Goal: Task Accomplishment & Management: Manage account settings

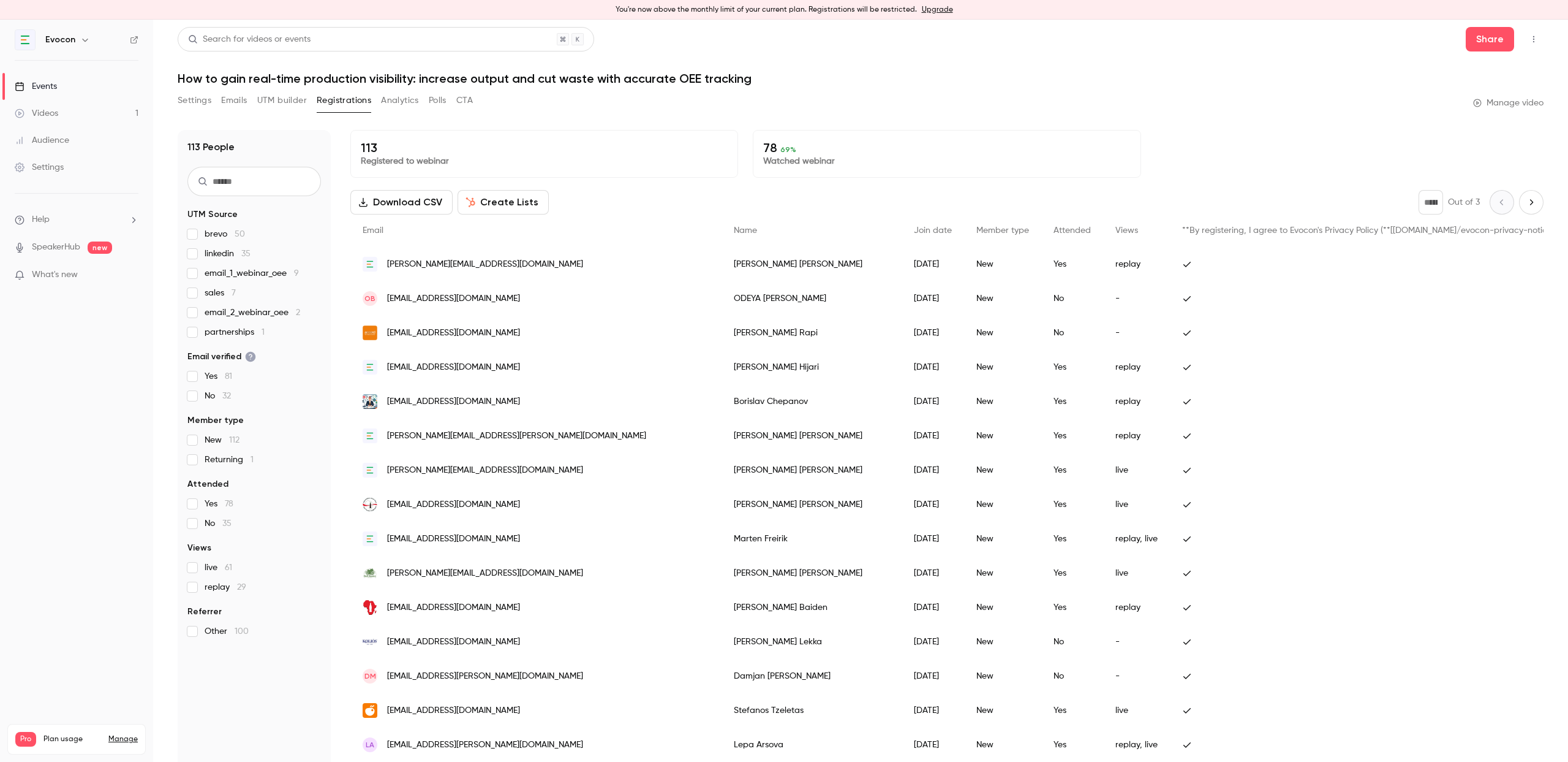
click at [280, 103] on button "UTM builder" at bounding box center [282, 100] width 50 height 20
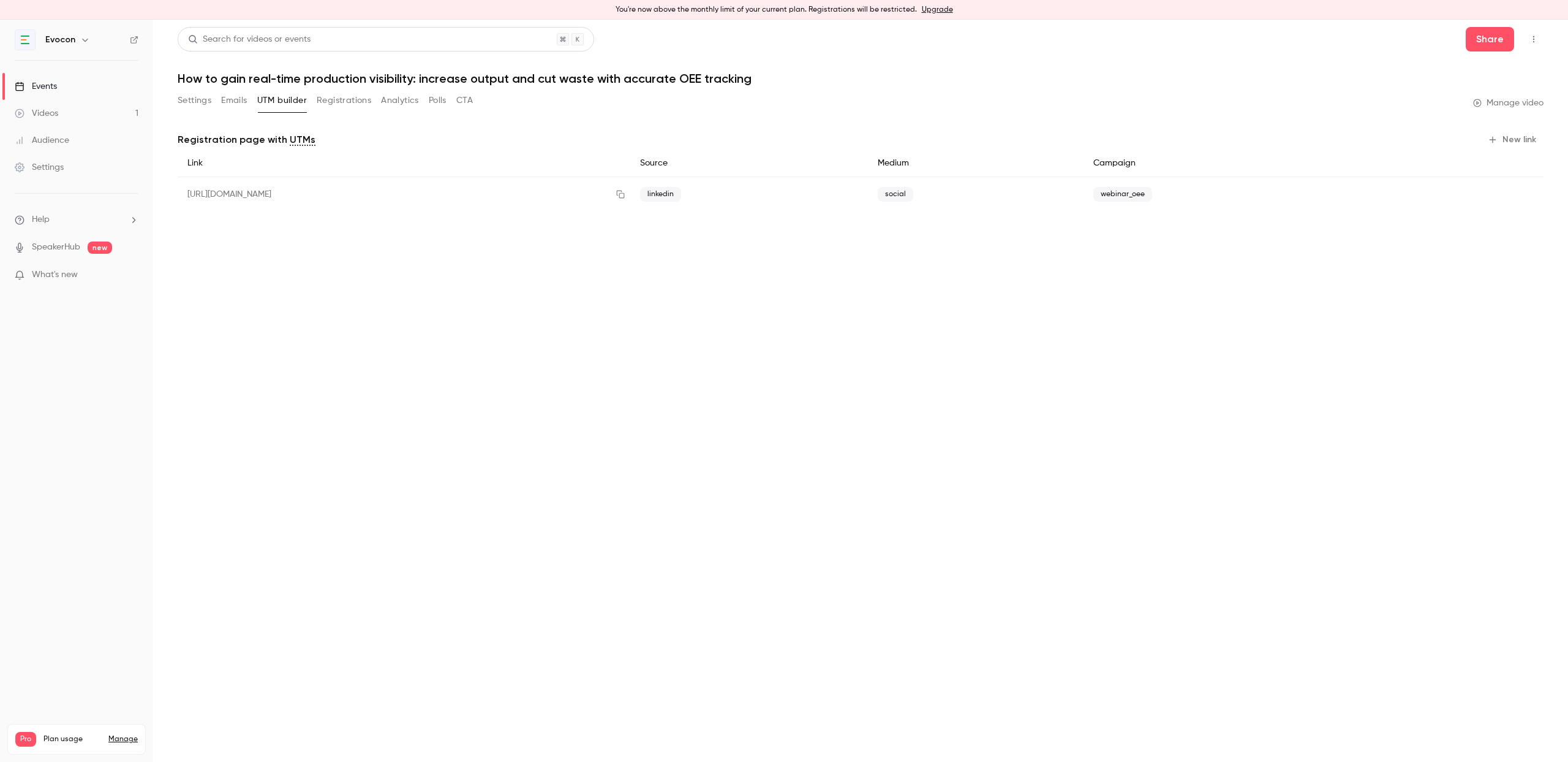
click at [458, 101] on button "CTA" at bounding box center [465, 100] width 17 height 20
click at [226, 102] on button "Emails" at bounding box center [233, 100] width 25 height 20
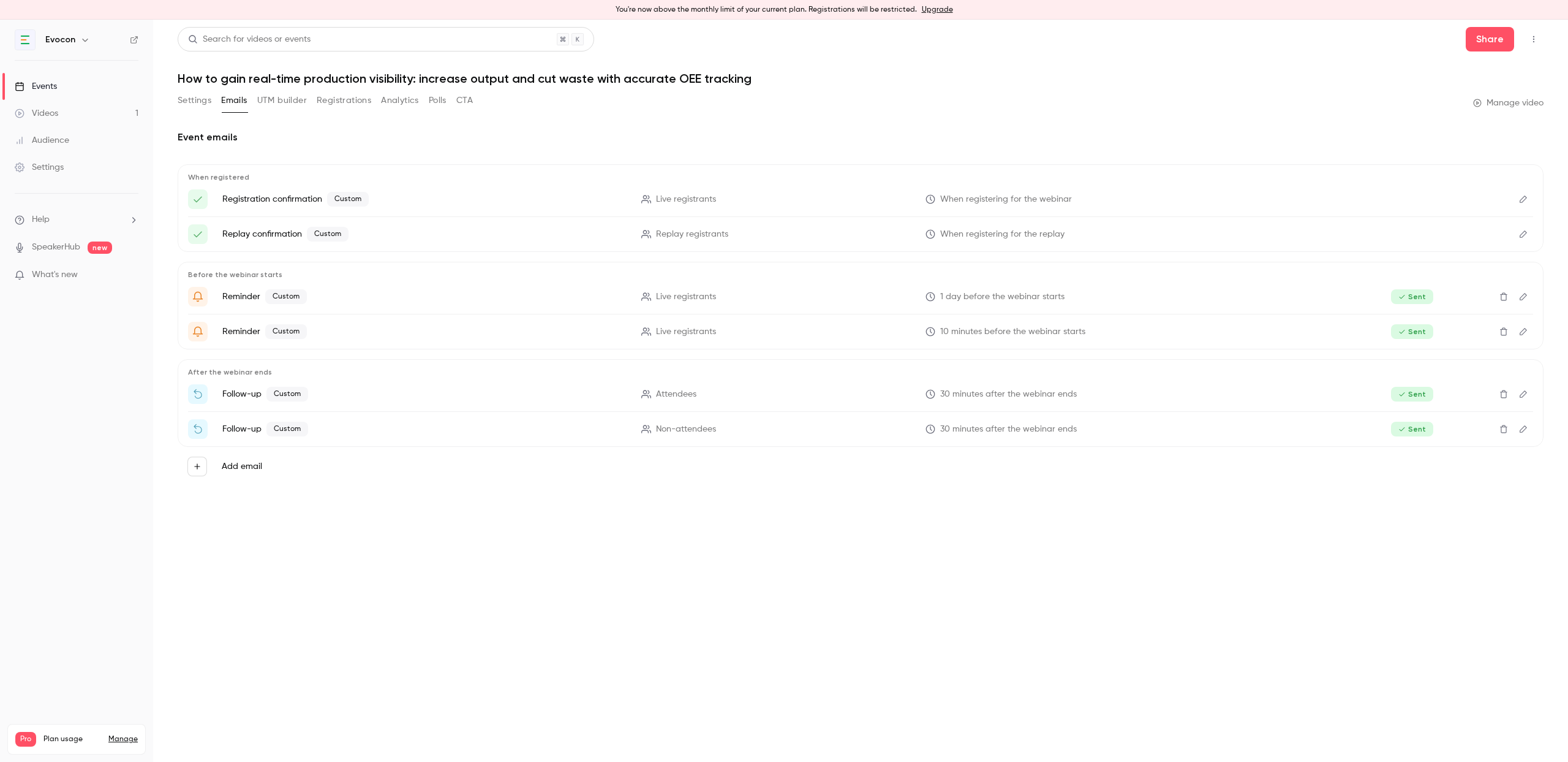
click at [200, 96] on button "Settings" at bounding box center [195, 100] width 34 height 20
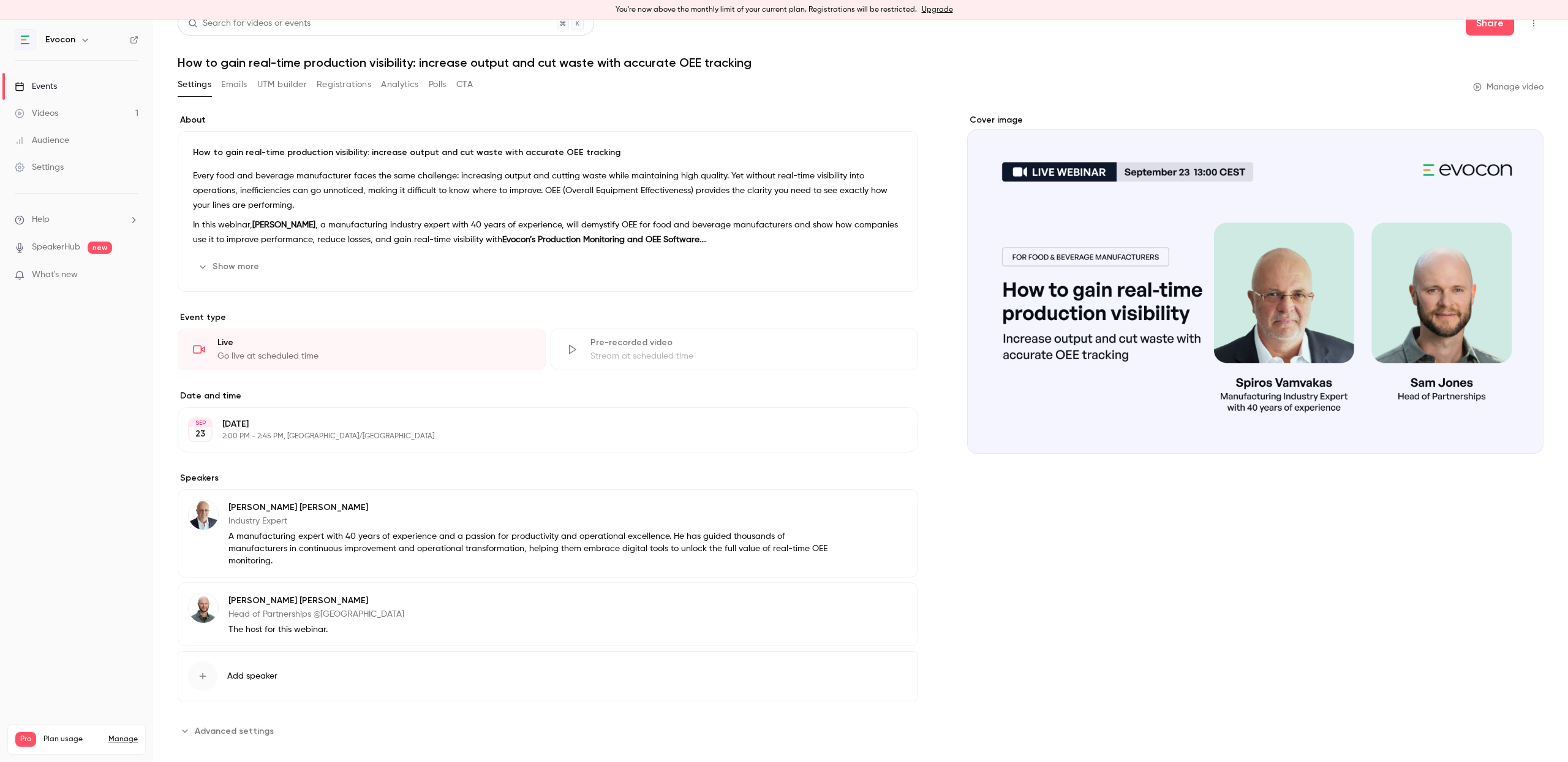
scroll to position [31, 0]
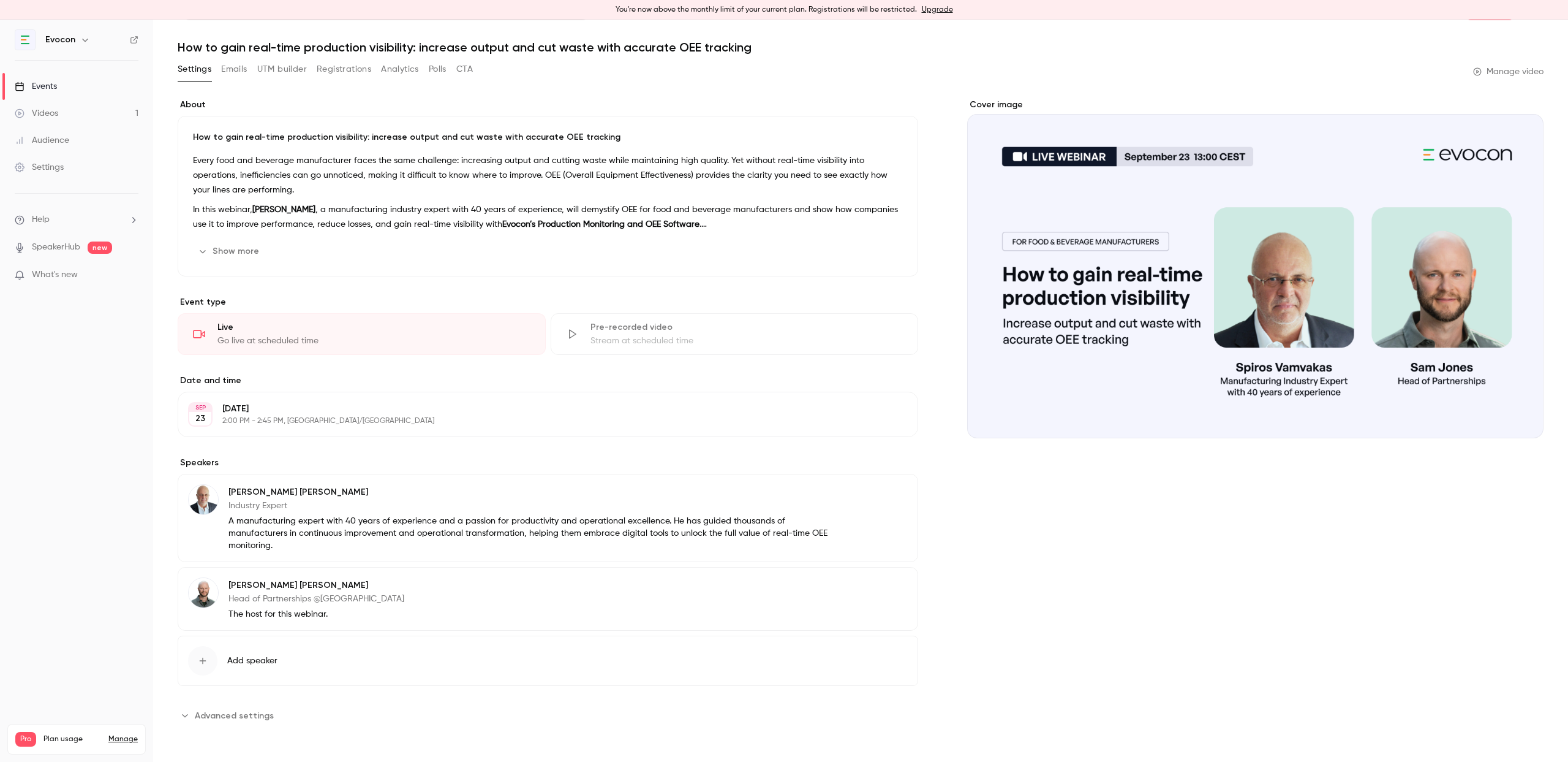
click at [712, 335] on div "Stream at scheduled time" at bounding box center [747, 340] width 313 height 12
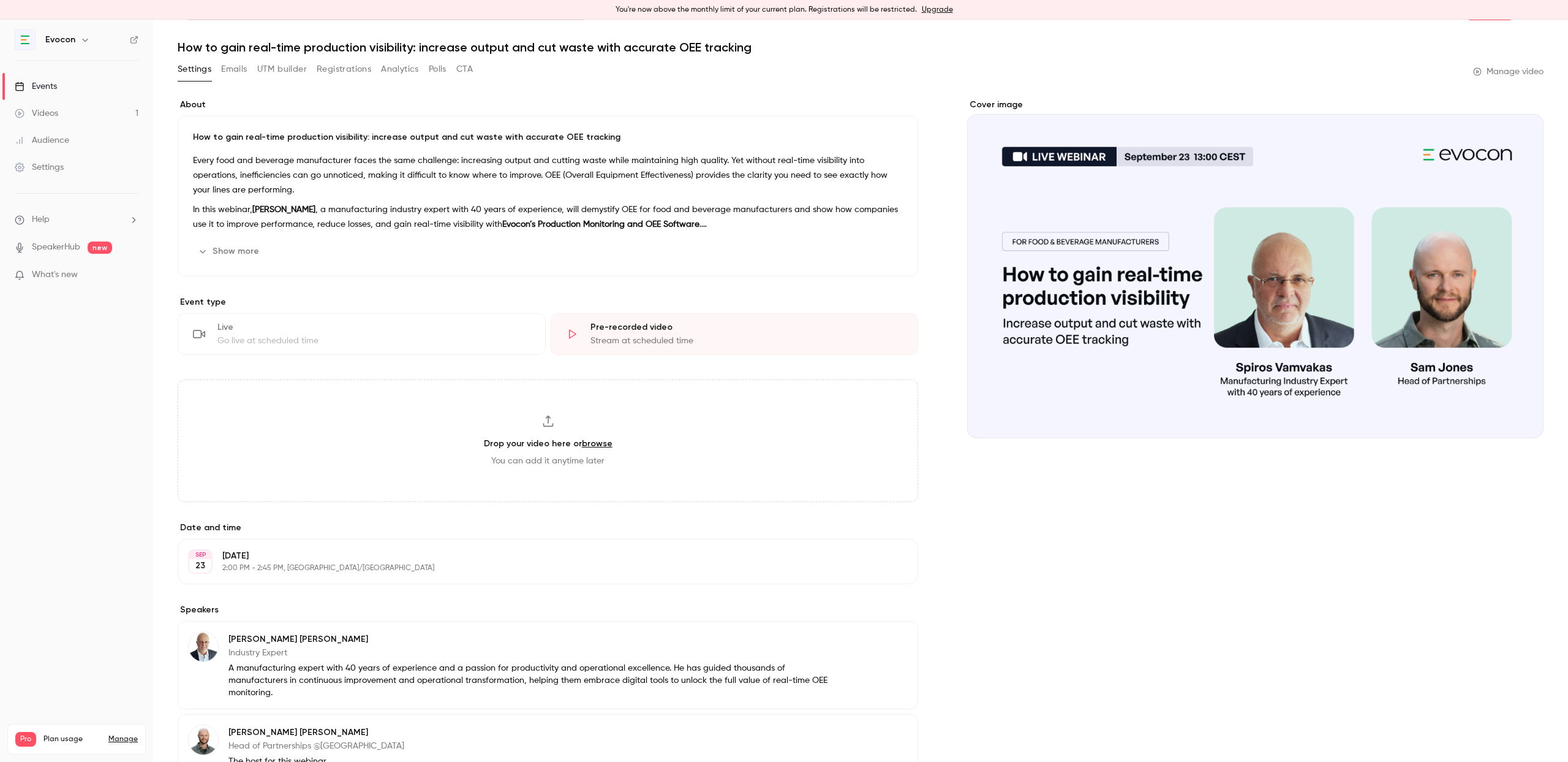
click at [438, 337] on div "Go live at scheduled time" at bounding box center [374, 340] width 313 height 12
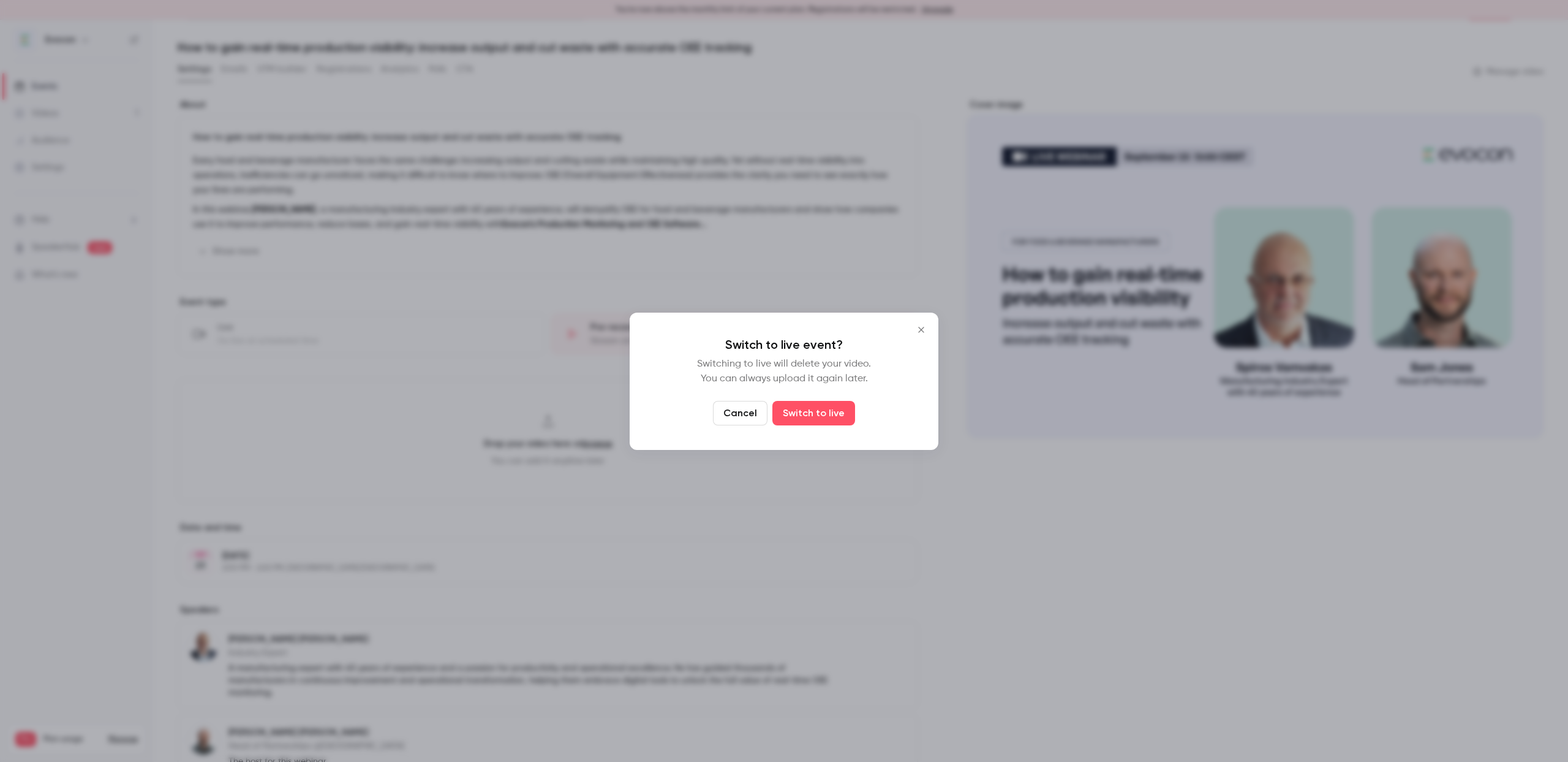
click at [745, 414] on button "Cancel" at bounding box center [740, 413] width 54 height 24
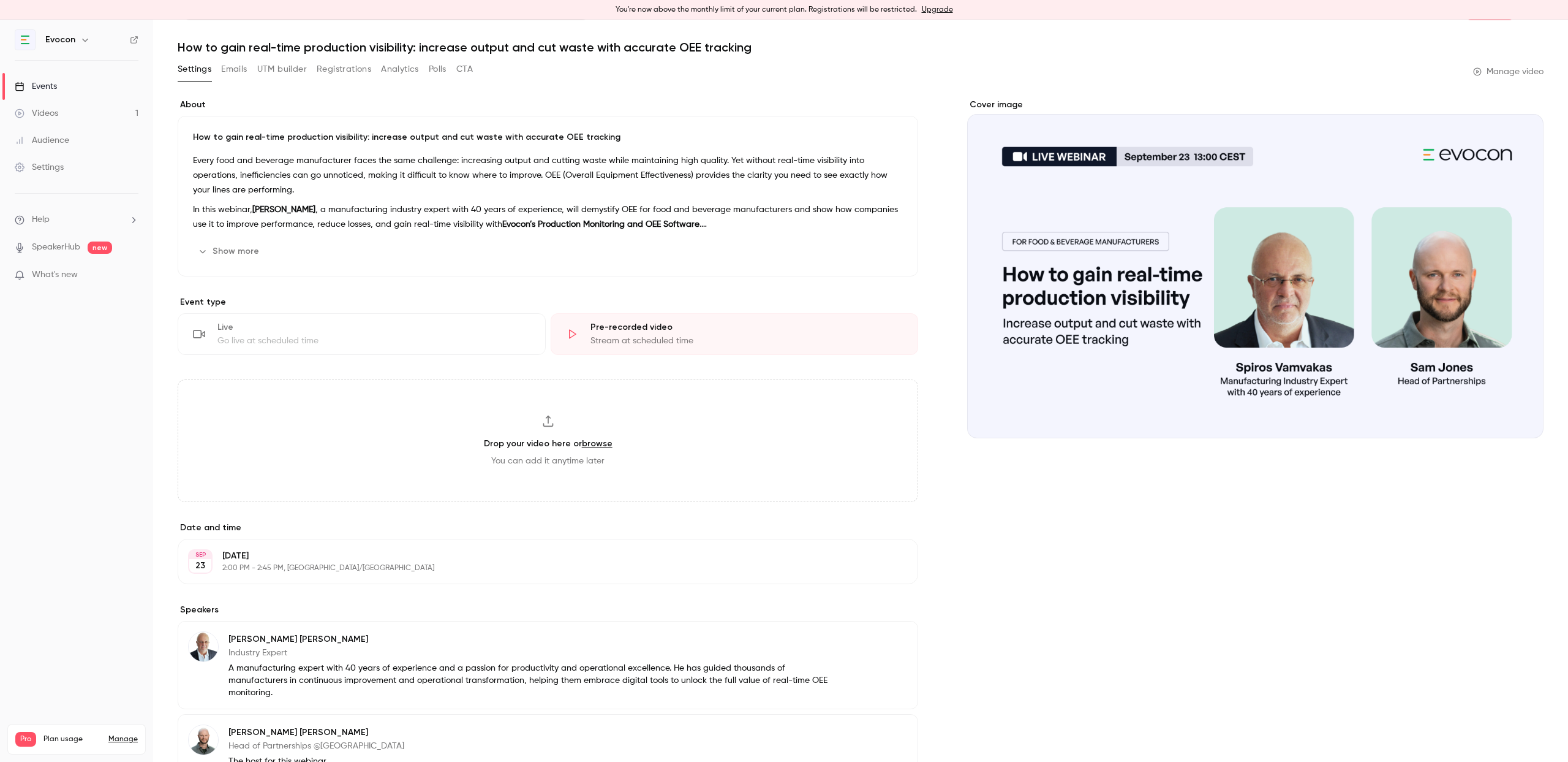
click at [256, 336] on div "Go live at scheduled time" at bounding box center [374, 340] width 313 height 12
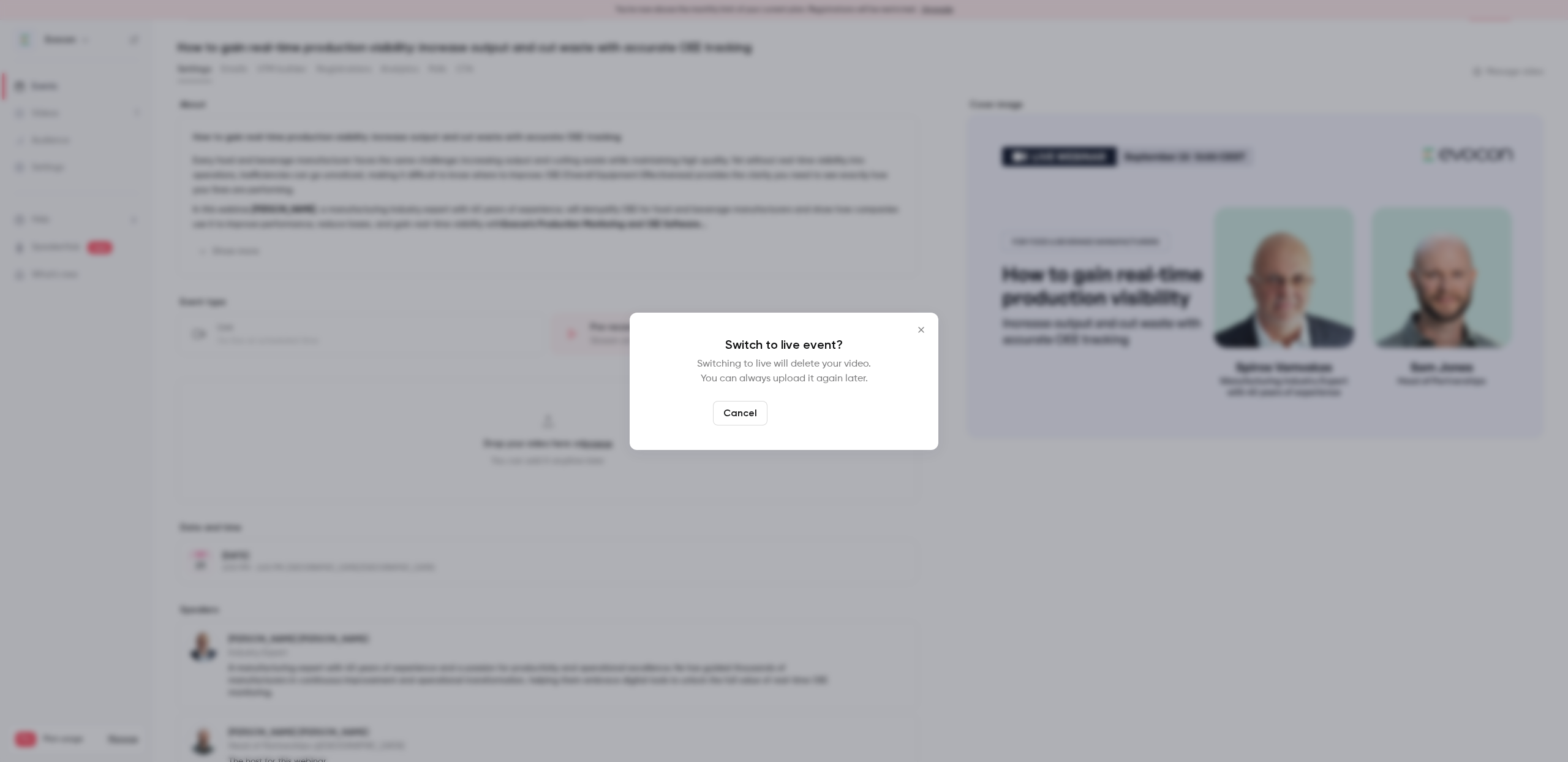
click at [816, 416] on button "Switch to live" at bounding box center [814, 413] width 82 height 24
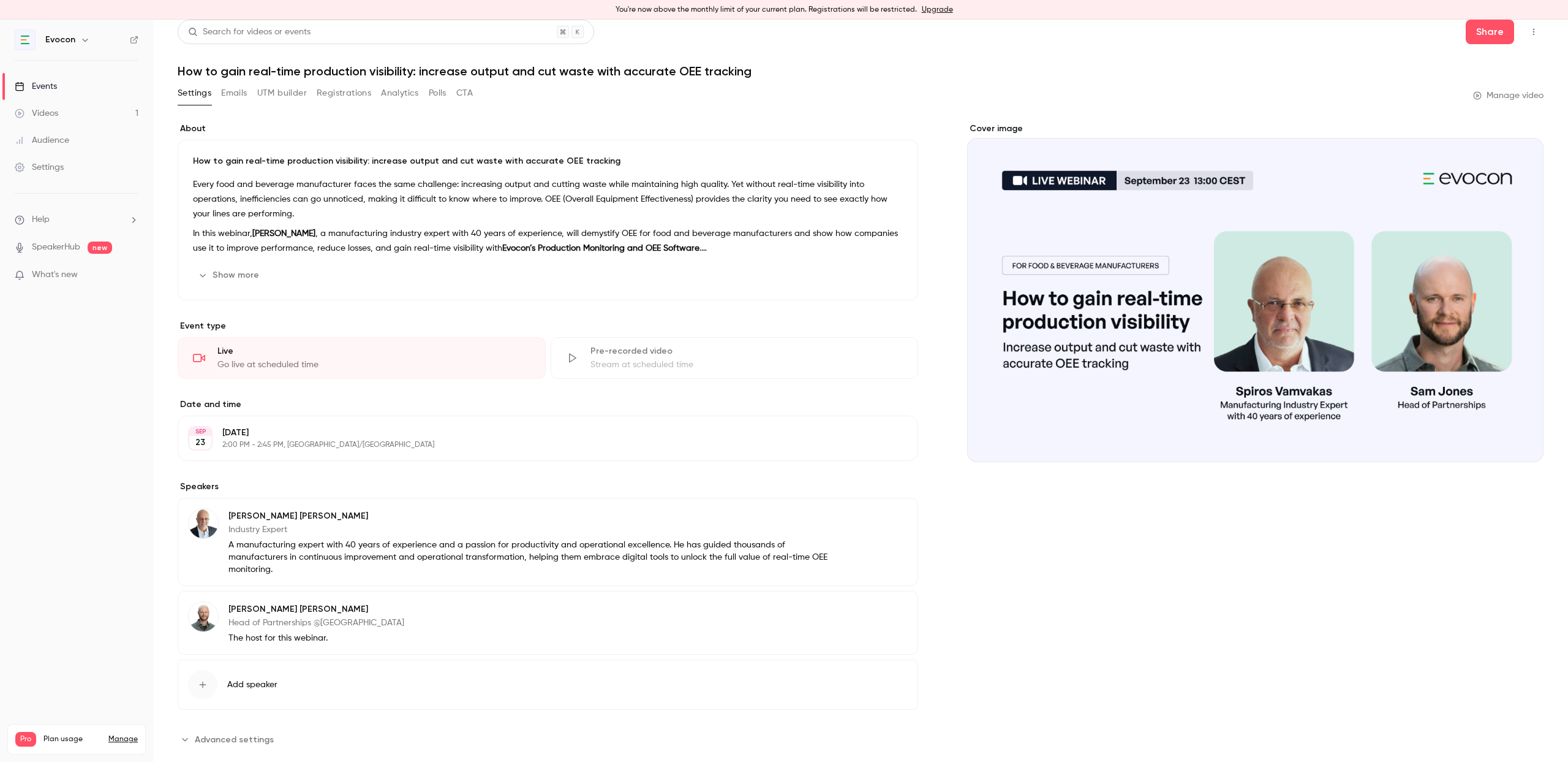
scroll to position [0, 0]
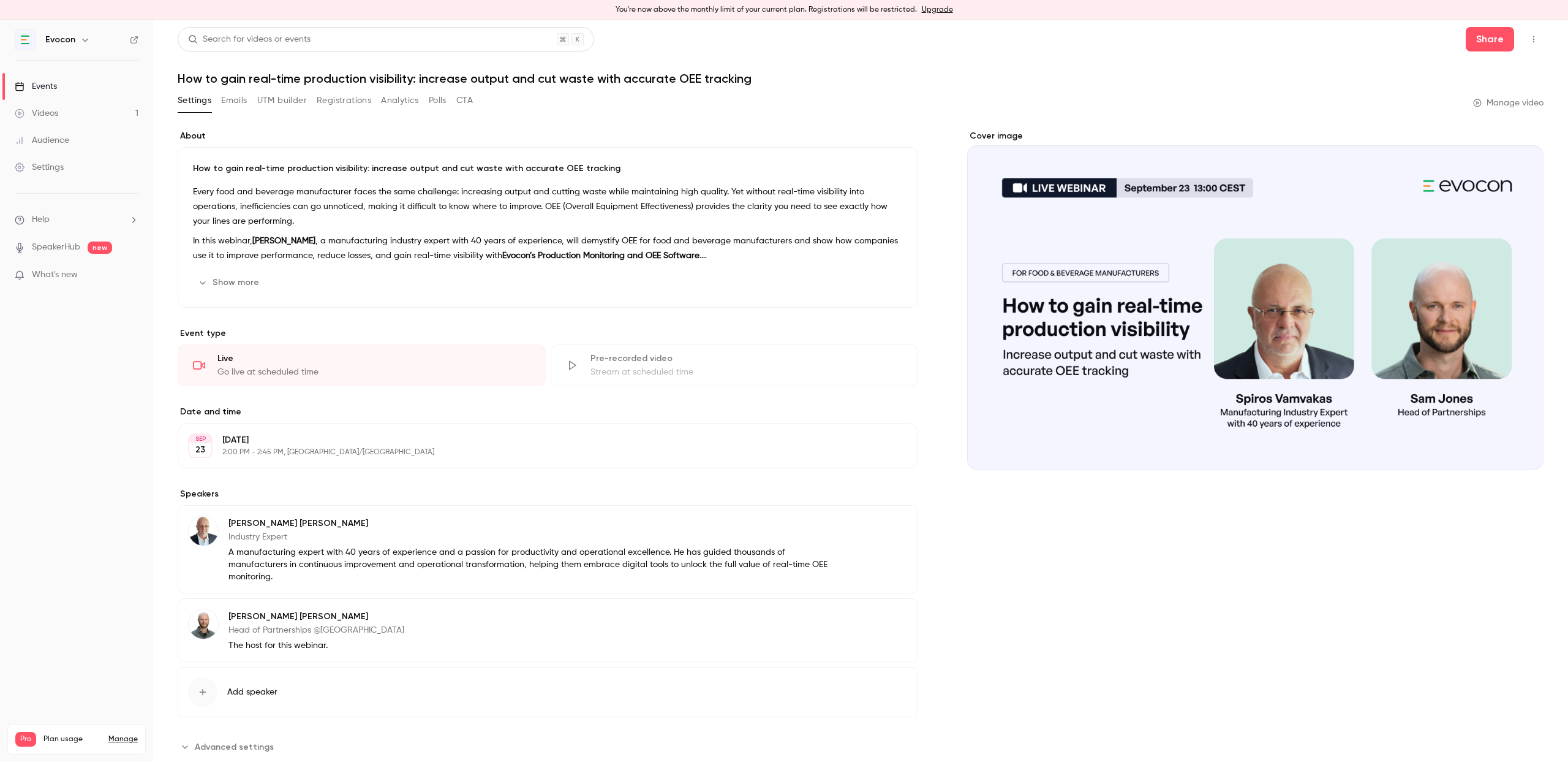
click at [236, 105] on button "Emails" at bounding box center [233, 100] width 25 height 20
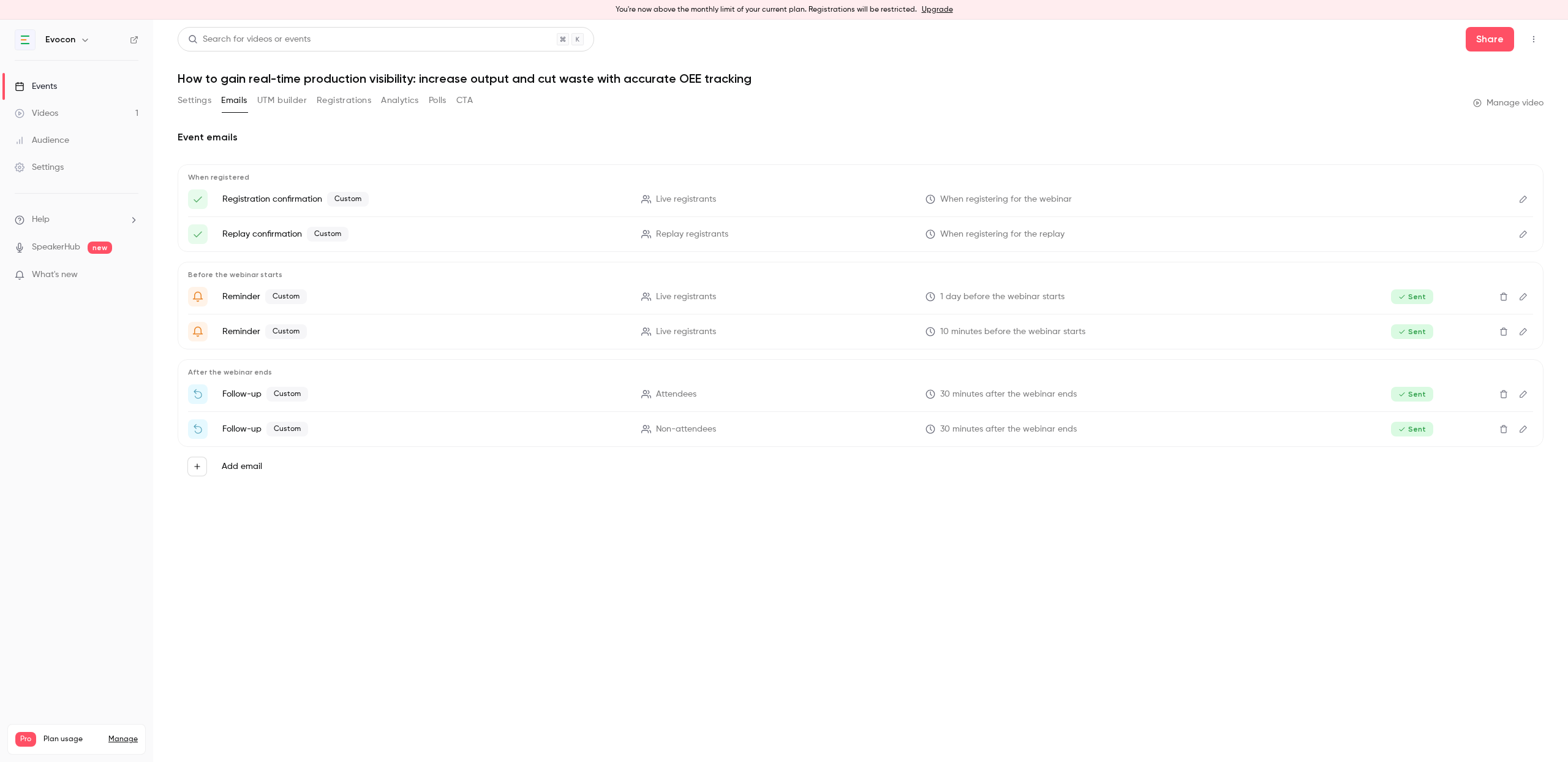
click at [291, 102] on button "UTM builder" at bounding box center [282, 100] width 50 height 20
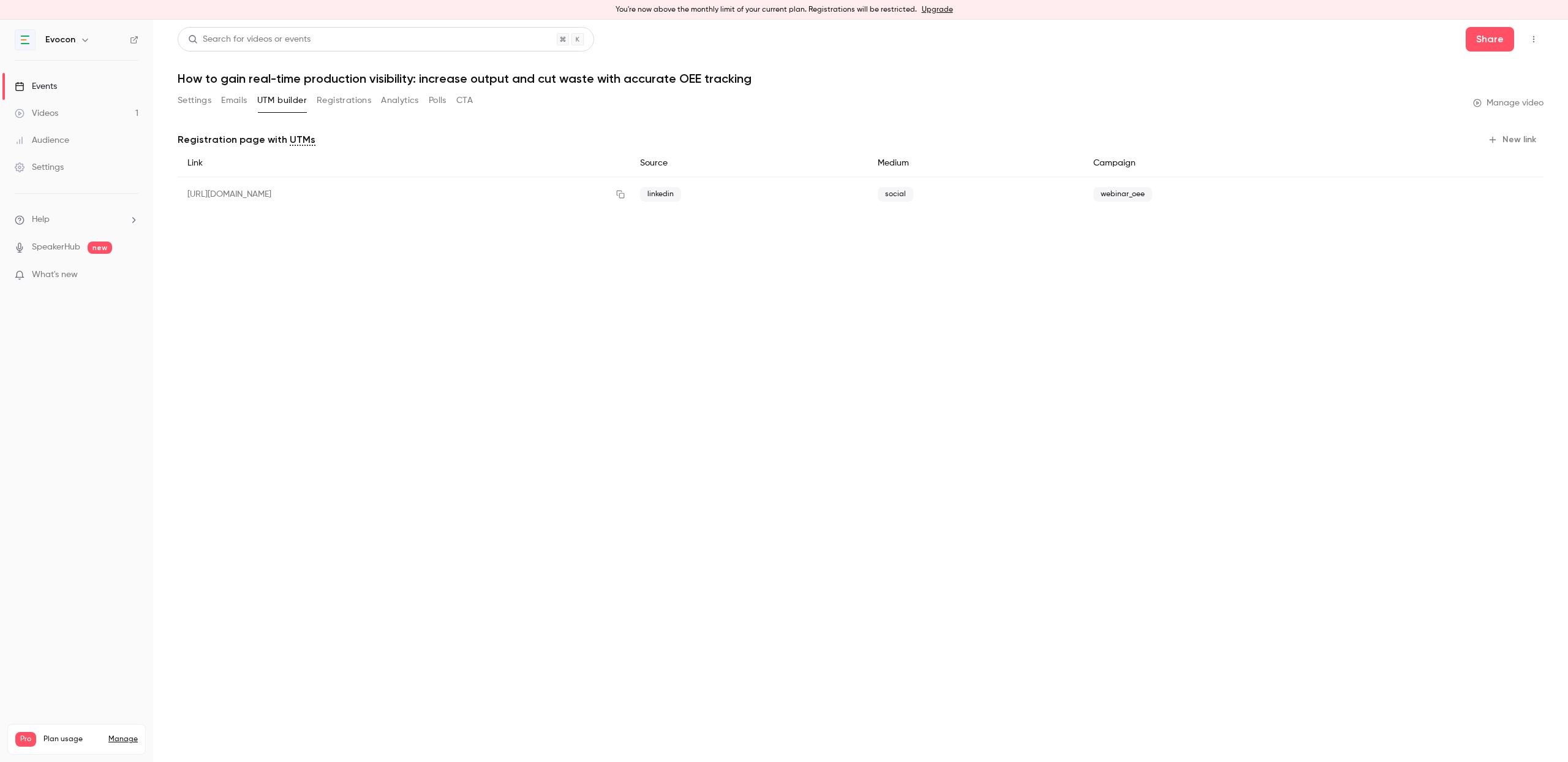
click at [316, 95] on div "Settings Emails UTM builder Registrations Analytics Polls CTA" at bounding box center [325, 100] width 295 height 20
click at [349, 102] on button "Registrations" at bounding box center [344, 100] width 54 height 20
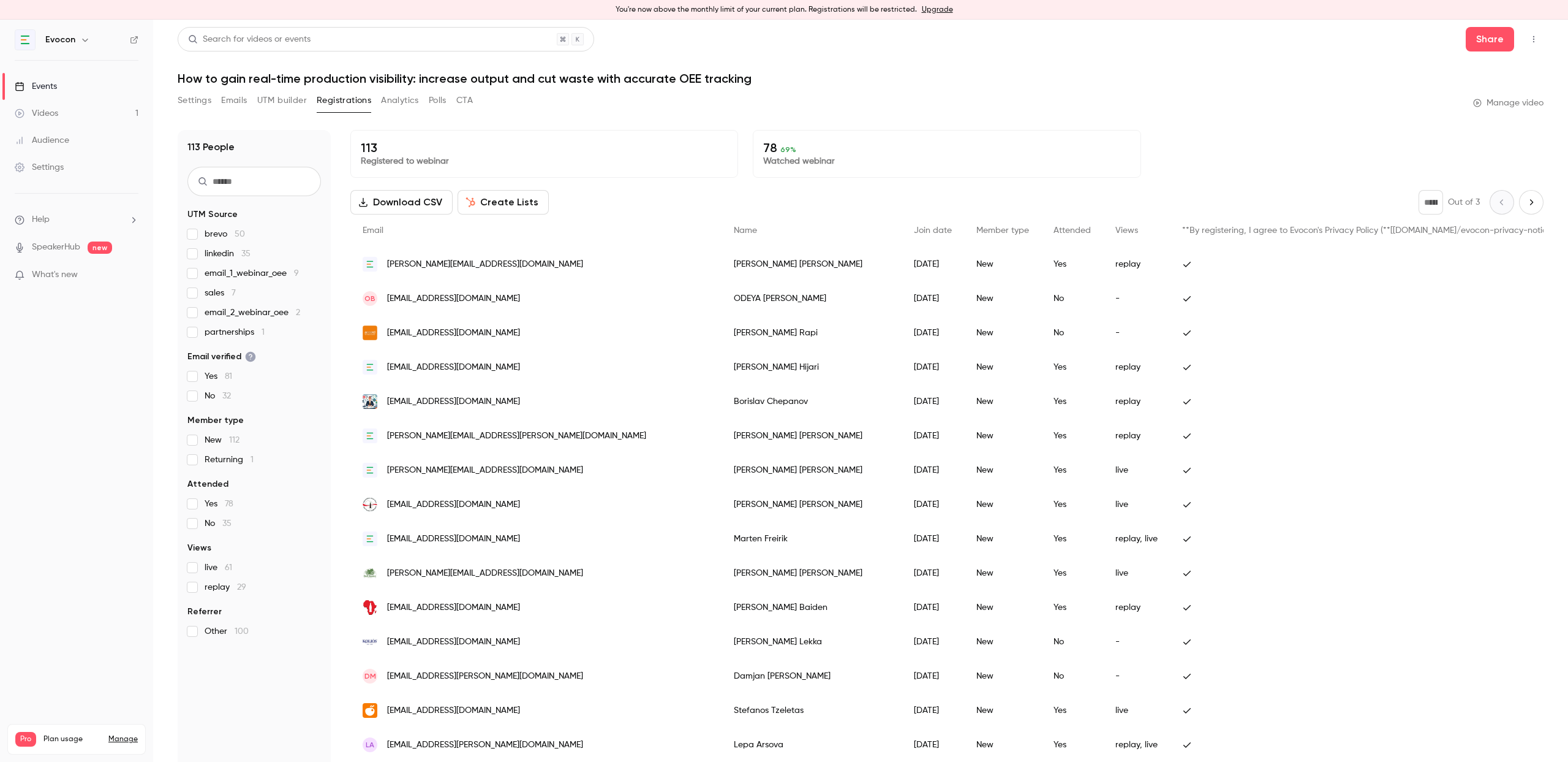
click at [403, 102] on button "Analytics" at bounding box center [400, 100] width 38 height 20
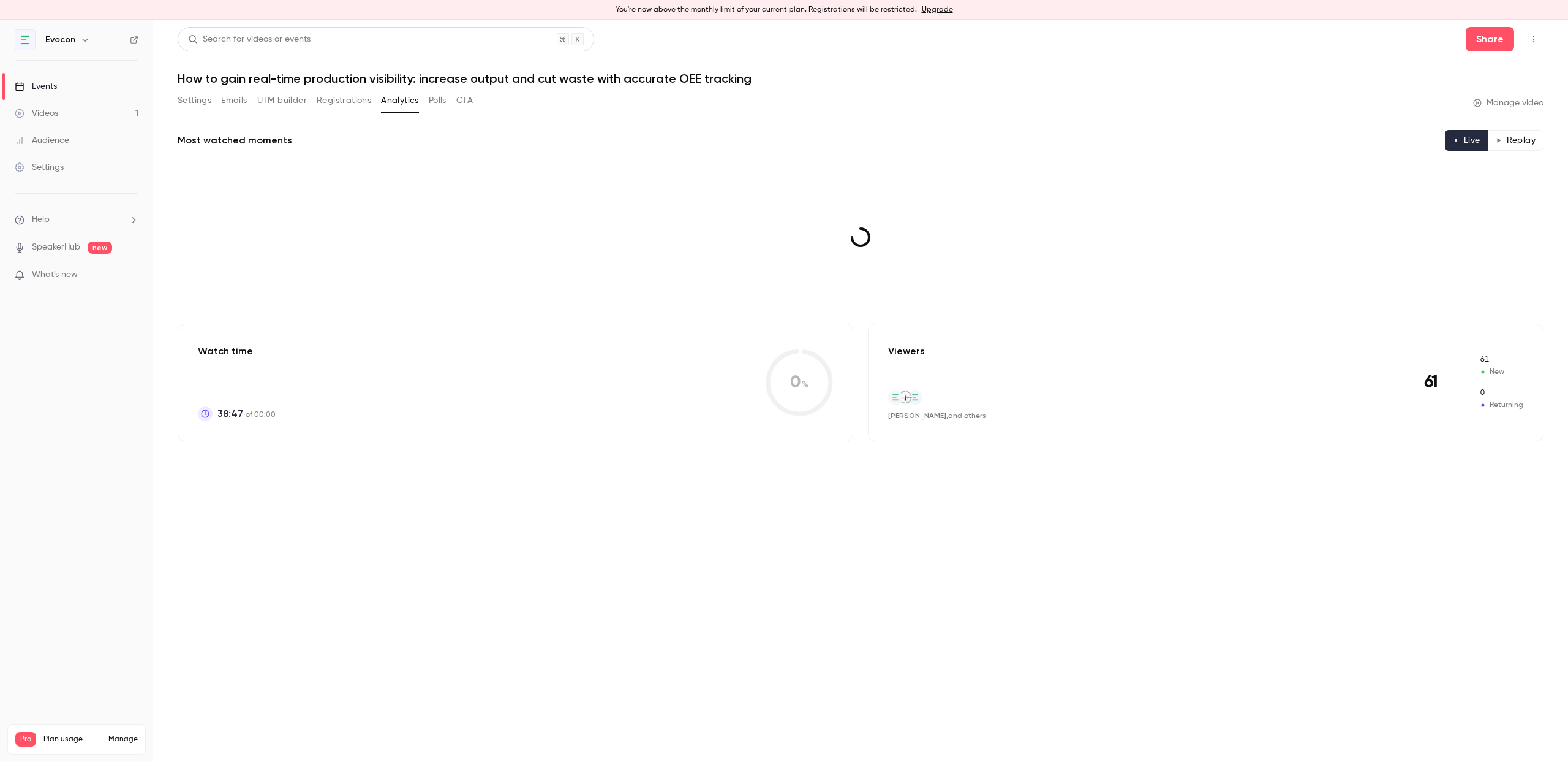
click at [441, 104] on button "Polls" at bounding box center [437, 100] width 18 height 20
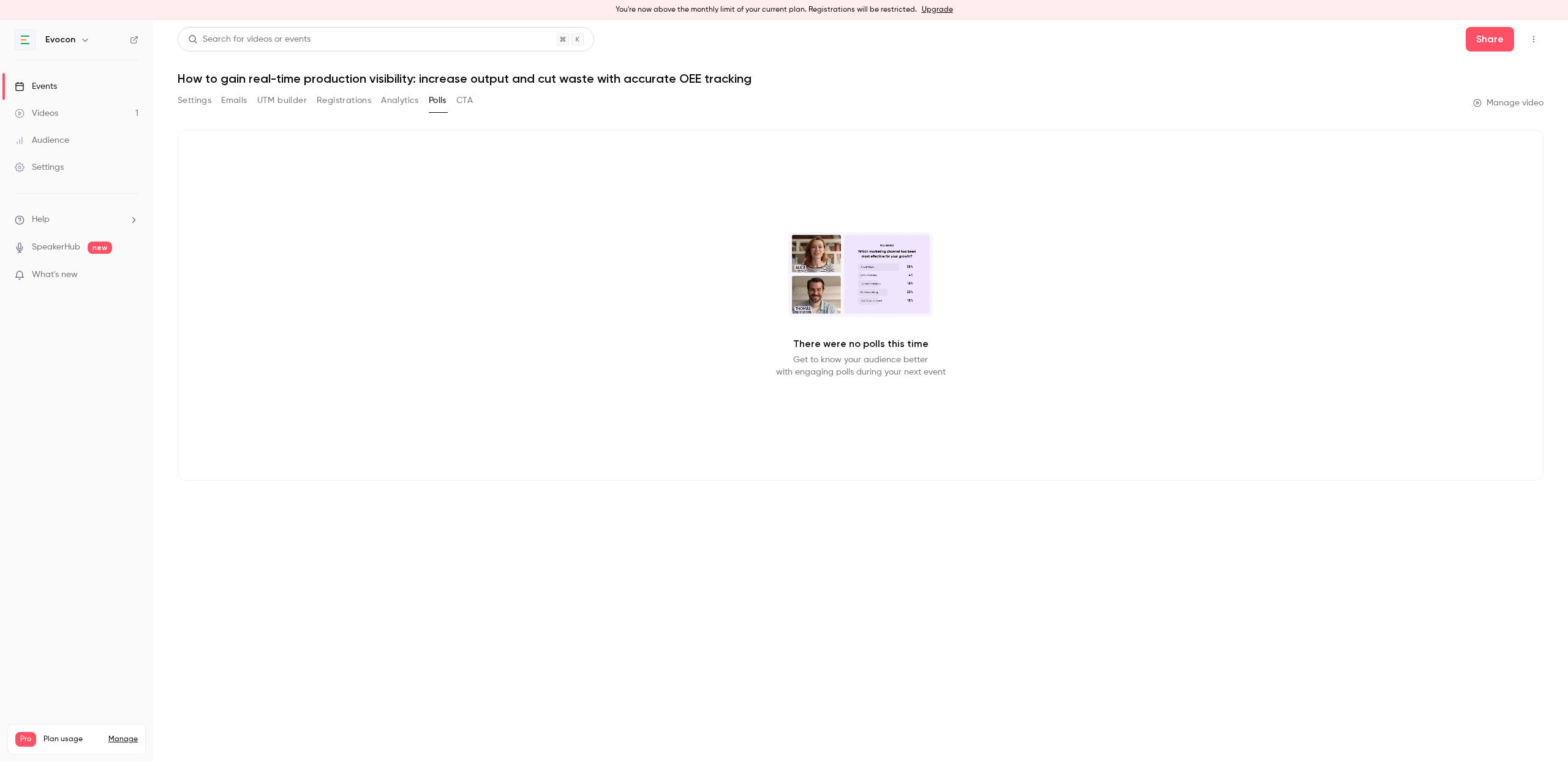
click at [472, 103] on button "CTA" at bounding box center [465, 100] width 17 height 20
click at [194, 98] on button "Settings" at bounding box center [195, 100] width 34 height 20
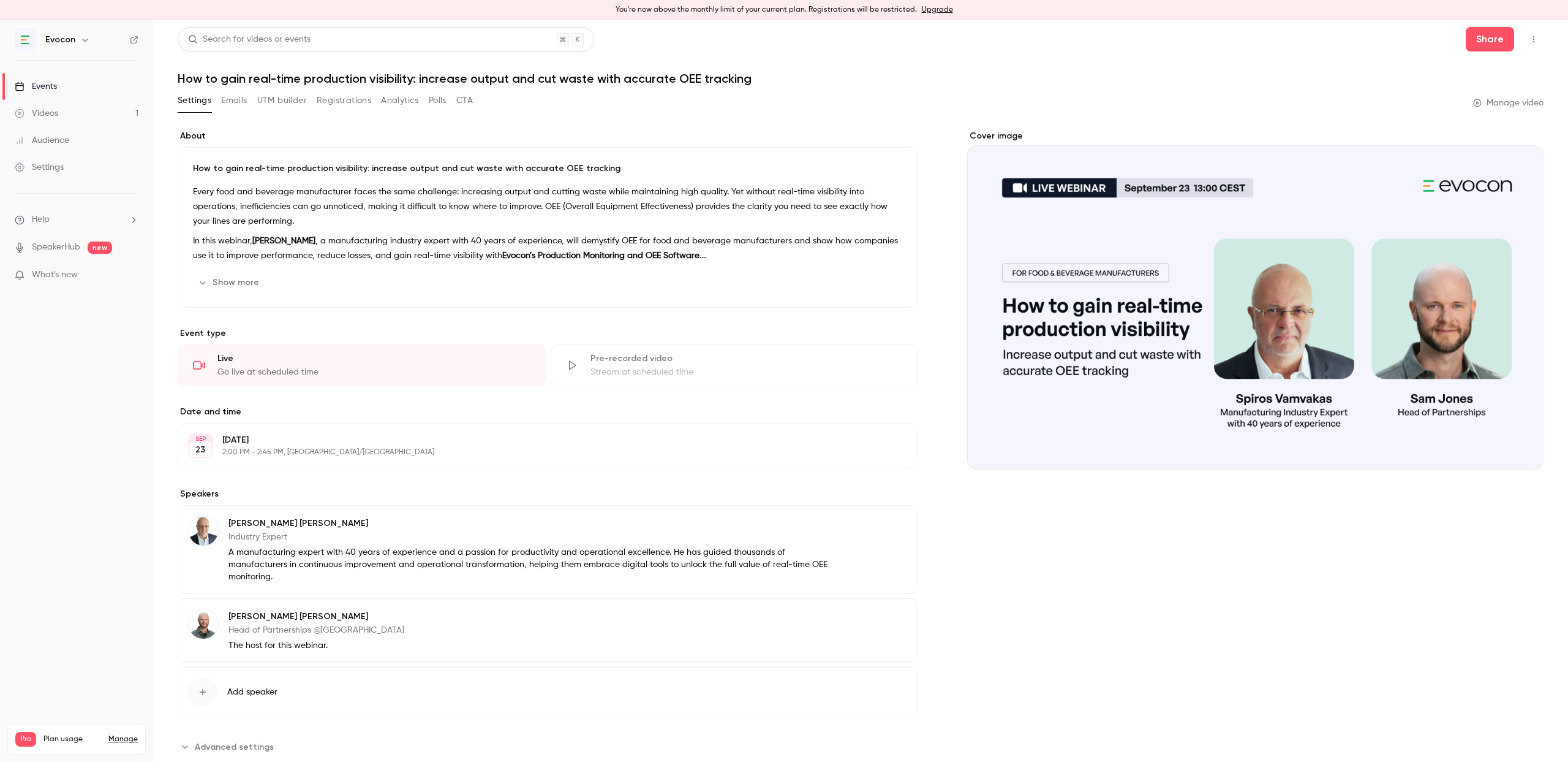
click at [49, 114] on div "Videos" at bounding box center [37, 112] width 43 height 12
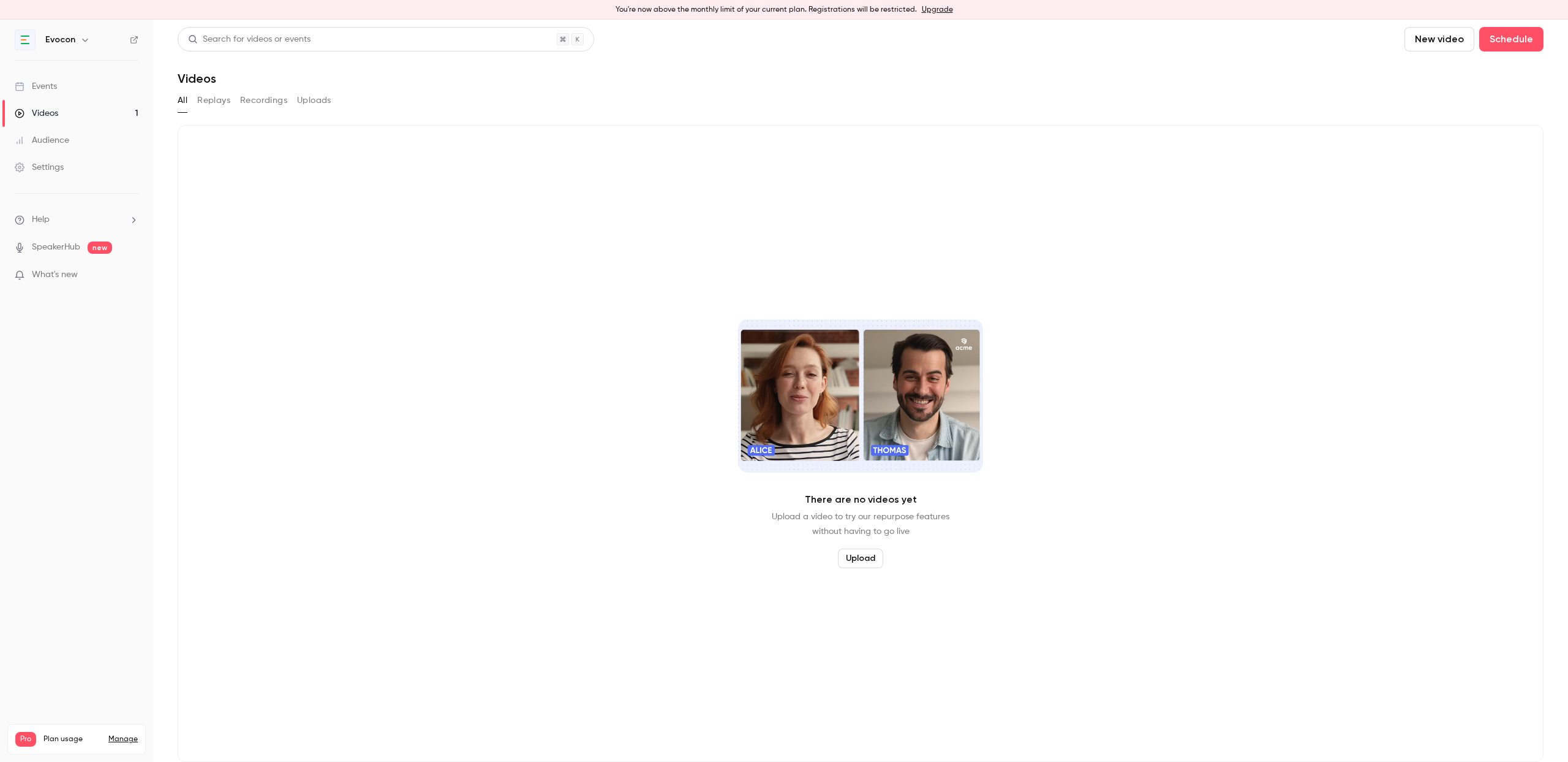
click at [227, 97] on button "Replays" at bounding box center [214, 100] width 33 height 20
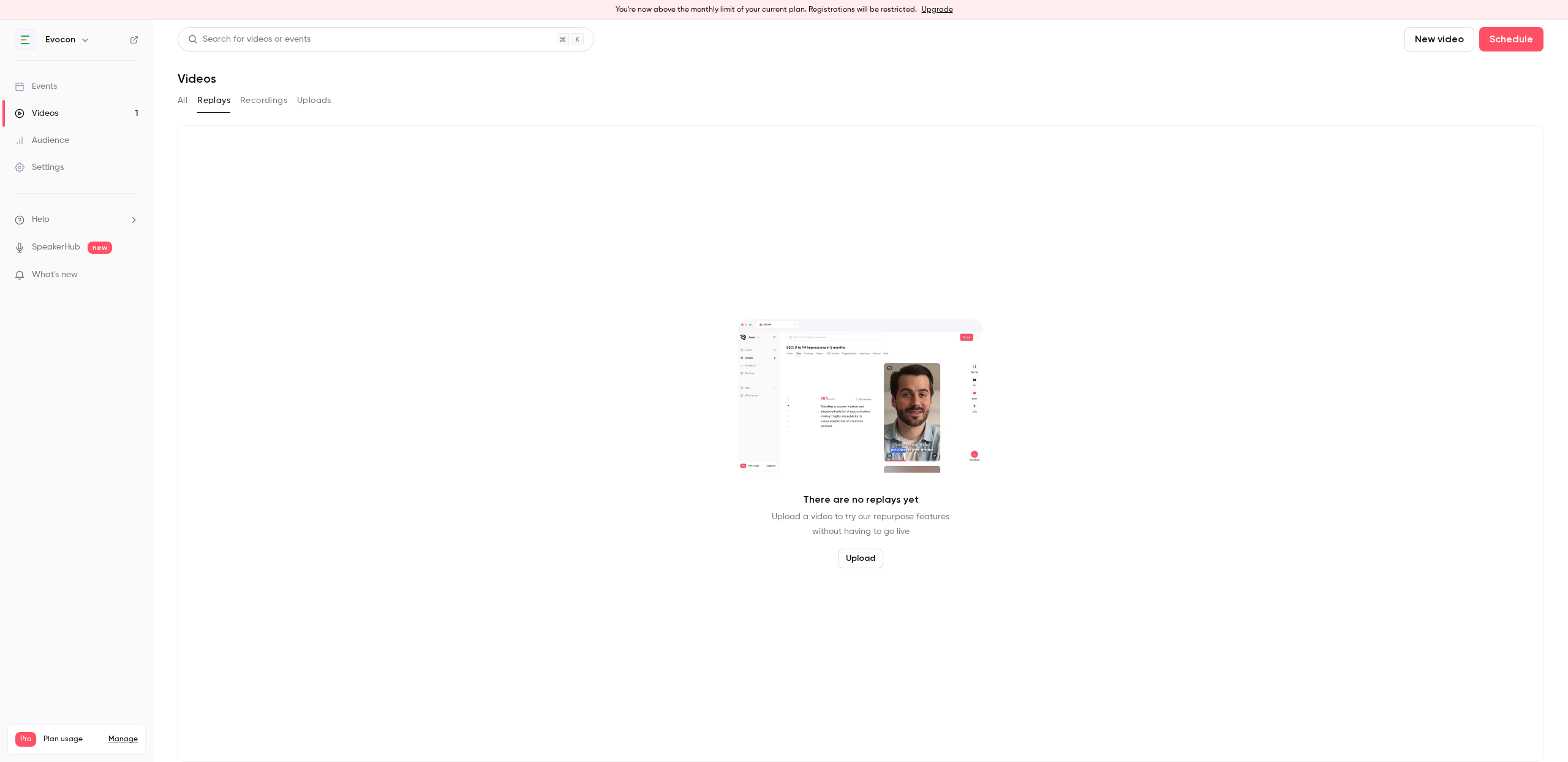
click at [271, 104] on button "Recordings" at bounding box center [263, 100] width 47 height 20
click at [325, 95] on button "Uploads" at bounding box center [314, 100] width 35 height 20
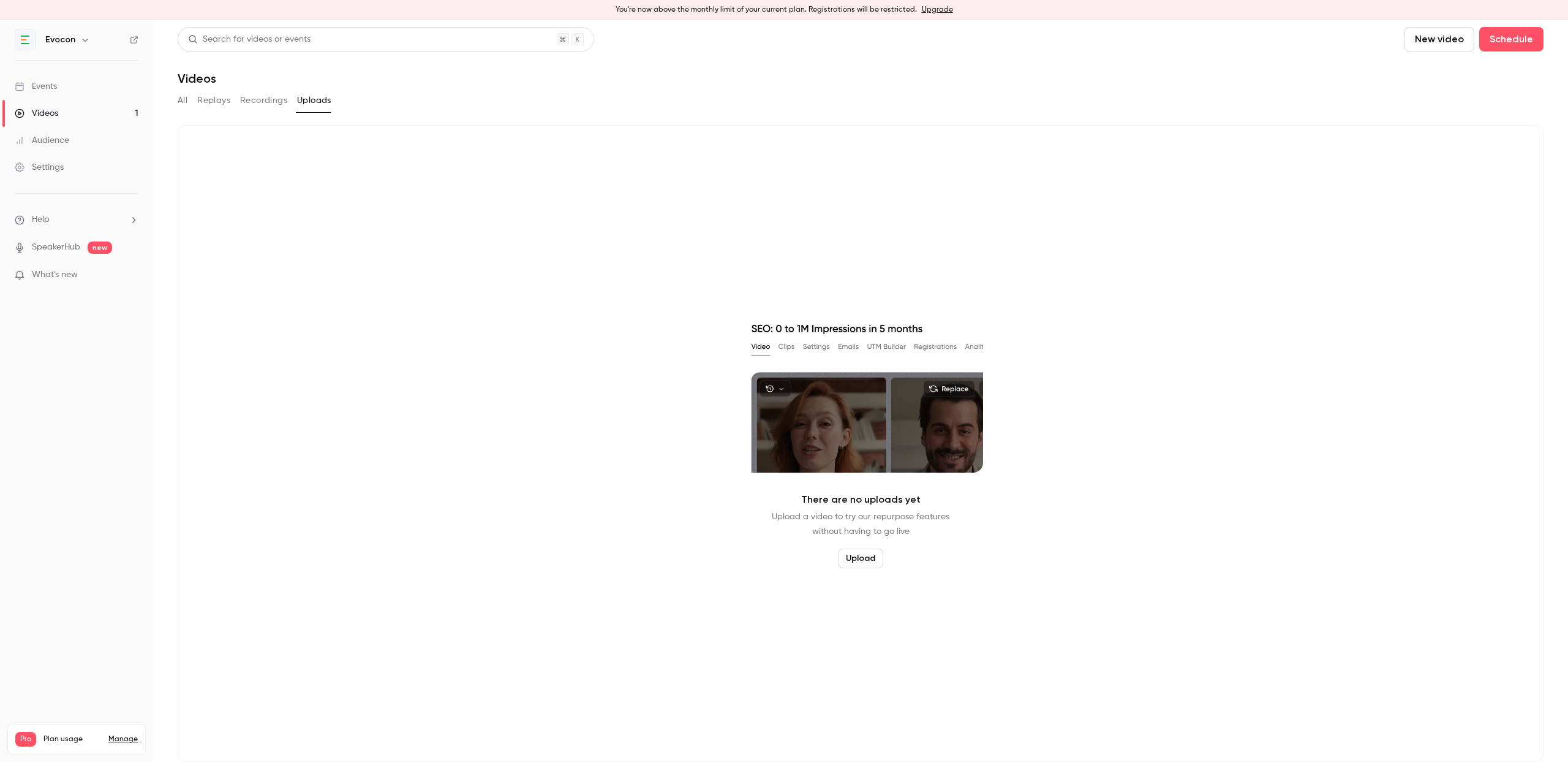
click at [272, 106] on button "Recordings" at bounding box center [263, 100] width 47 height 20
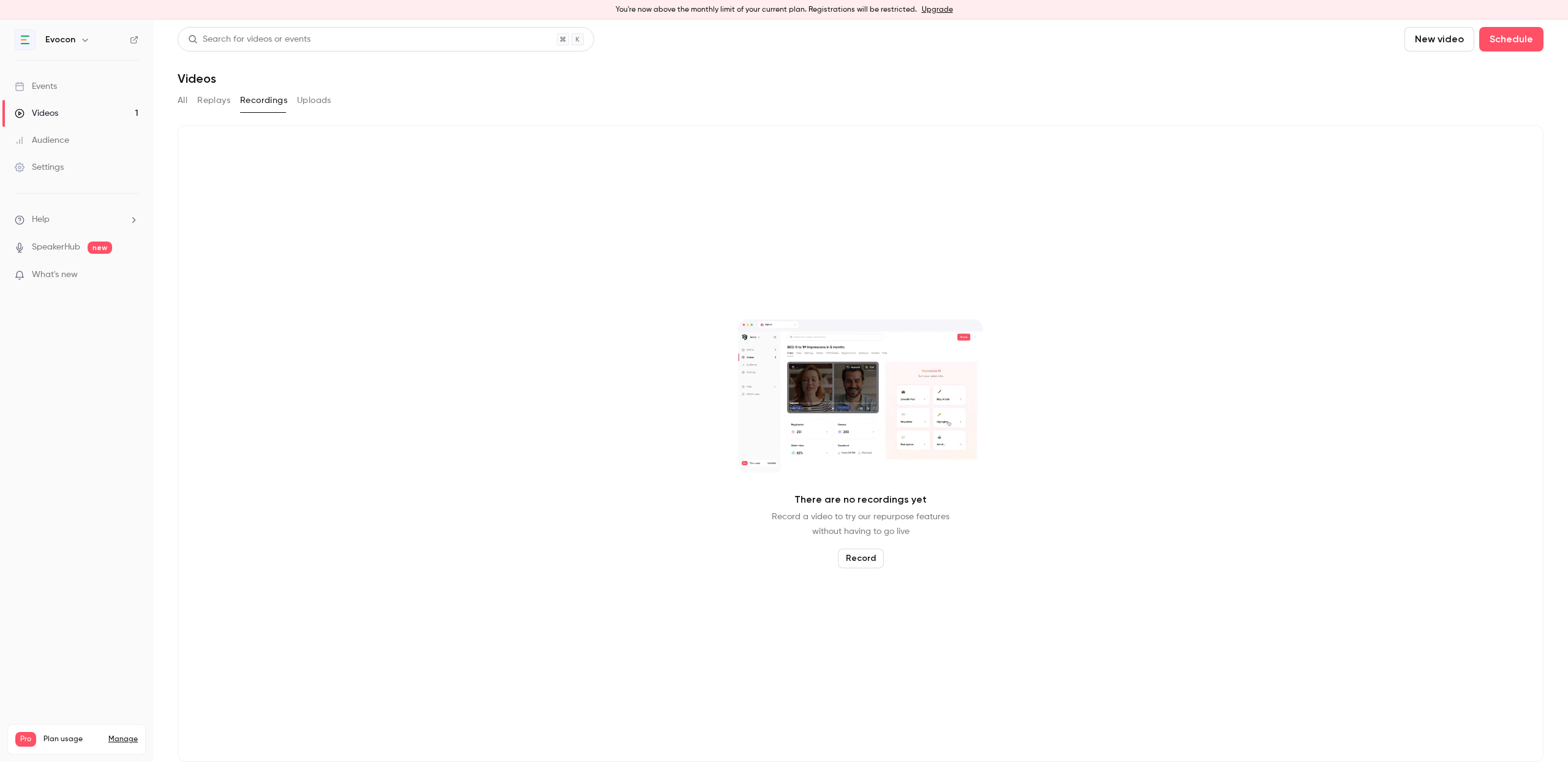
click at [216, 102] on button "Replays" at bounding box center [214, 100] width 33 height 20
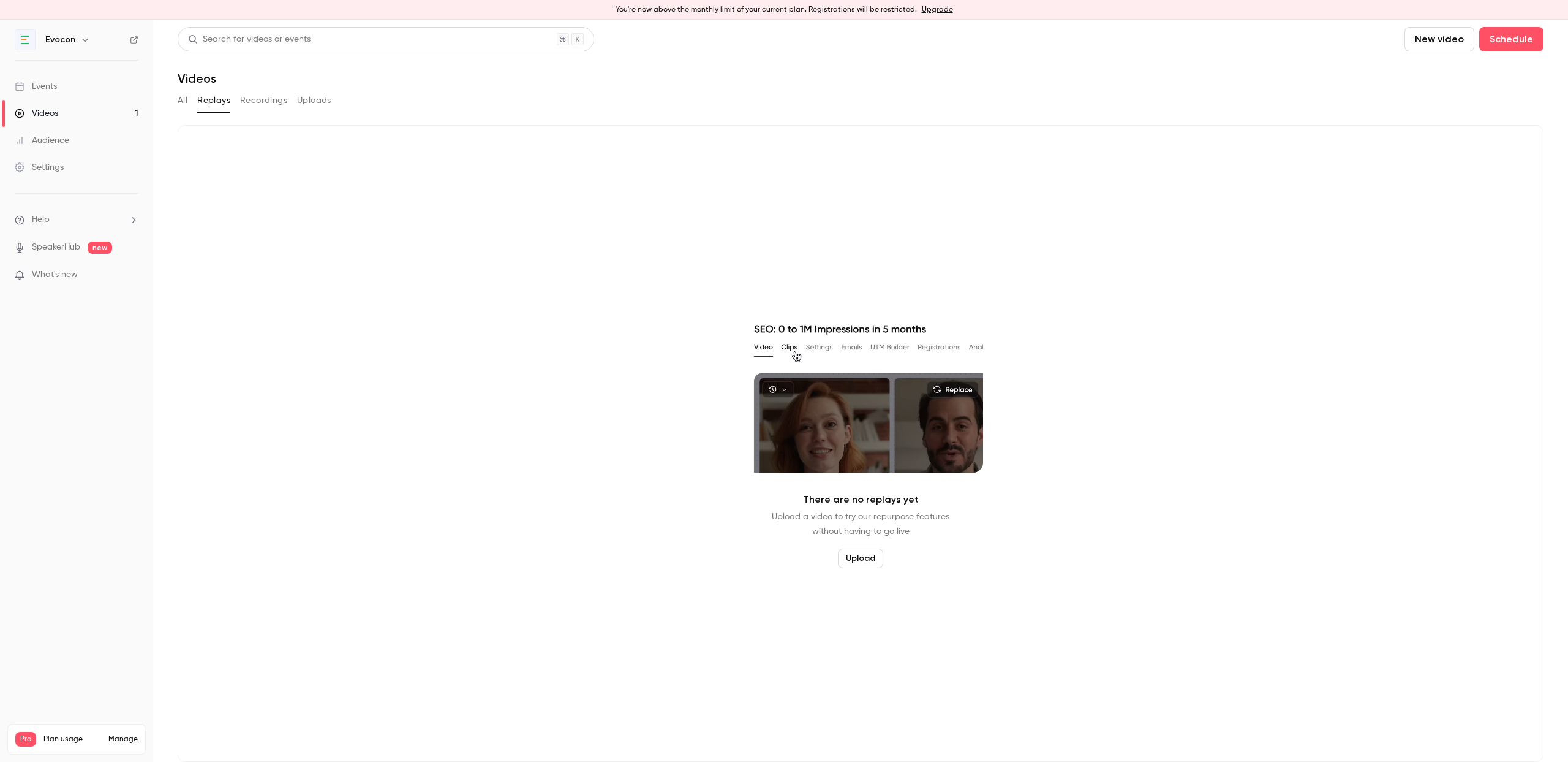
click at [265, 102] on button "Recordings" at bounding box center [263, 100] width 47 height 20
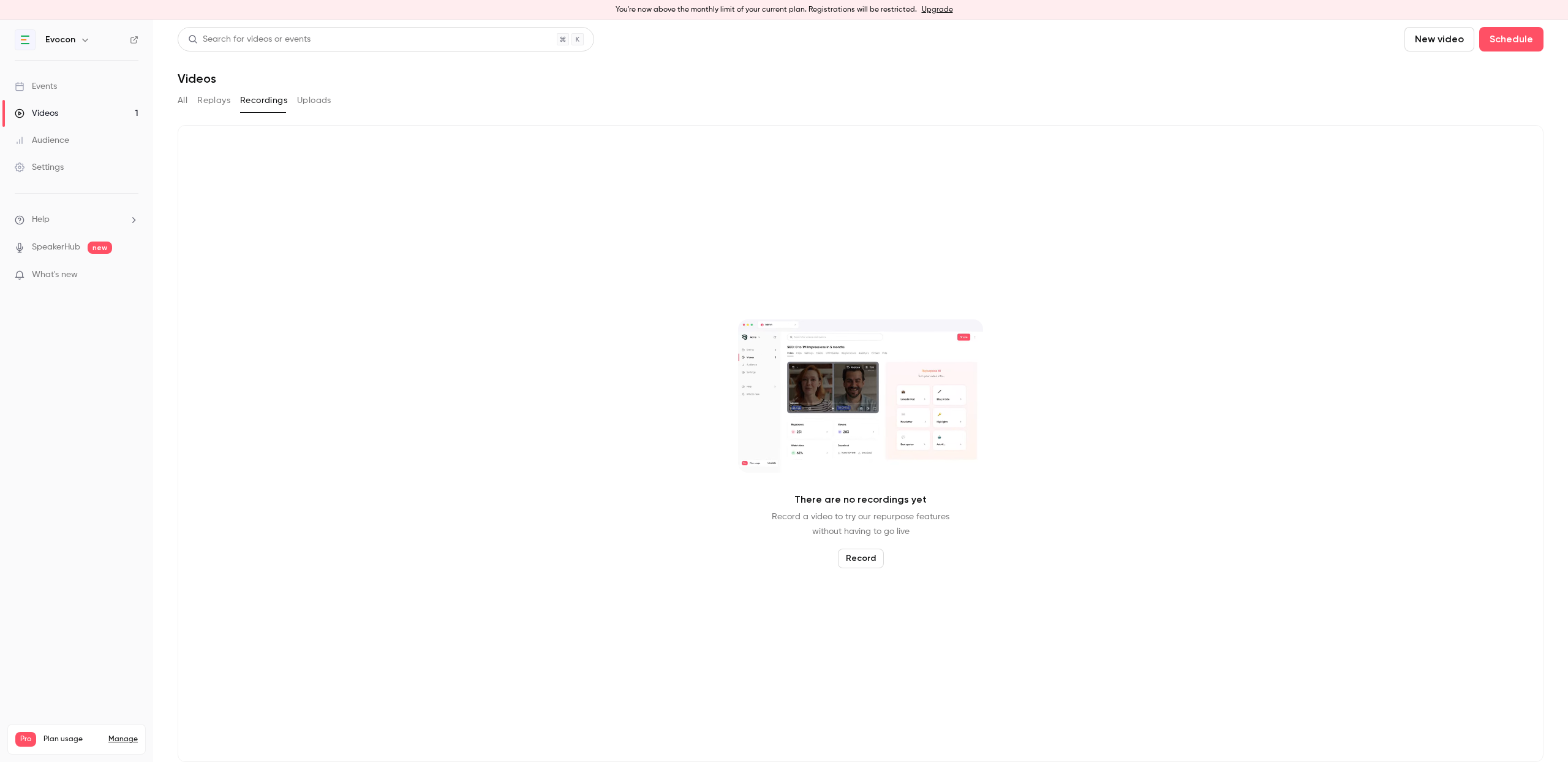
click at [318, 102] on button "Uploads" at bounding box center [314, 100] width 35 height 20
click at [245, 102] on button "Recordings" at bounding box center [263, 100] width 47 height 20
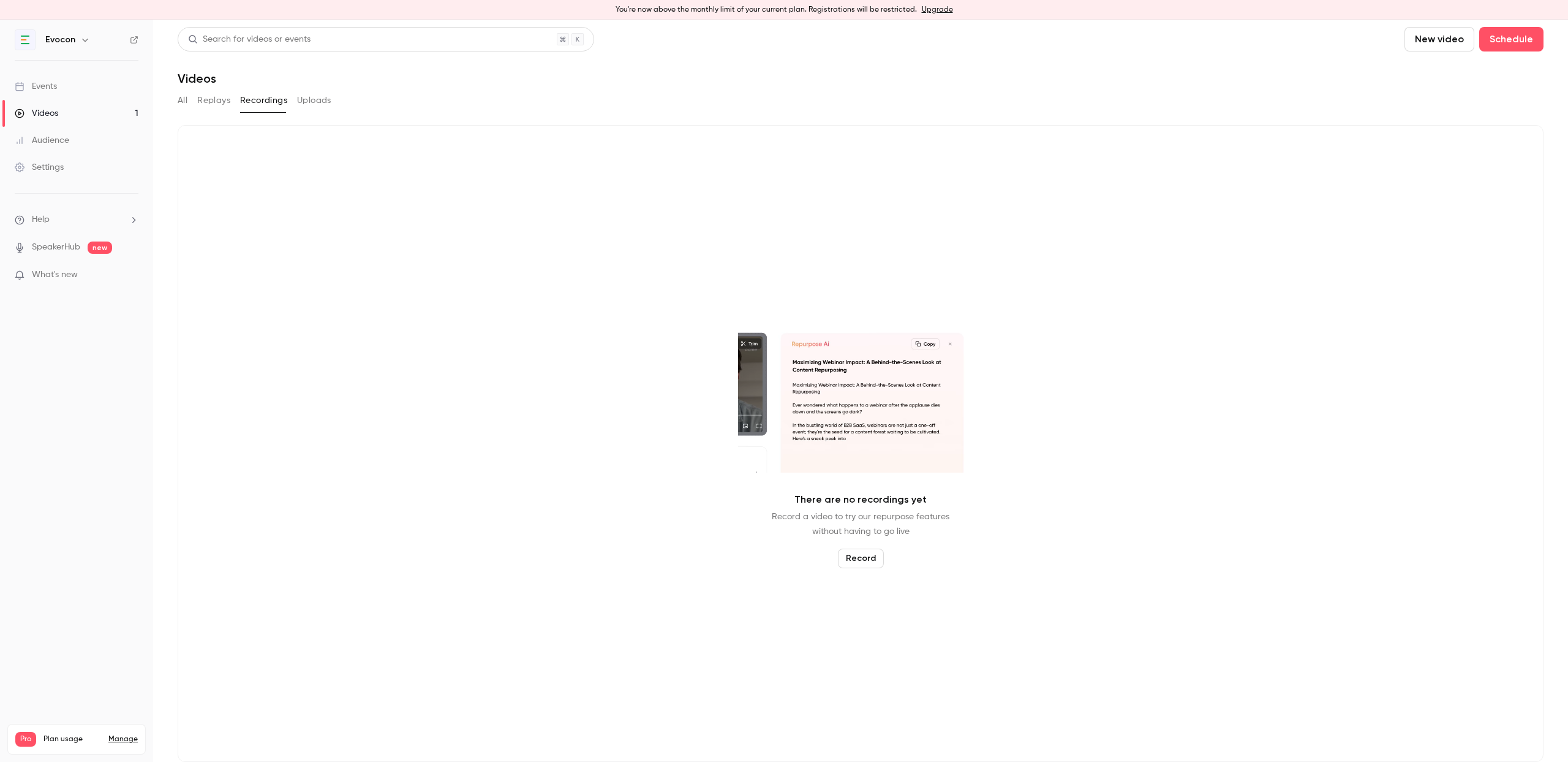
click at [219, 102] on button "Replays" at bounding box center [214, 100] width 33 height 20
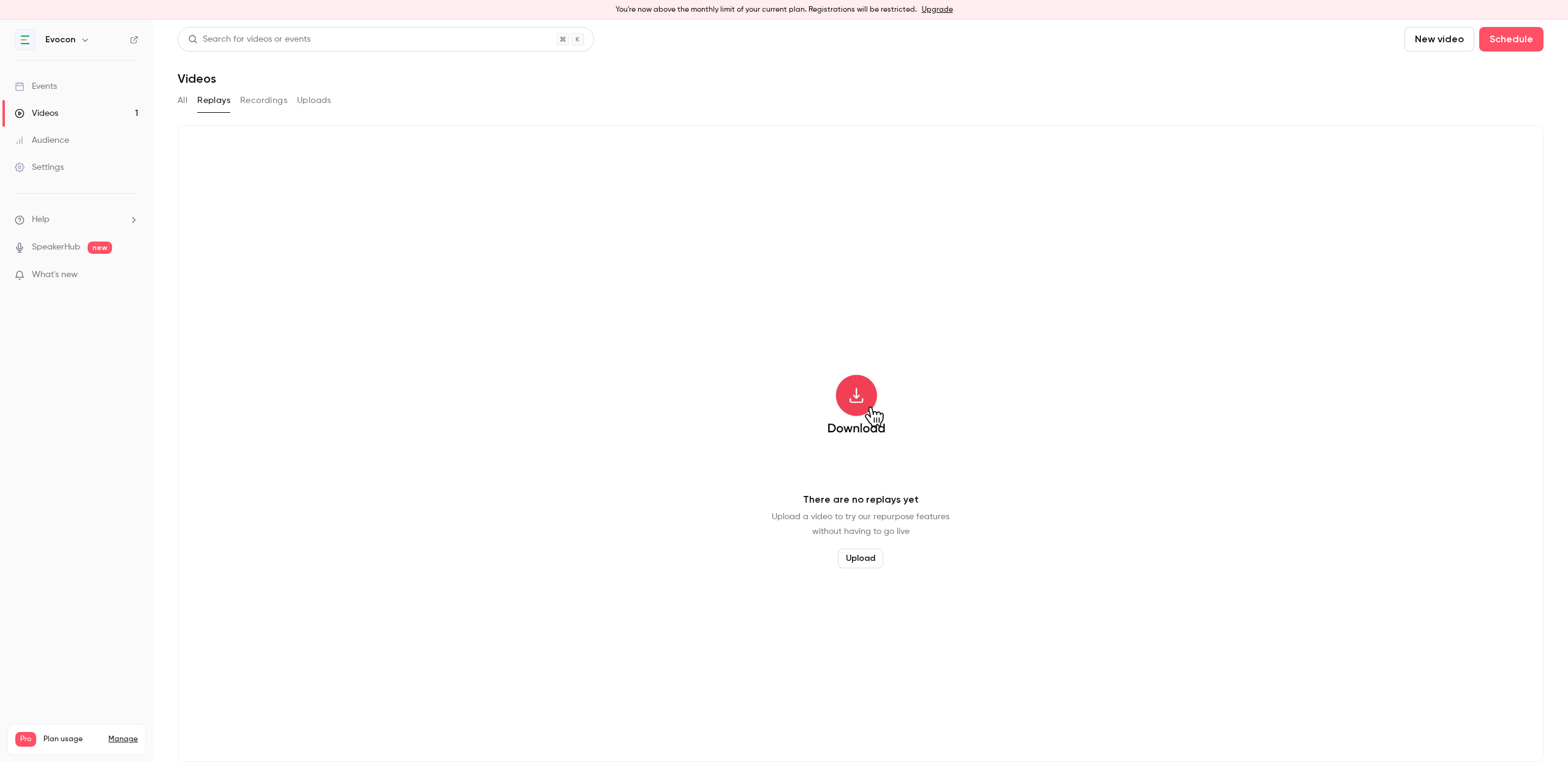
click at [182, 102] on button "All" at bounding box center [183, 100] width 9 height 20
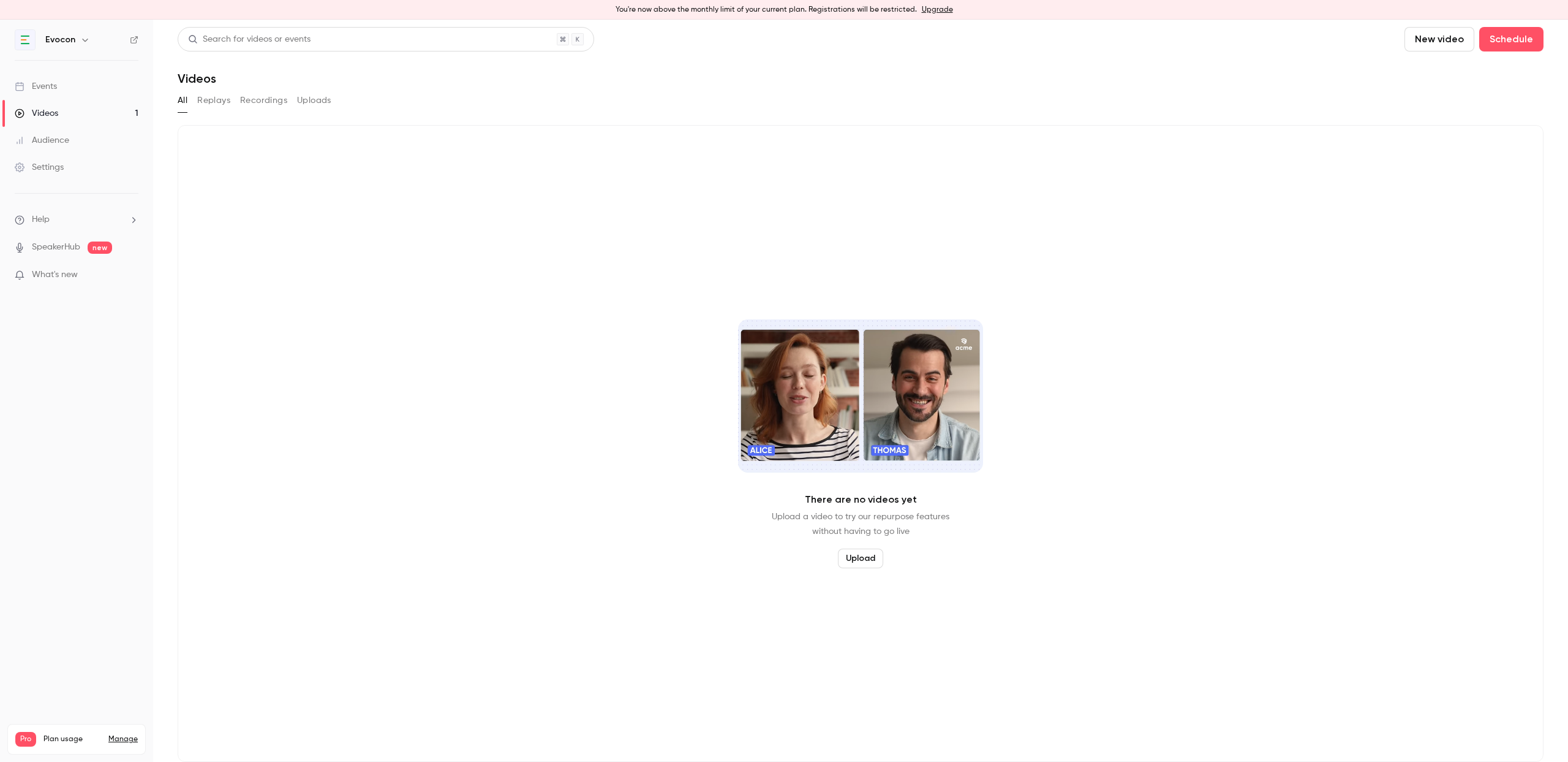
click at [271, 104] on button "Recordings" at bounding box center [263, 100] width 47 height 20
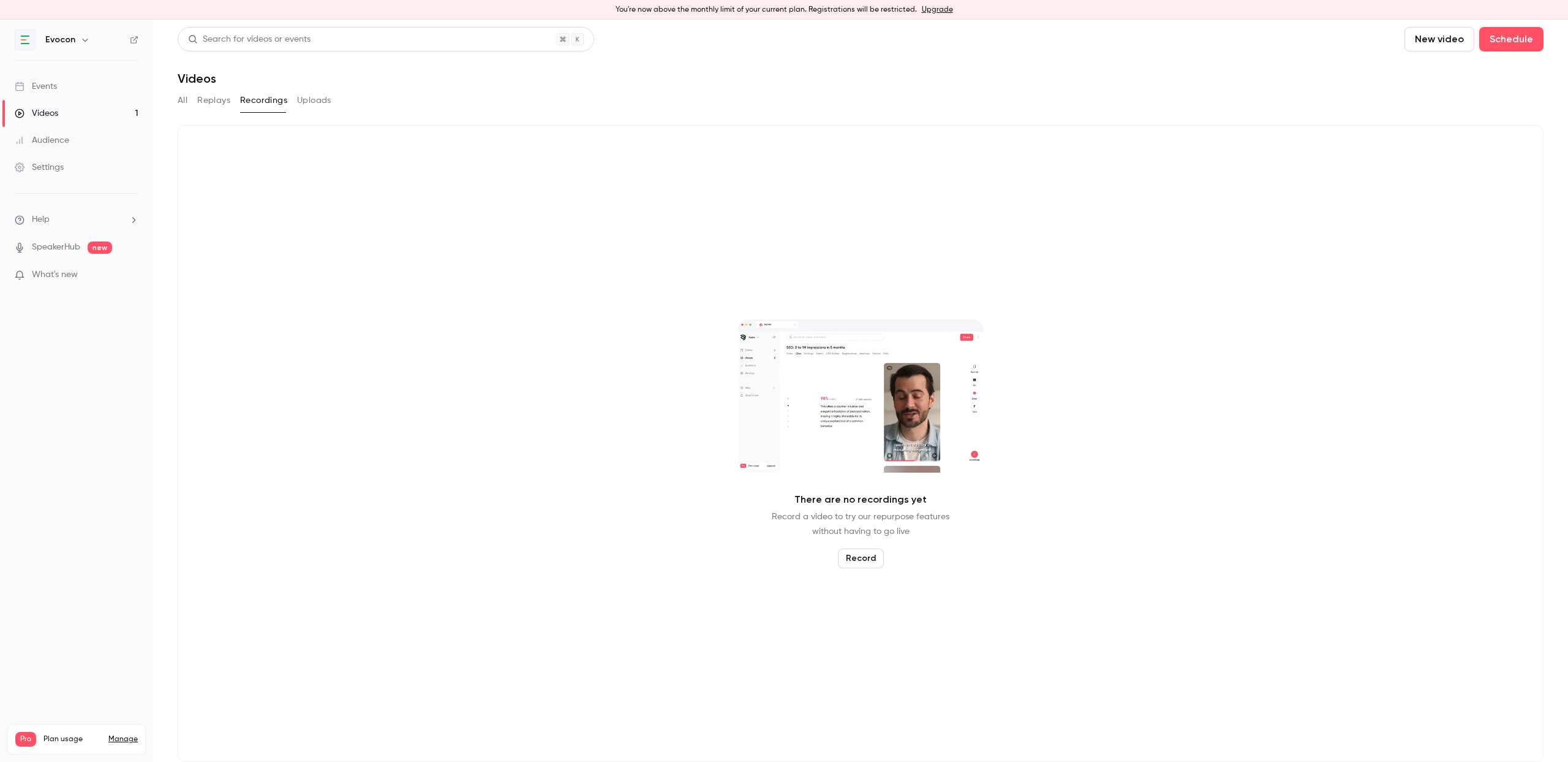
click at [61, 86] on link "Events" at bounding box center [76, 86] width 153 height 27
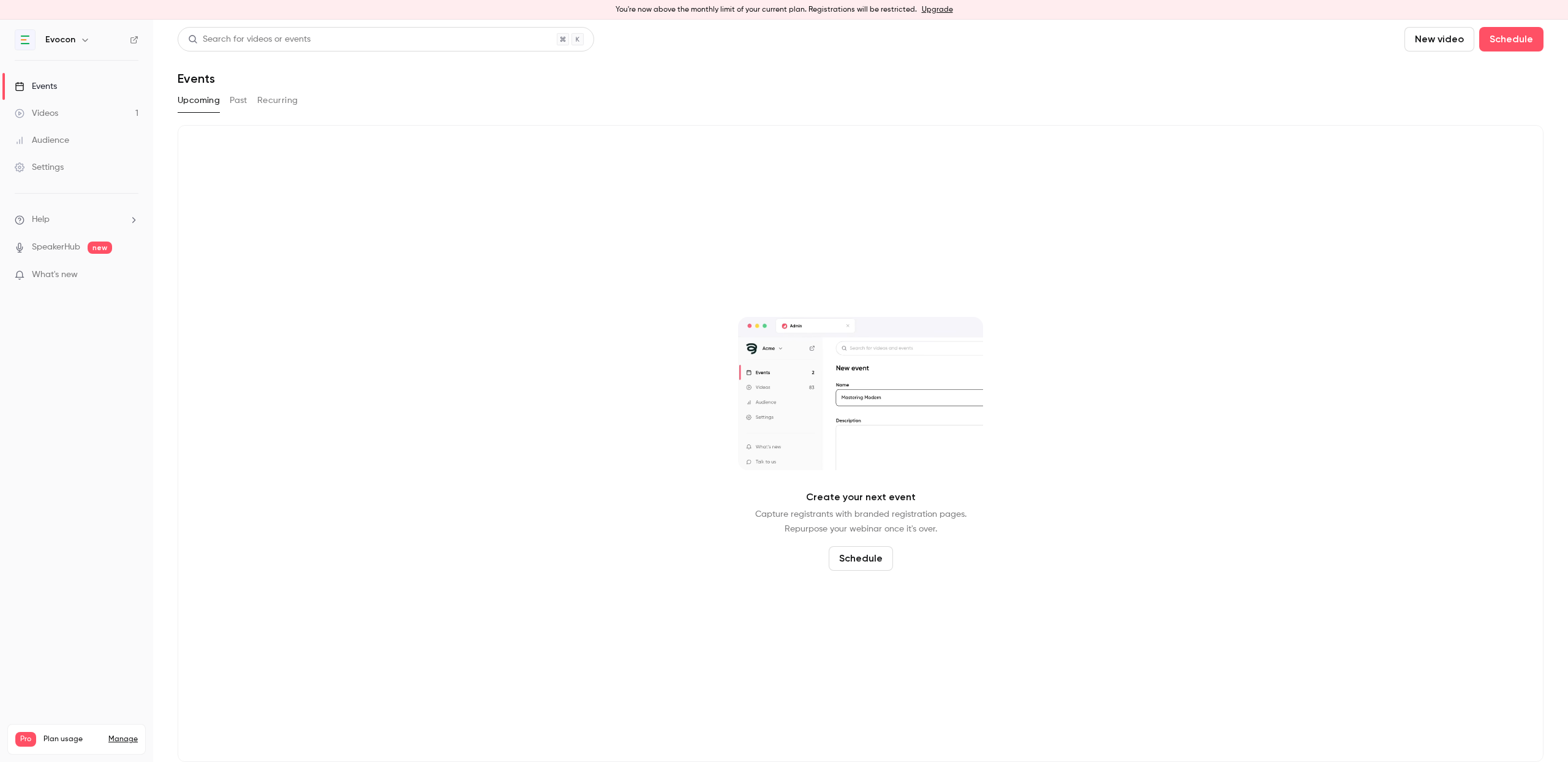
click at [238, 98] on button "Past" at bounding box center [238, 100] width 18 height 20
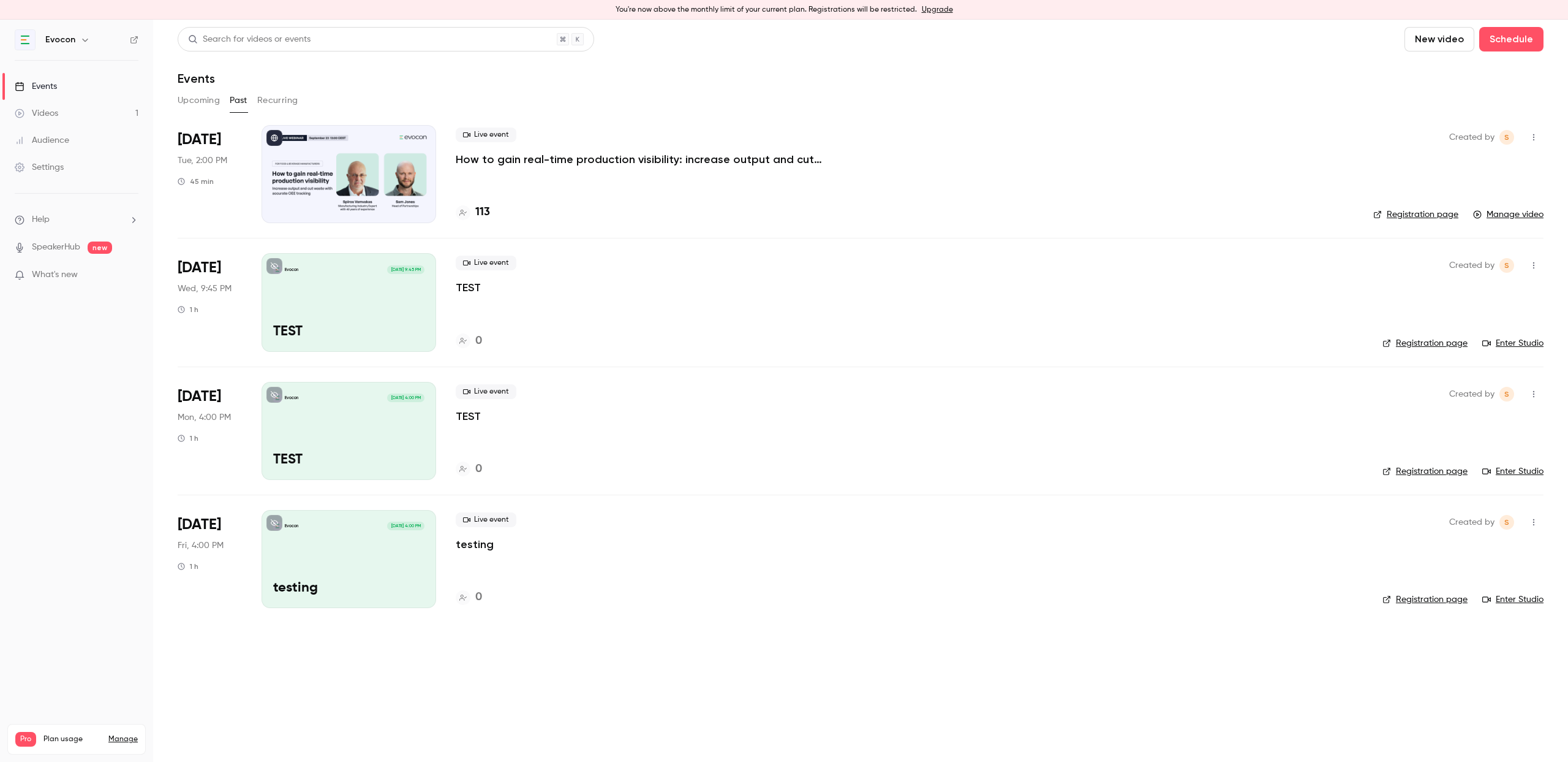
click at [566, 158] on p "How to gain real-time production visibility: increase output and cut waste with…" at bounding box center [640, 159] width 367 height 15
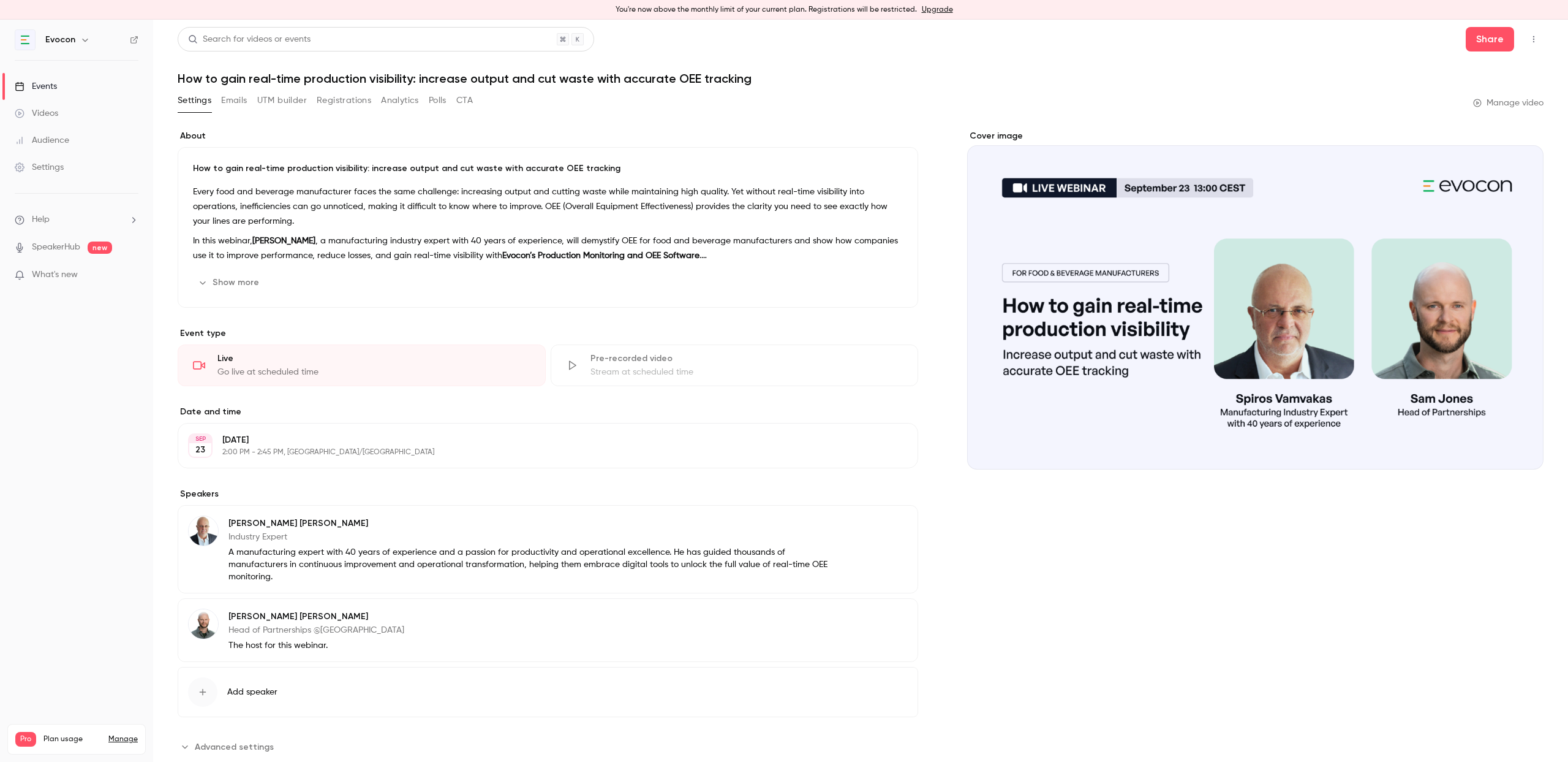
click at [1500, 104] on link "Manage video" at bounding box center [1508, 102] width 70 height 12
click at [57, 84] on link "Events" at bounding box center [76, 86] width 153 height 27
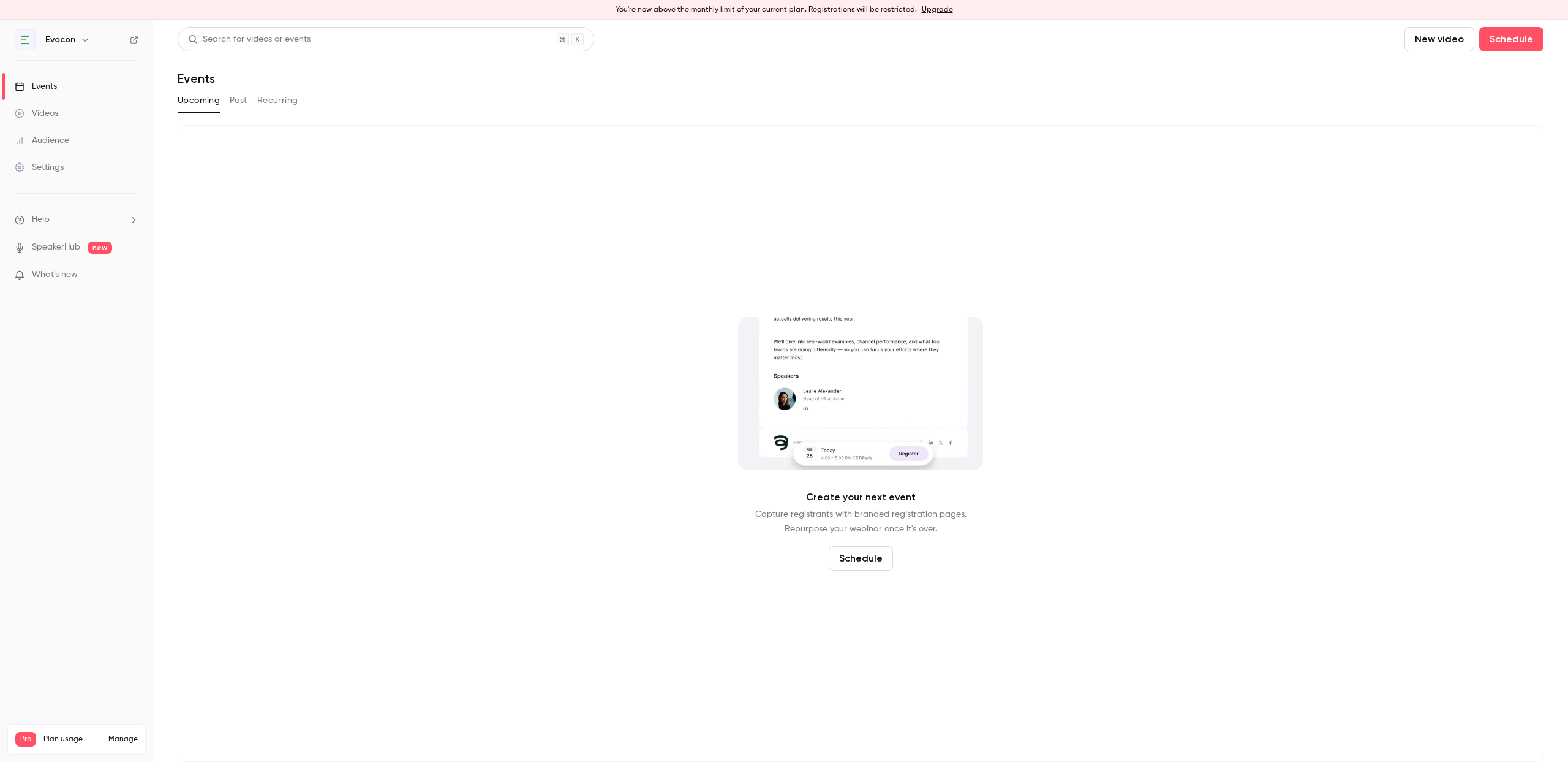
click at [233, 97] on button "Past" at bounding box center [238, 100] width 18 height 20
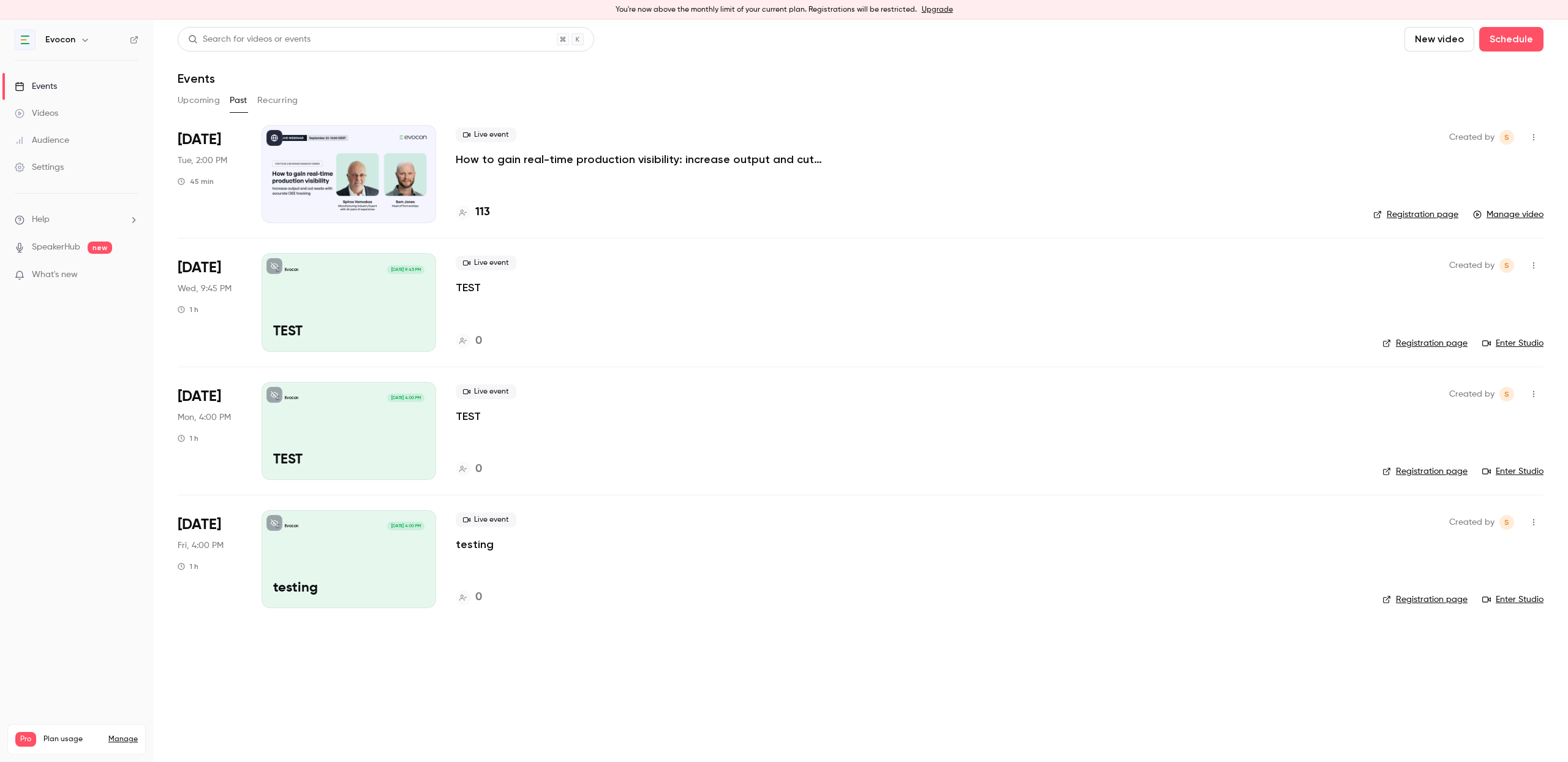
click at [555, 163] on p "How to gain real-time production visibility: increase output and cut waste with…" at bounding box center [640, 159] width 367 height 15
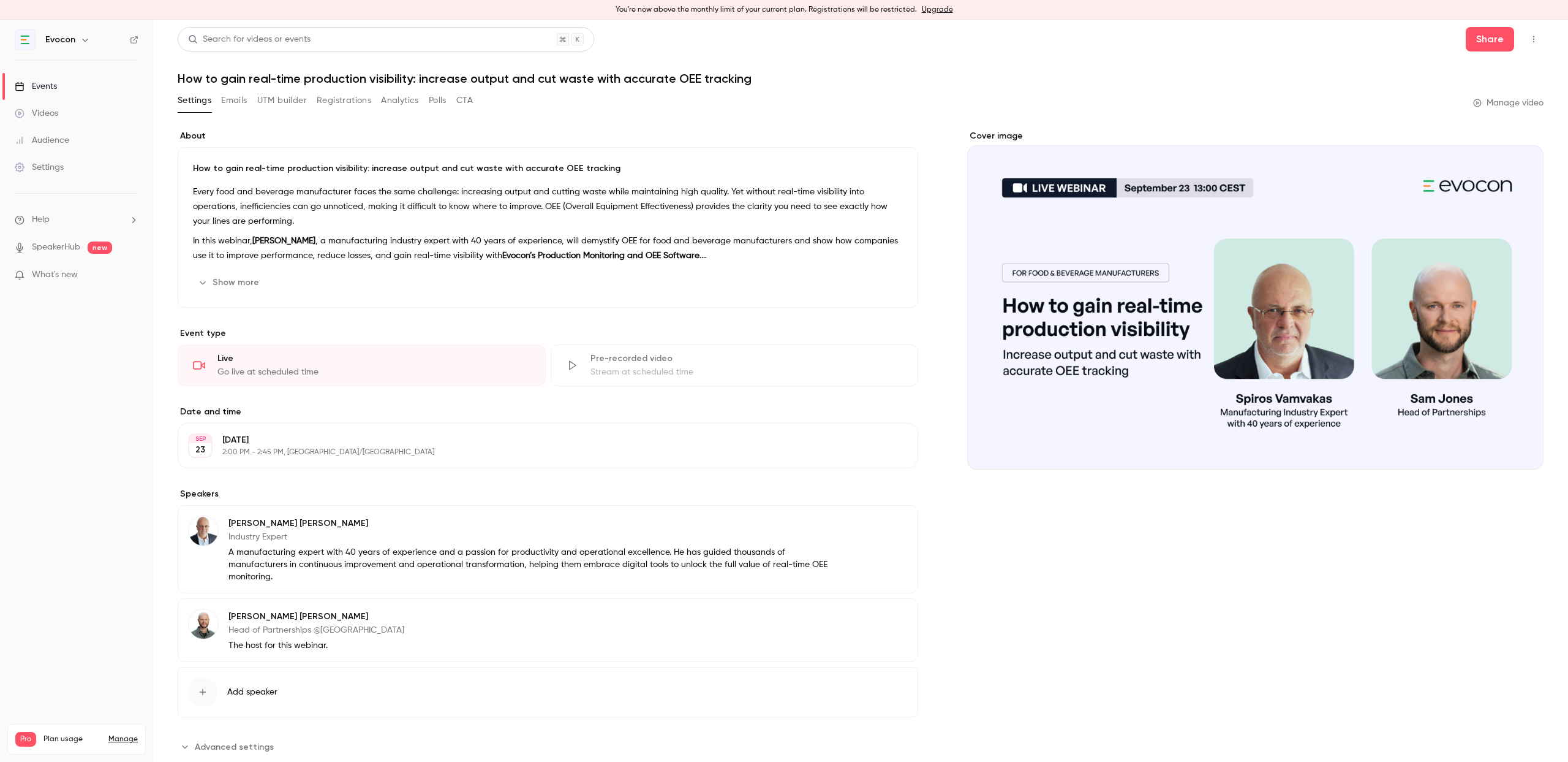
click at [570, 374] on div "Pre-recorded video Stream at scheduled time" at bounding box center [734, 366] width 368 height 41
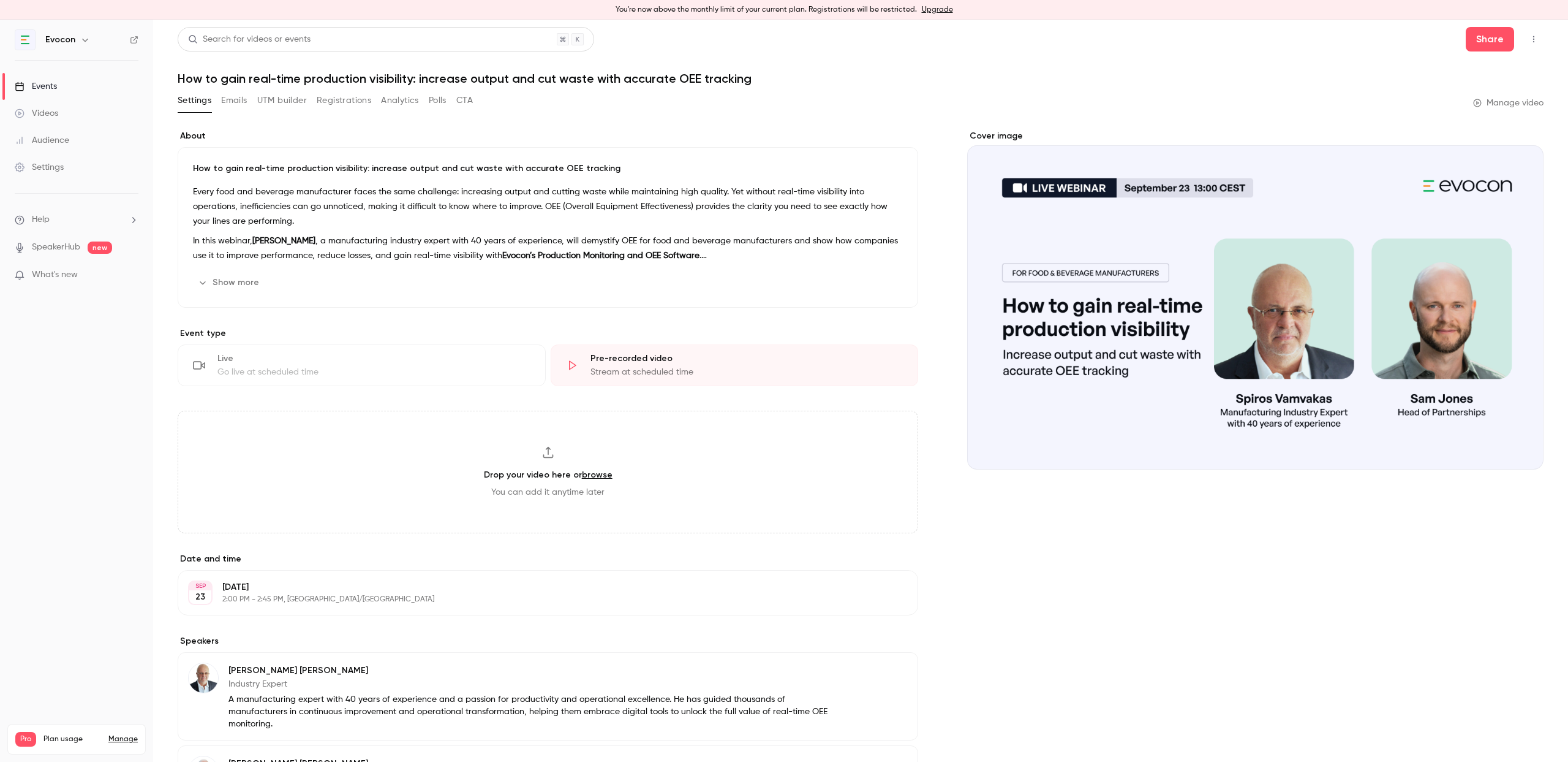
click at [369, 362] on div "Live" at bounding box center [374, 358] width 313 height 12
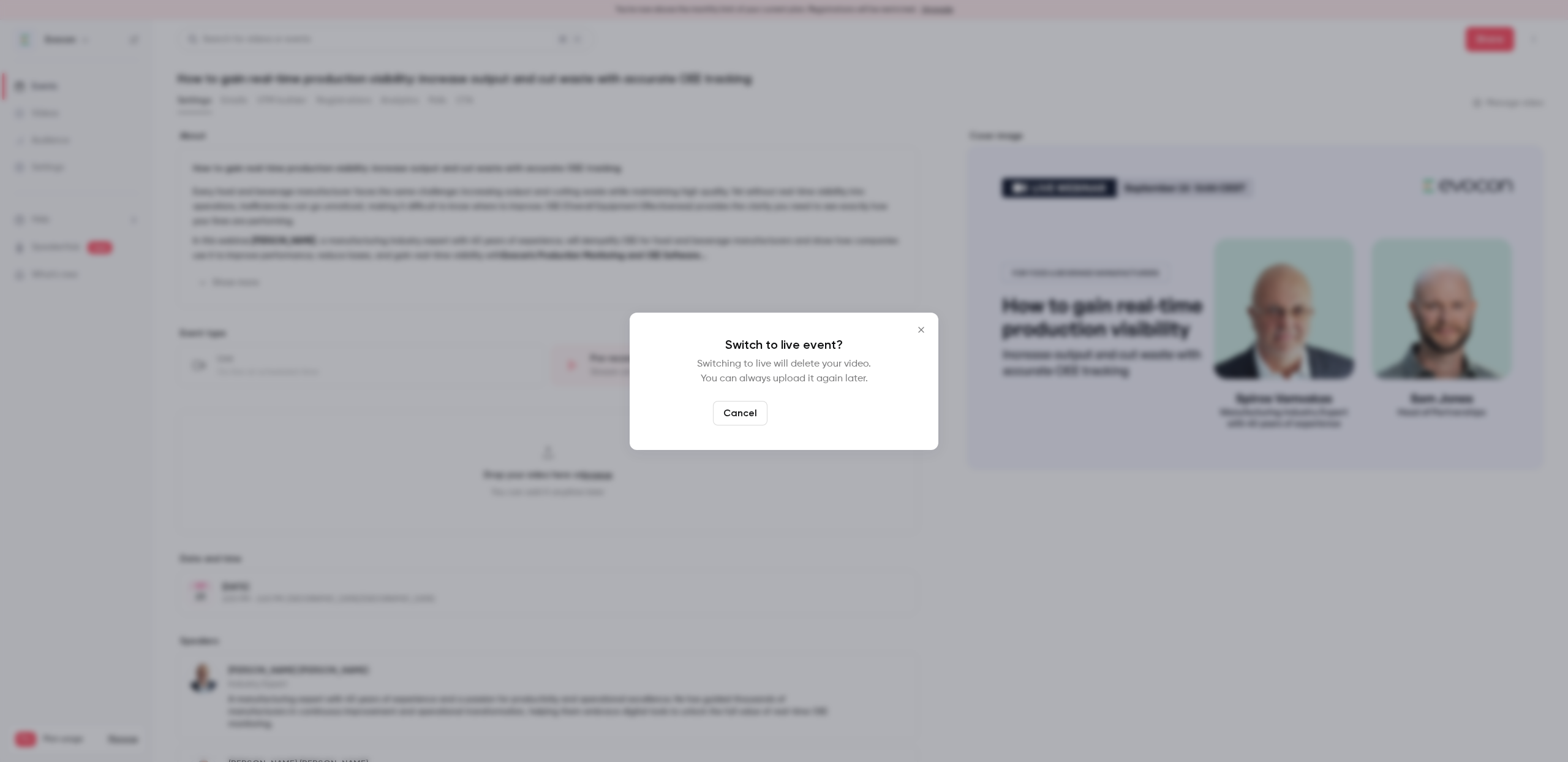
click at [824, 415] on button "Switch to live" at bounding box center [814, 413] width 82 height 24
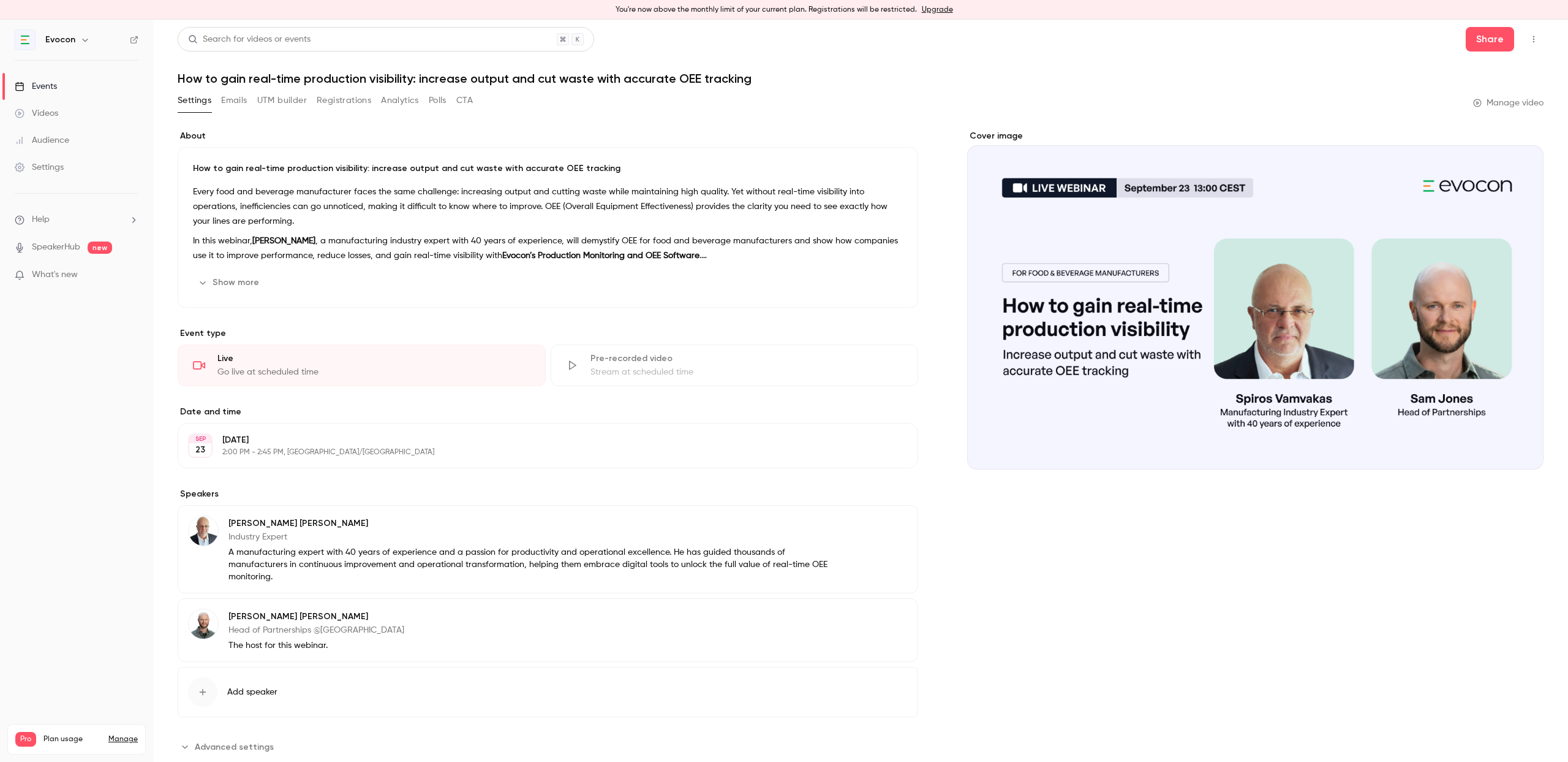
click at [63, 113] on link "Videos" at bounding box center [76, 113] width 153 height 27
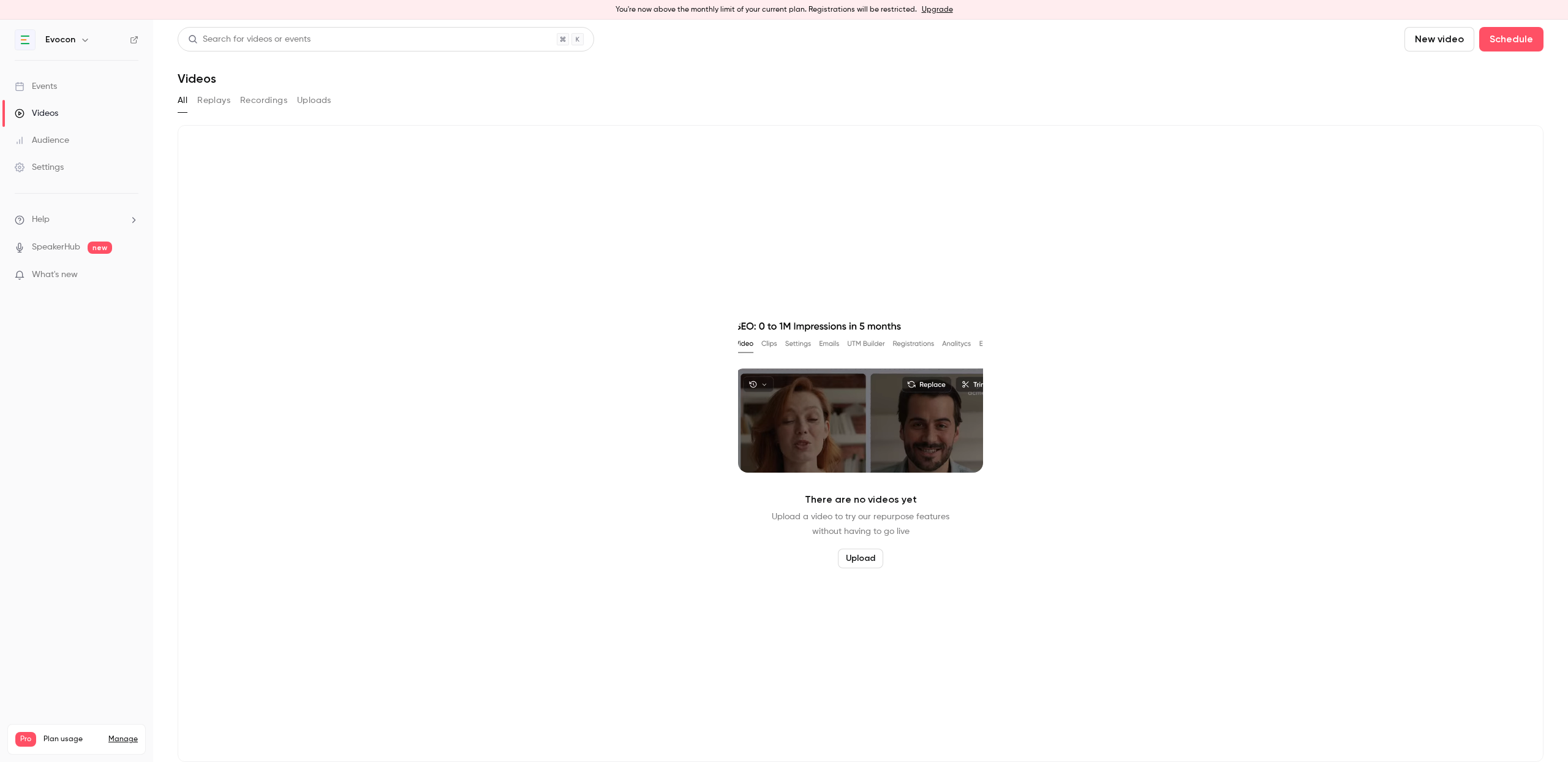
click at [215, 101] on button "Replays" at bounding box center [214, 100] width 33 height 20
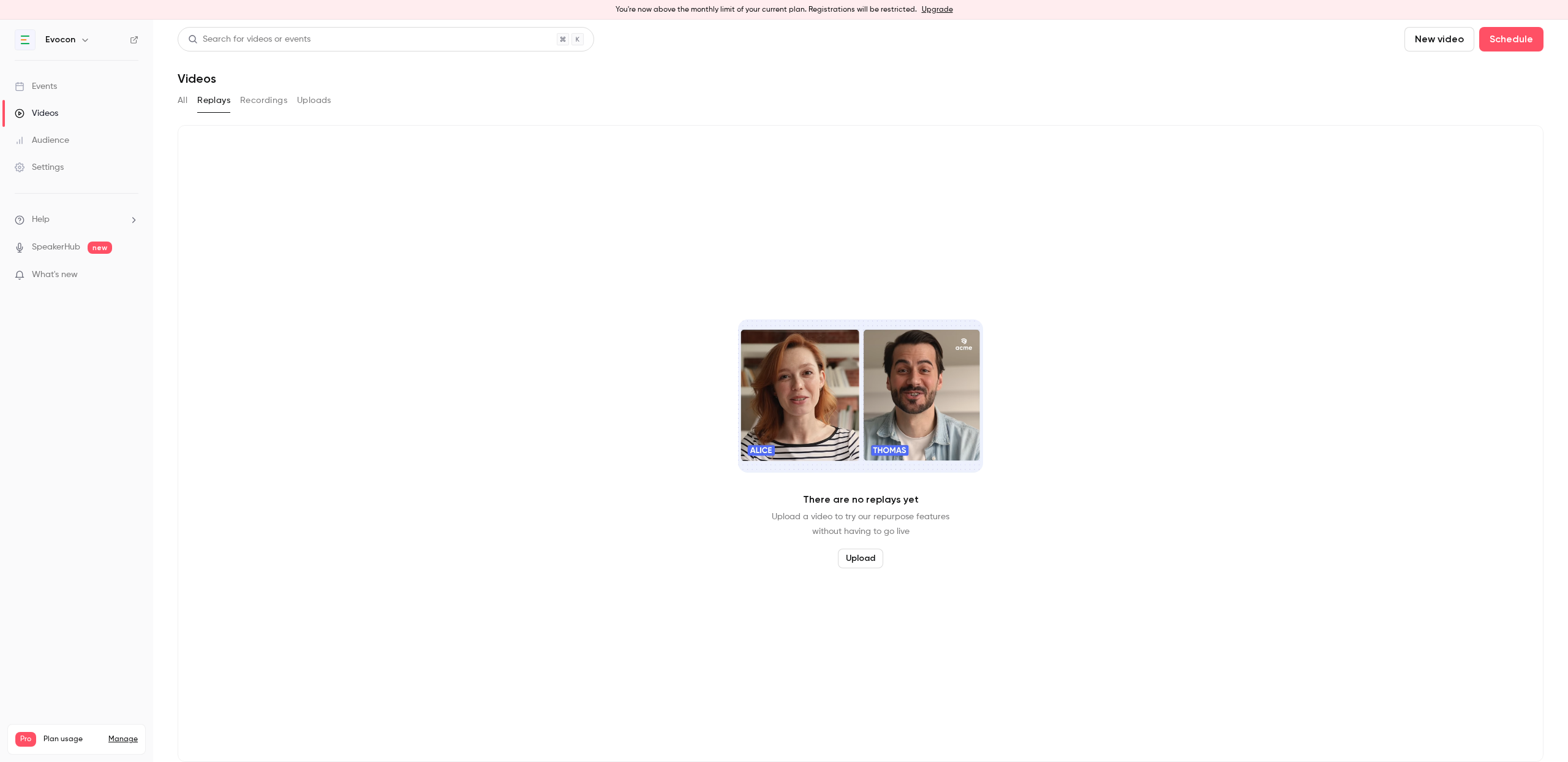
click at [254, 102] on button "Recordings" at bounding box center [263, 100] width 47 height 20
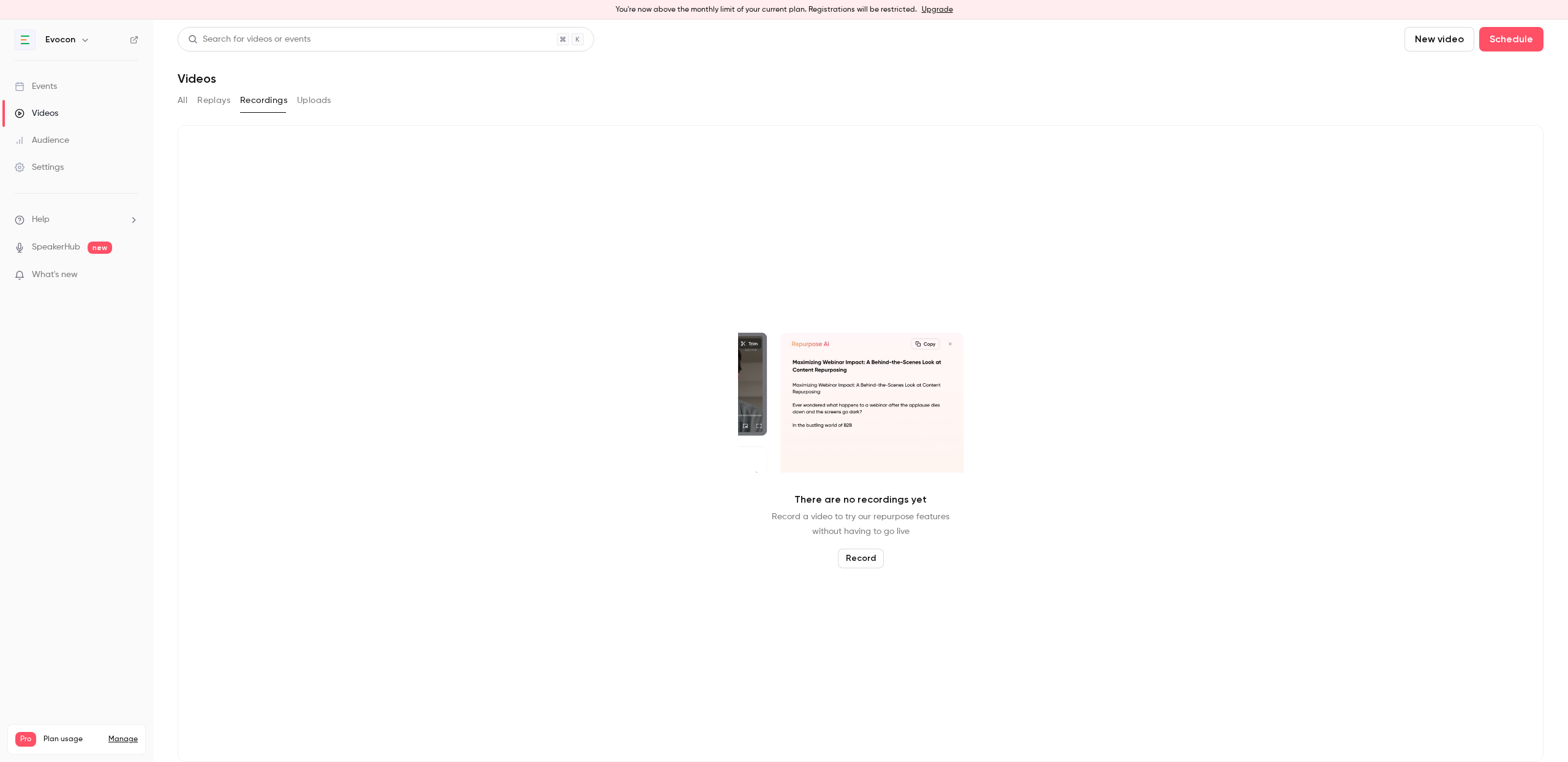
click at [302, 100] on button "Uploads" at bounding box center [314, 100] width 35 height 20
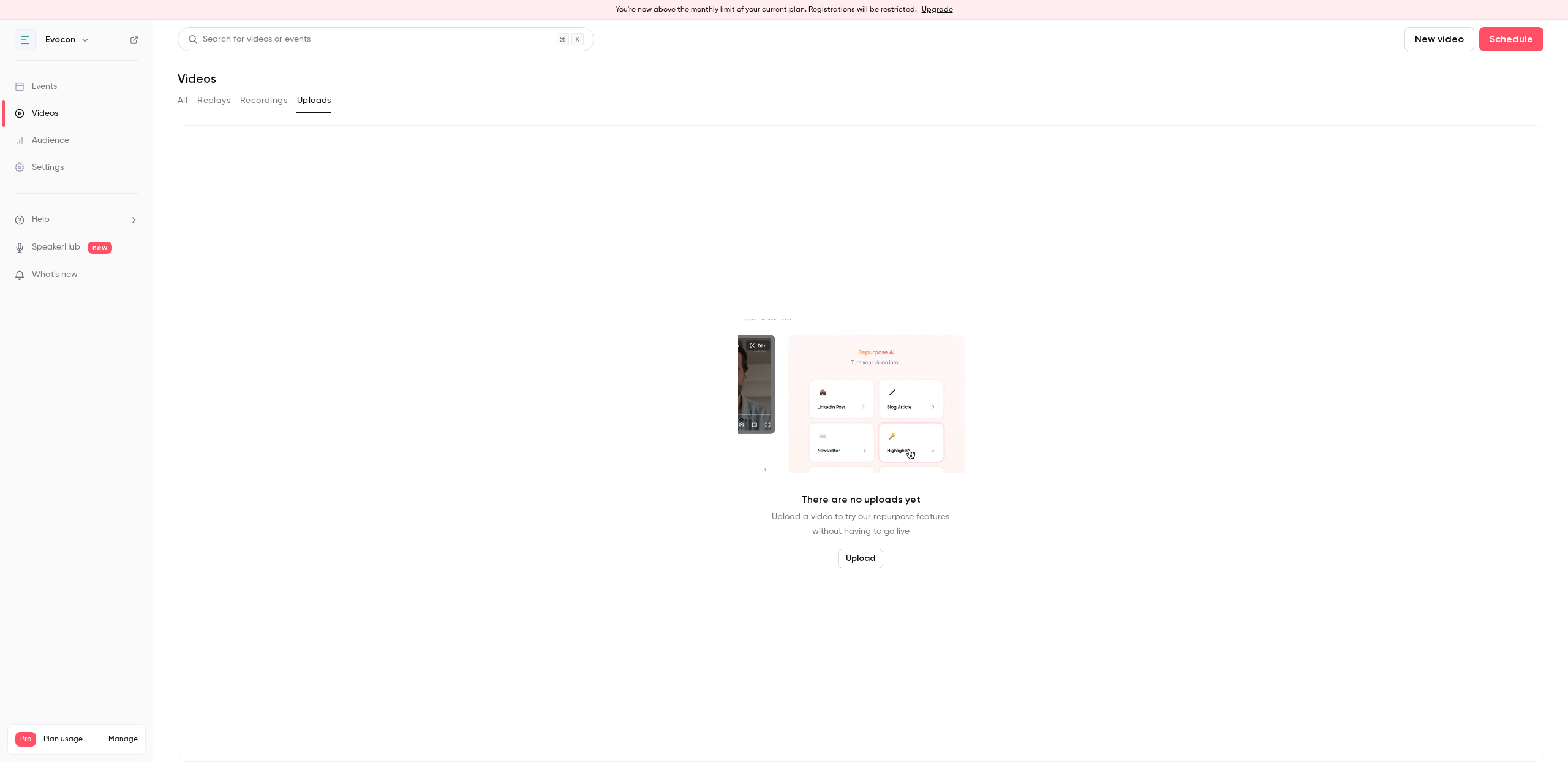
click at [267, 98] on button "Recordings" at bounding box center [263, 100] width 47 height 20
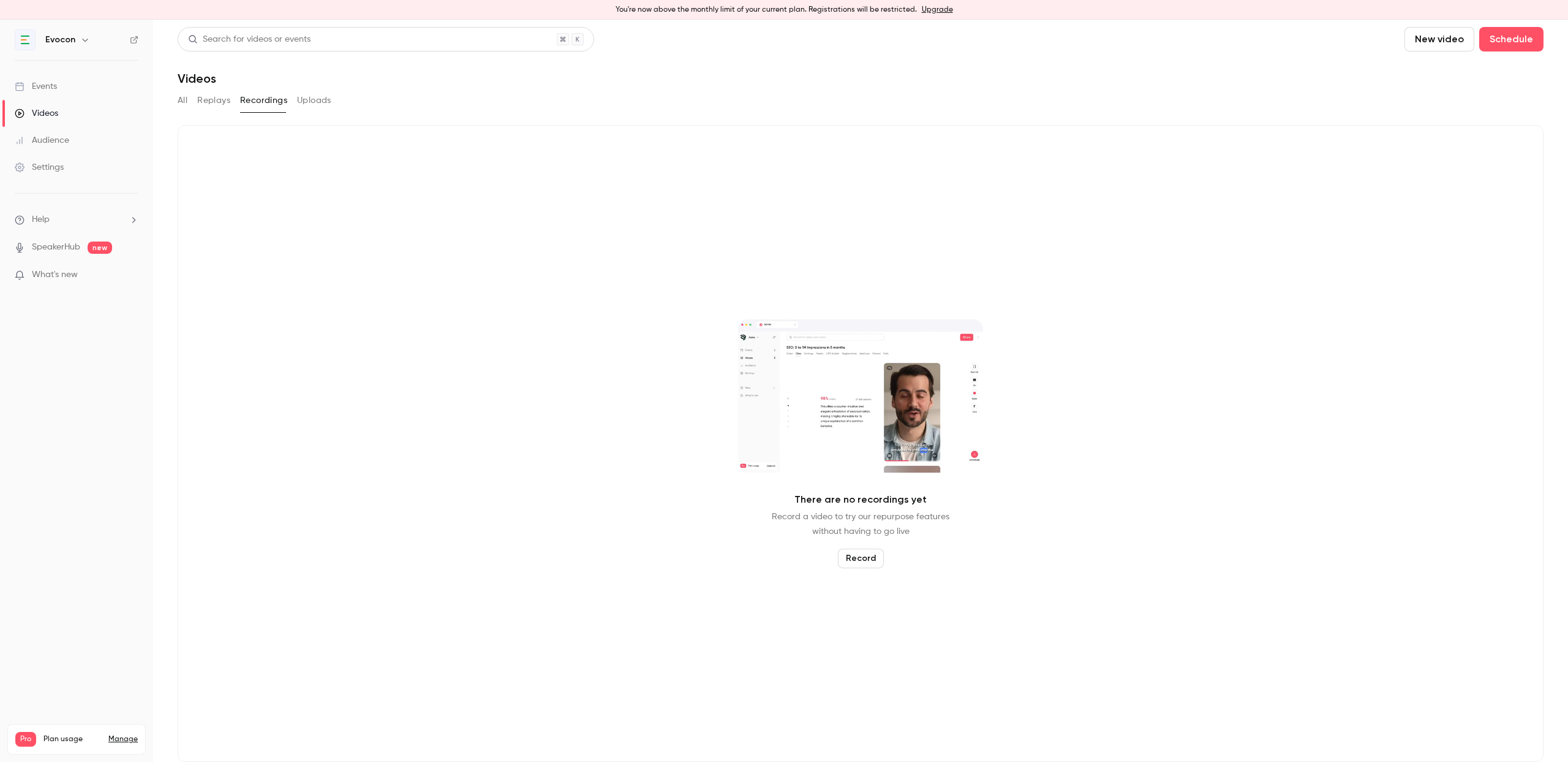
click at [218, 100] on button "Replays" at bounding box center [214, 100] width 33 height 20
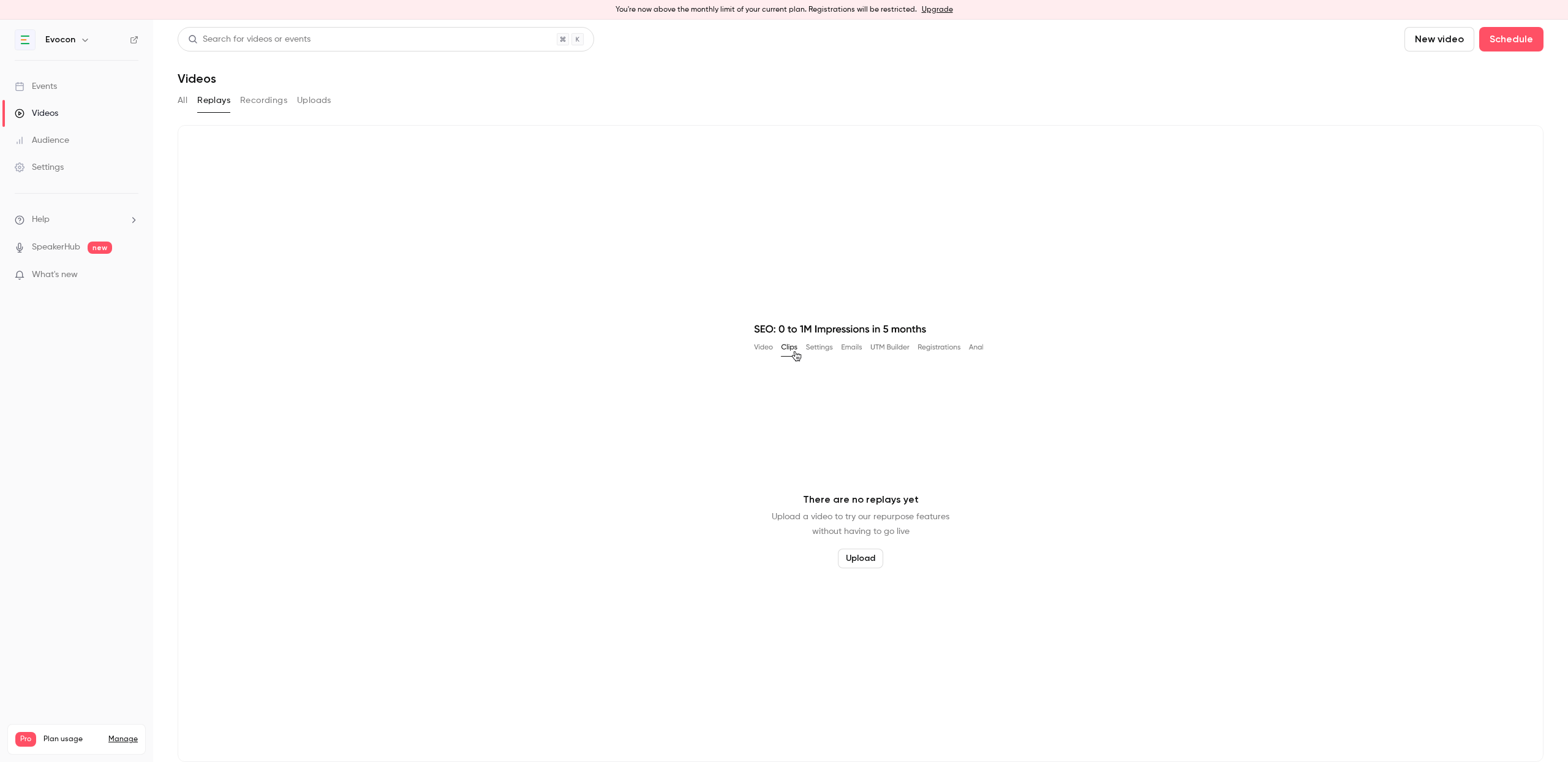
click at [180, 103] on button "All" at bounding box center [183, 100] width 9 height 20
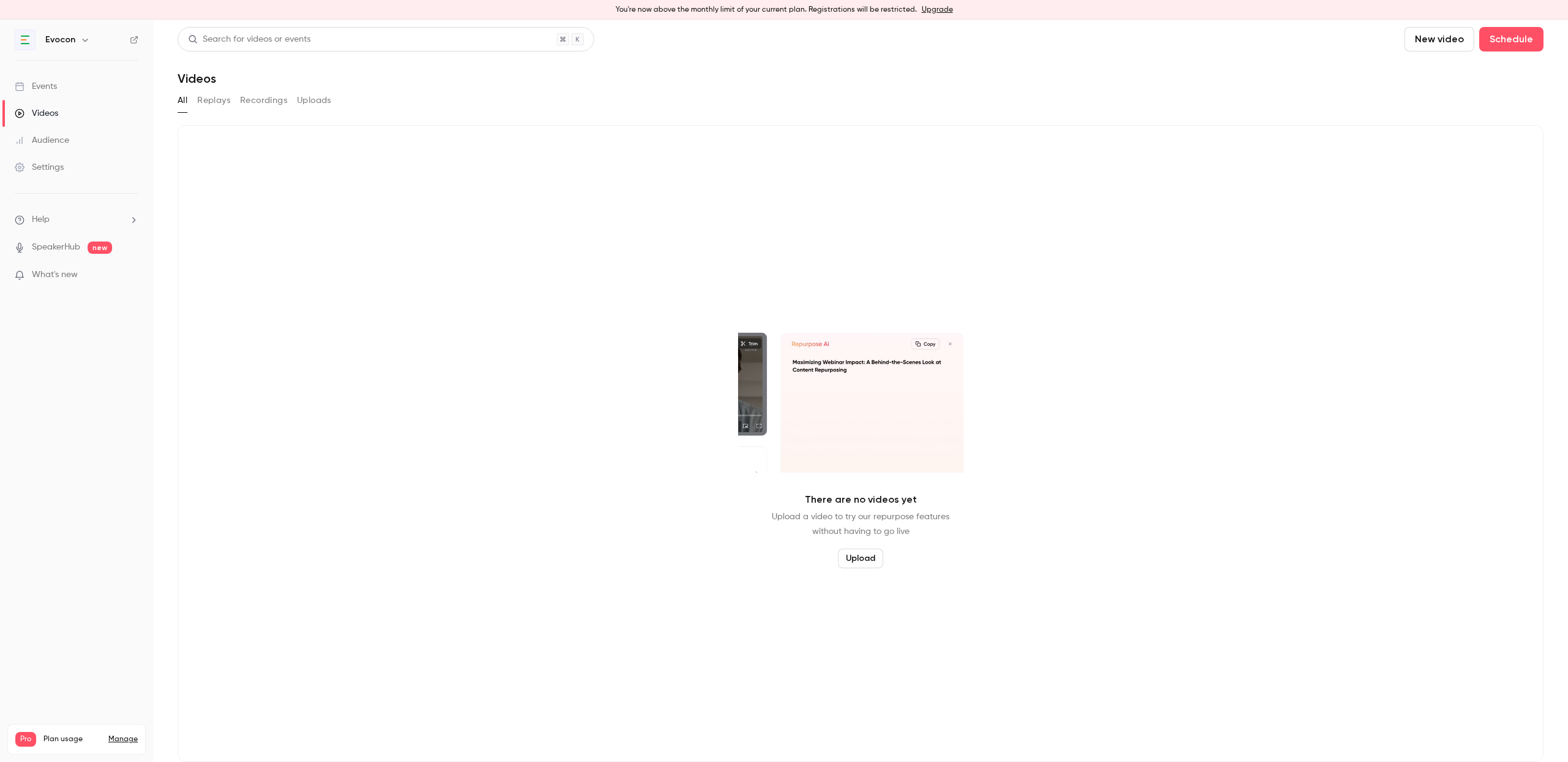
click at [57, 89] on link "Events" at bounding box center [76, 86] width 153 height 27
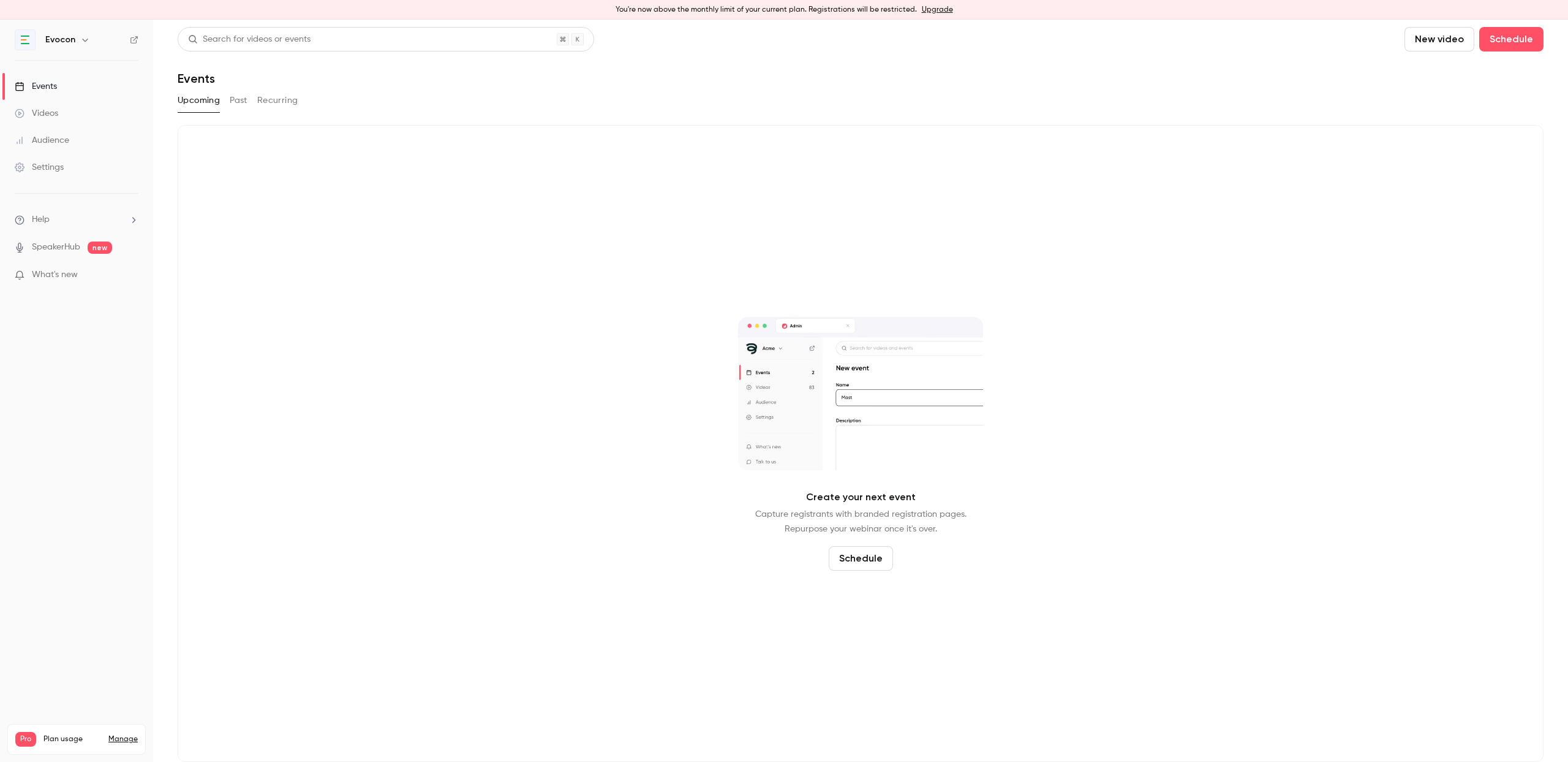
click at [57, 88] on link "Events" at bounding box center [76, 86] width 153 height 27
click at [232, 105] on button "Past" at bounding box center [238, 100] width 18 height 20
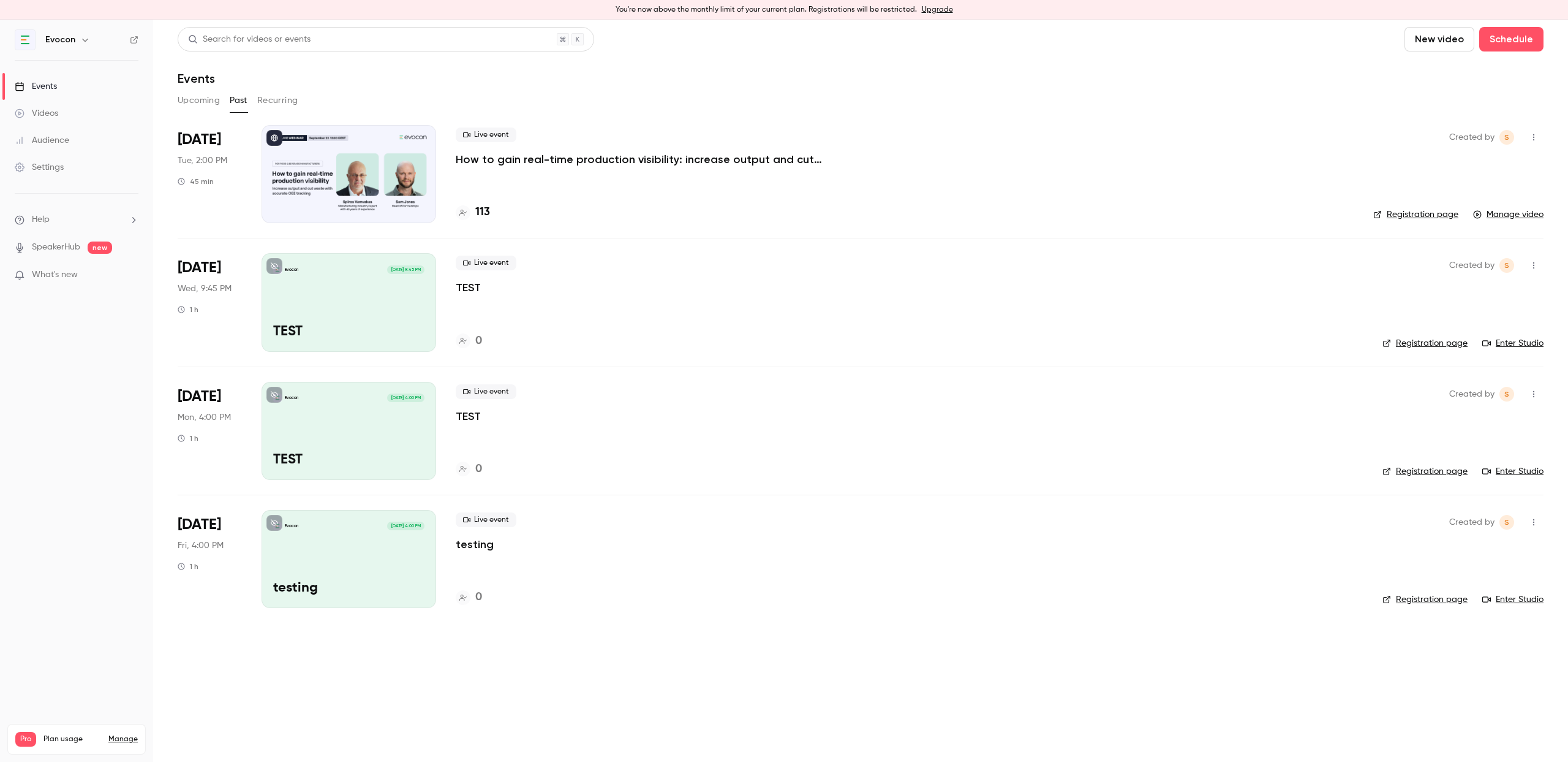
click at [582, 162] on p "How to gain real-time production visibility: increase output and cut waste with…" at bounding box center [640, 159] width 367 height 15
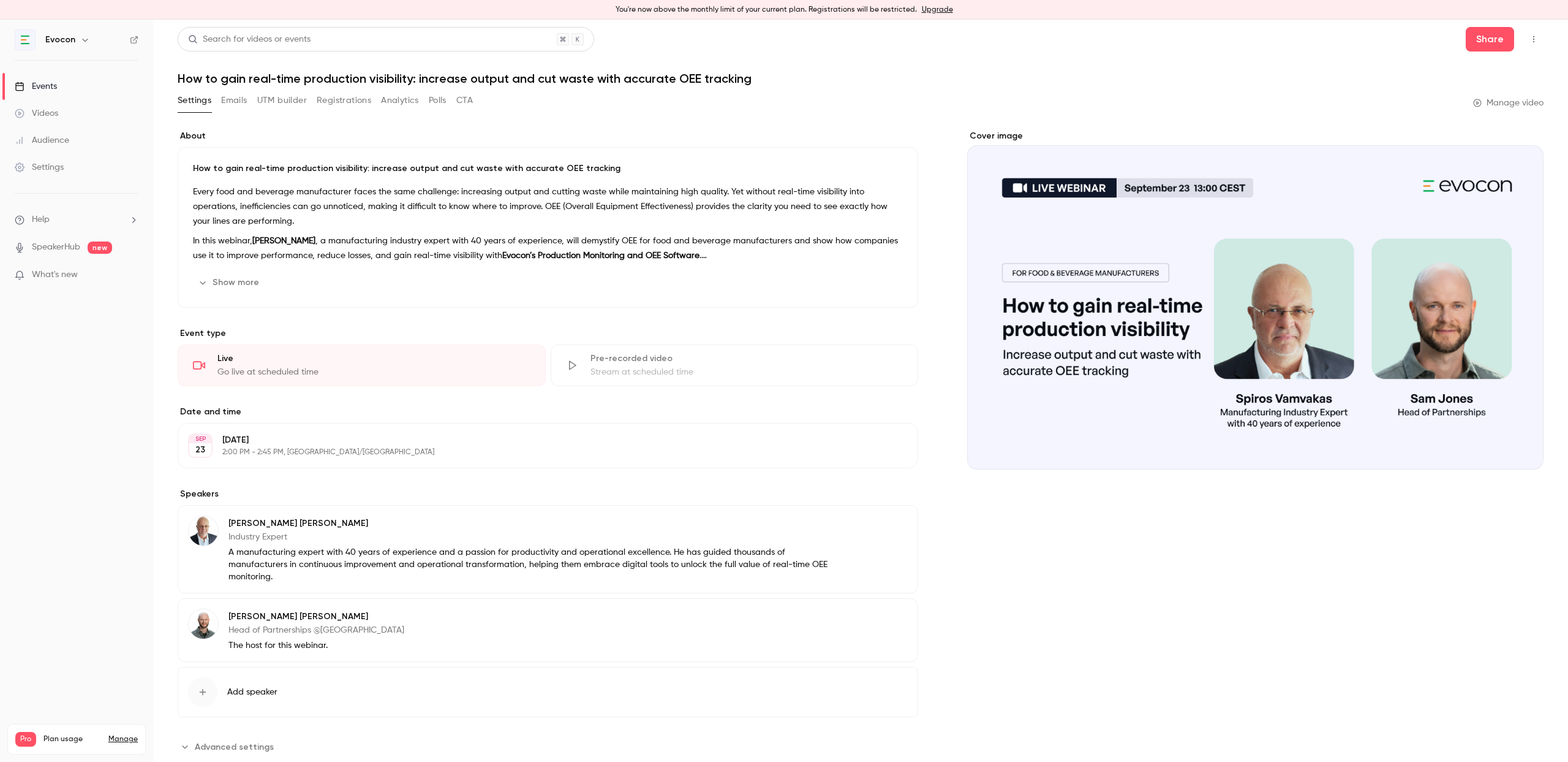
click at [604, 365] on div "Pre-recorded video Stream at scheduled time" at bounding box center [734, 366] width 368 height 41
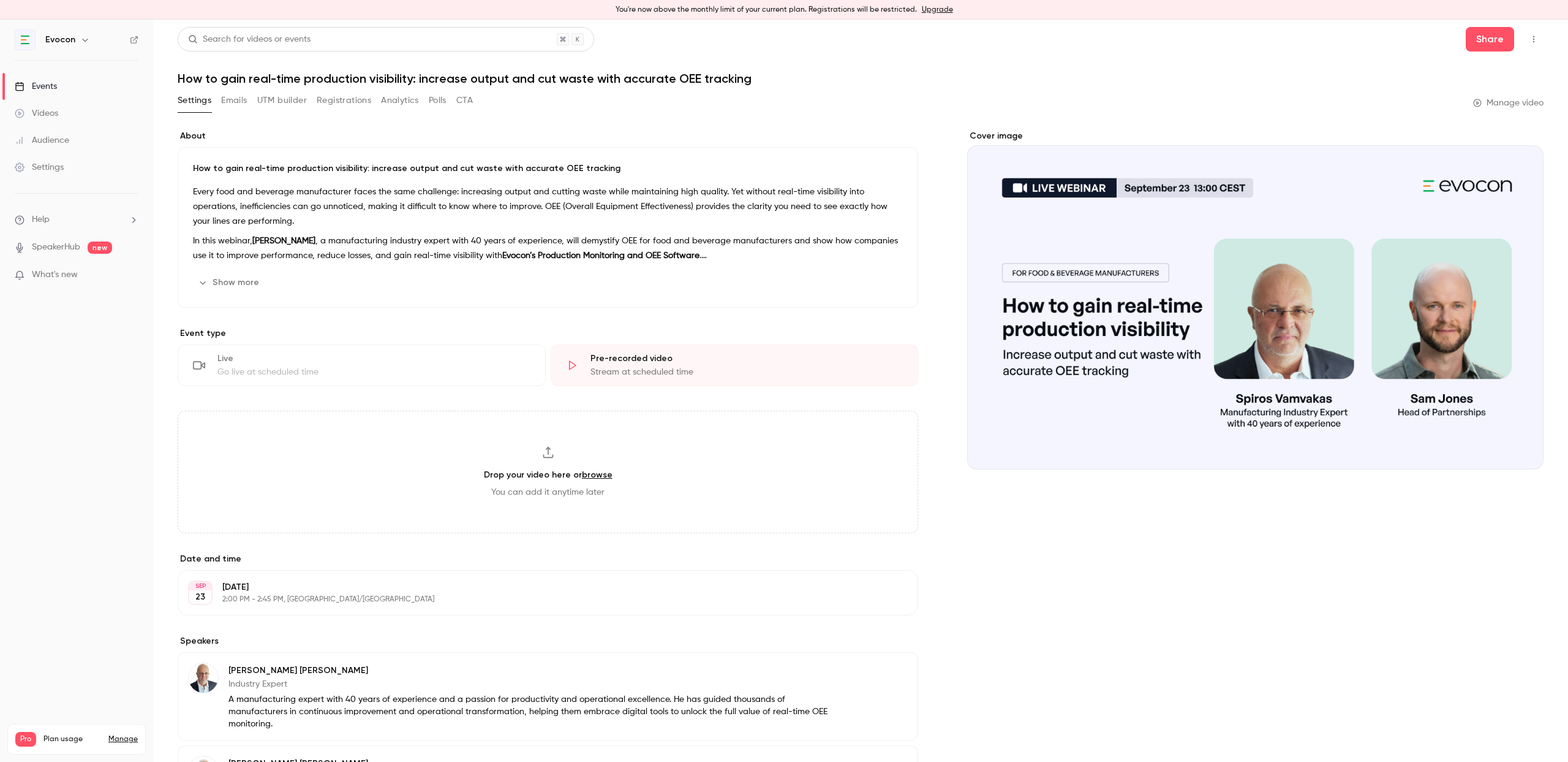
click at [337, 367] on div "Go live at scheduled time" at bounding box center [374, 371] width 313 height 12
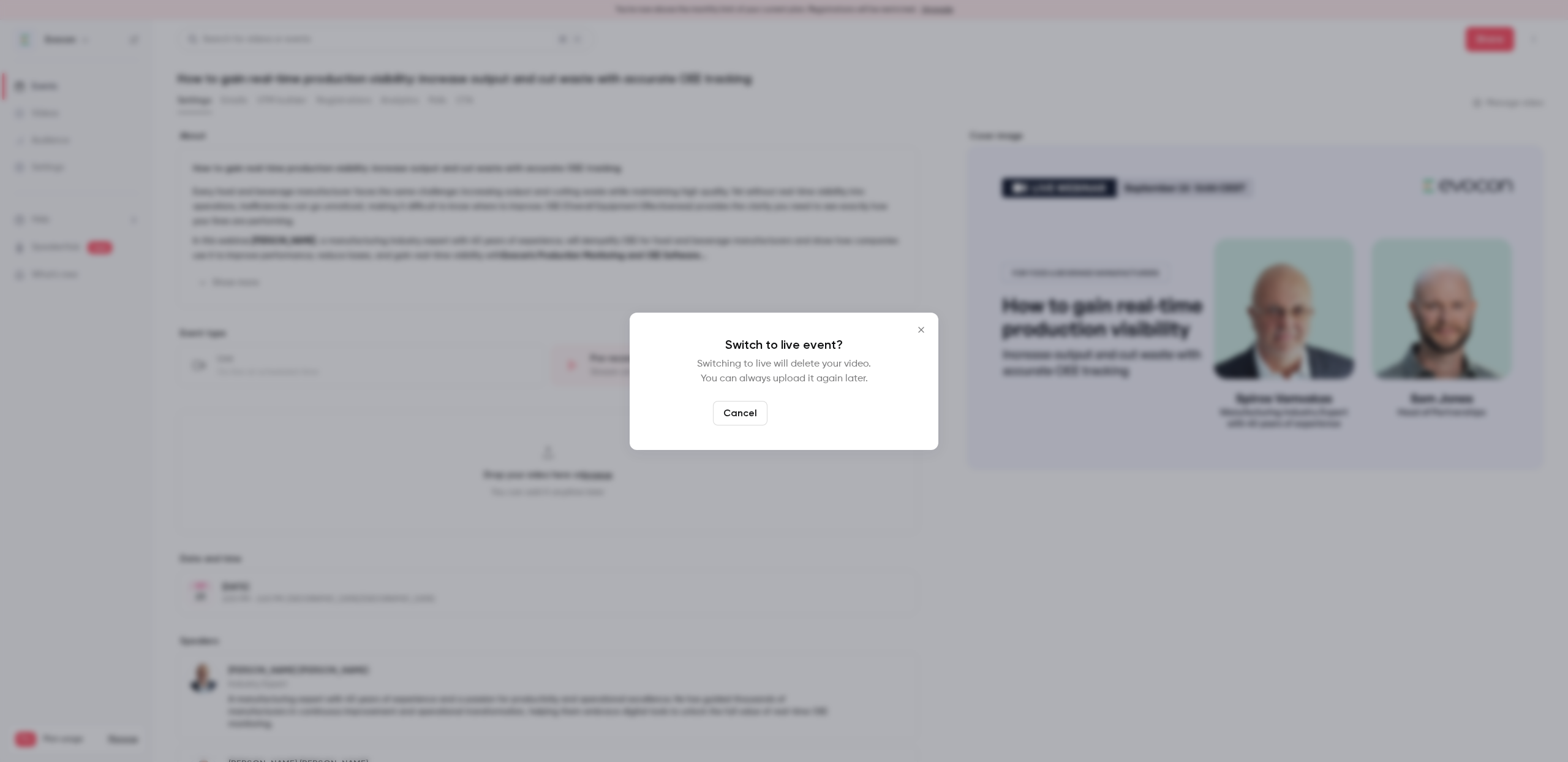
click at [821, 415] on button "Switch to live" at bounding box center [814, 413] width 82 height 24
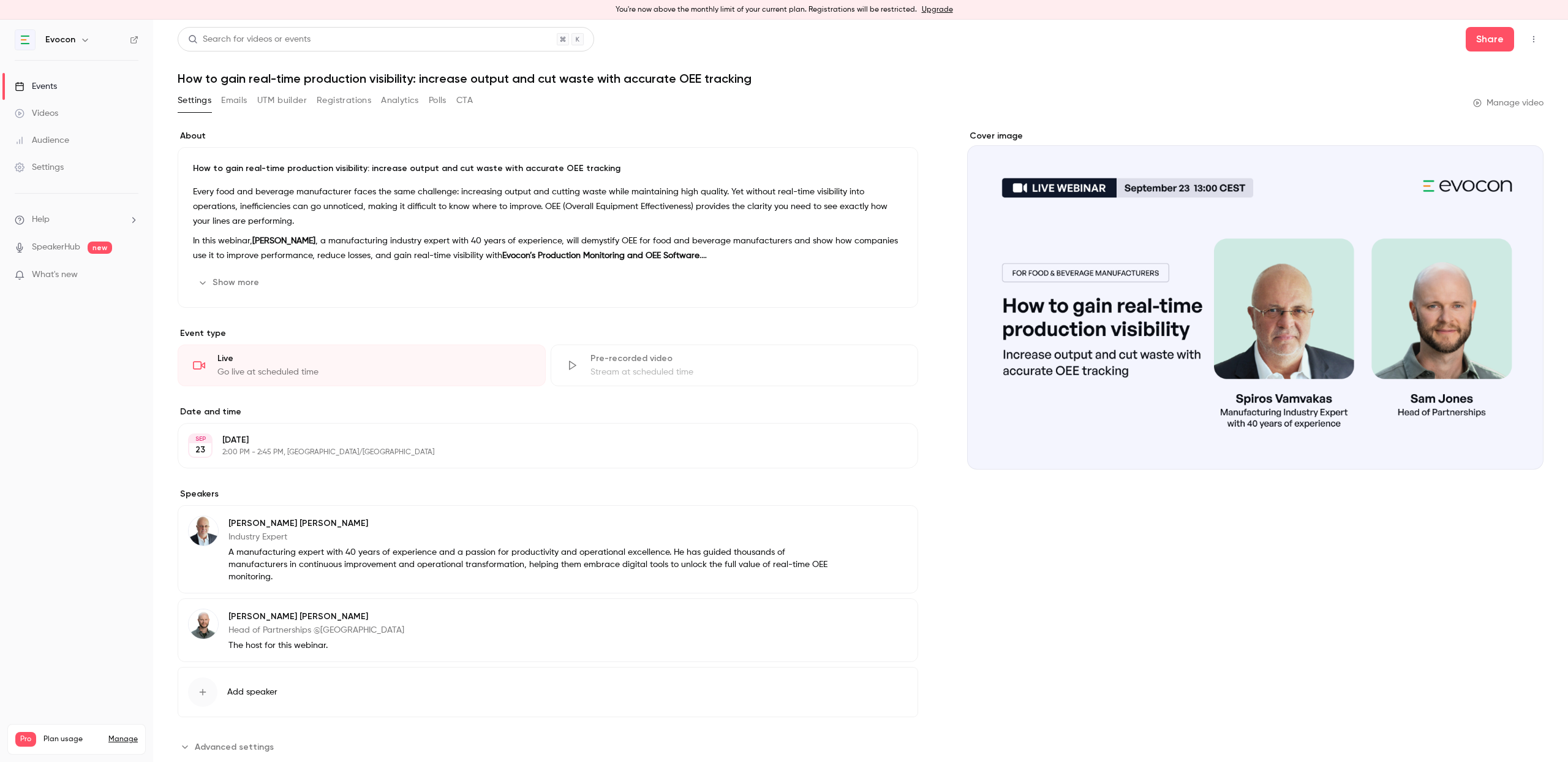
click at [643, 365] on div "Pre-recorded video Stream at scheduled time" at bounding box center [734, 366] width 368 height 41
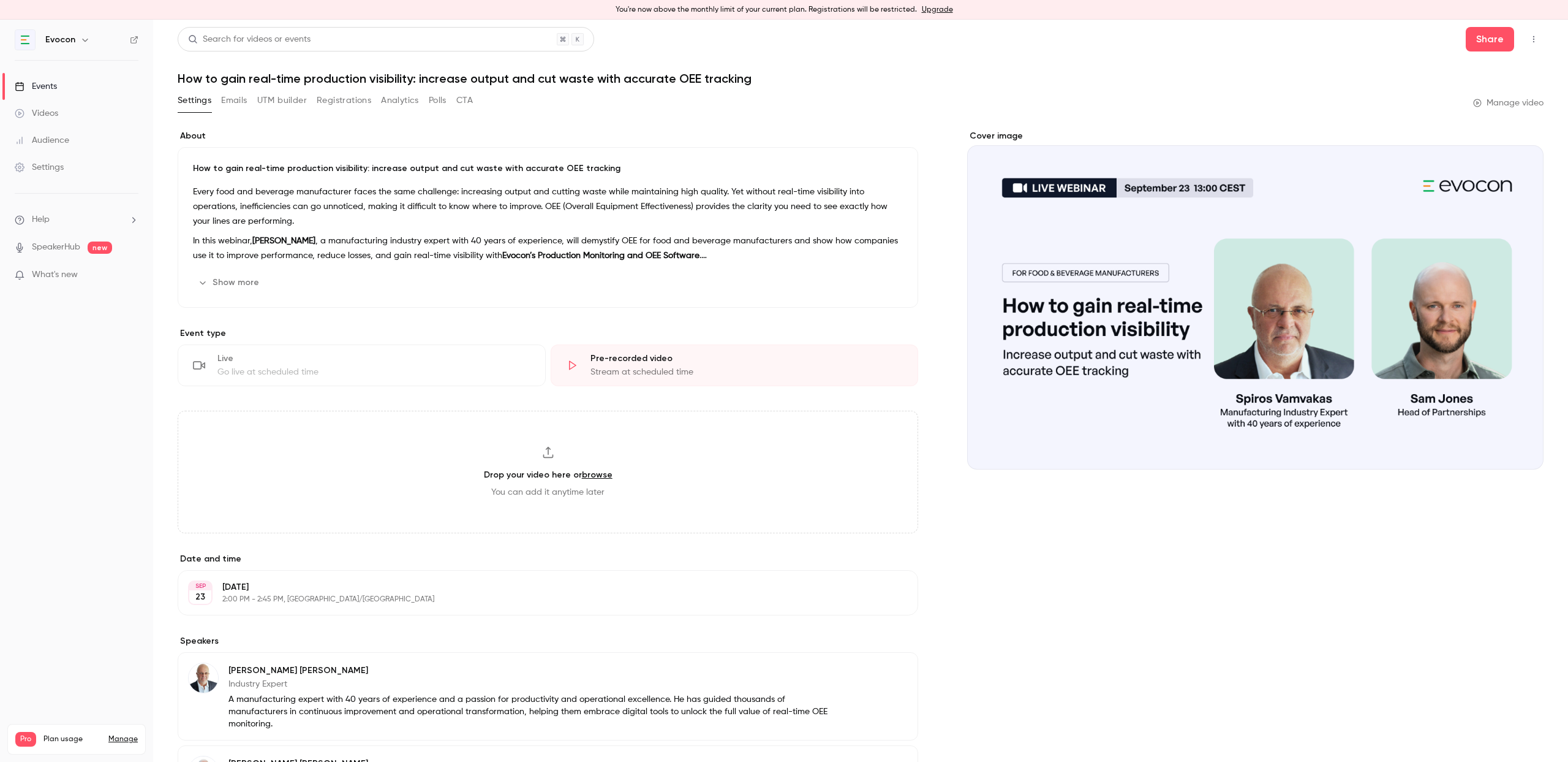
click at [289, 361] on div "Live" at bounding box center [374, 358] width 313 height 12
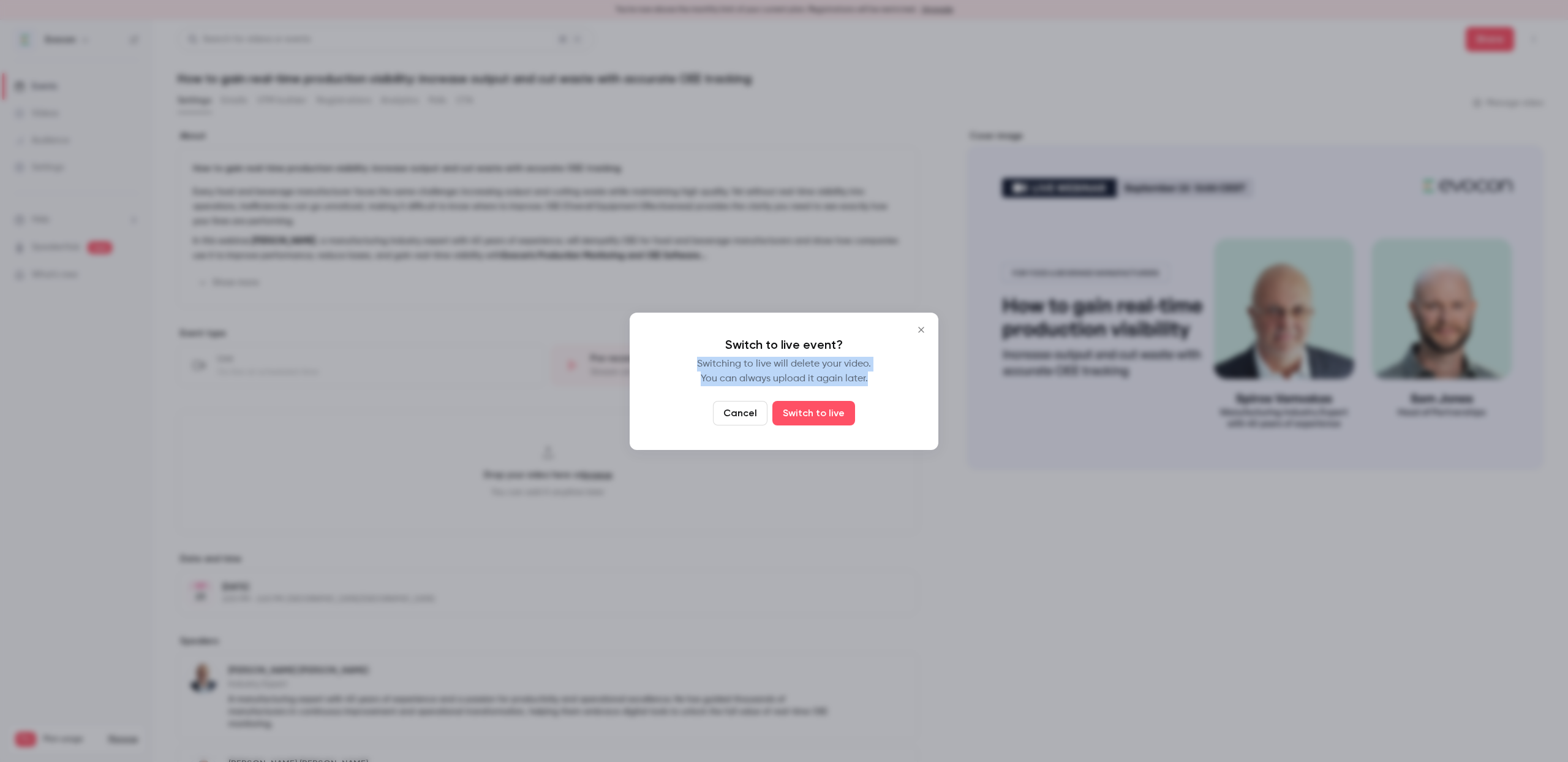
drag, startPoint x: 804, startPoint y: 378, endPoint x: 638, endPoint y: 363, distance: 166.7
click at [638, 363] on div "Switch to live event? Switching to live will delete your video. You can always …" at bounding box center [784, 381] width 309 height 137
click at [828, 417] on button "Switch to live" at bounding box center [814, 413] width 82 height 24
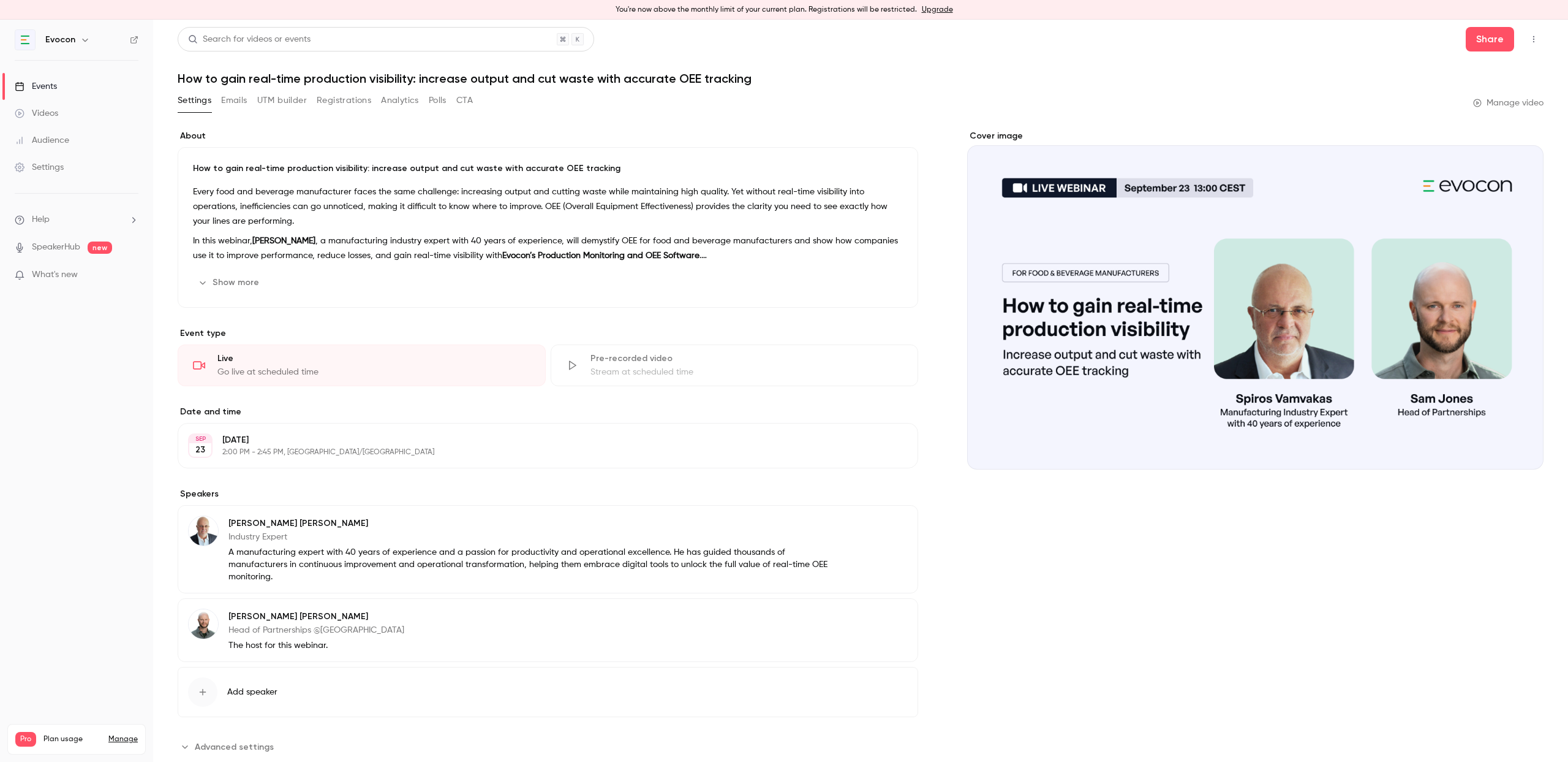
click at [49, 113] on div "Videos" at bounding box center [37, 112] width 43 height 12
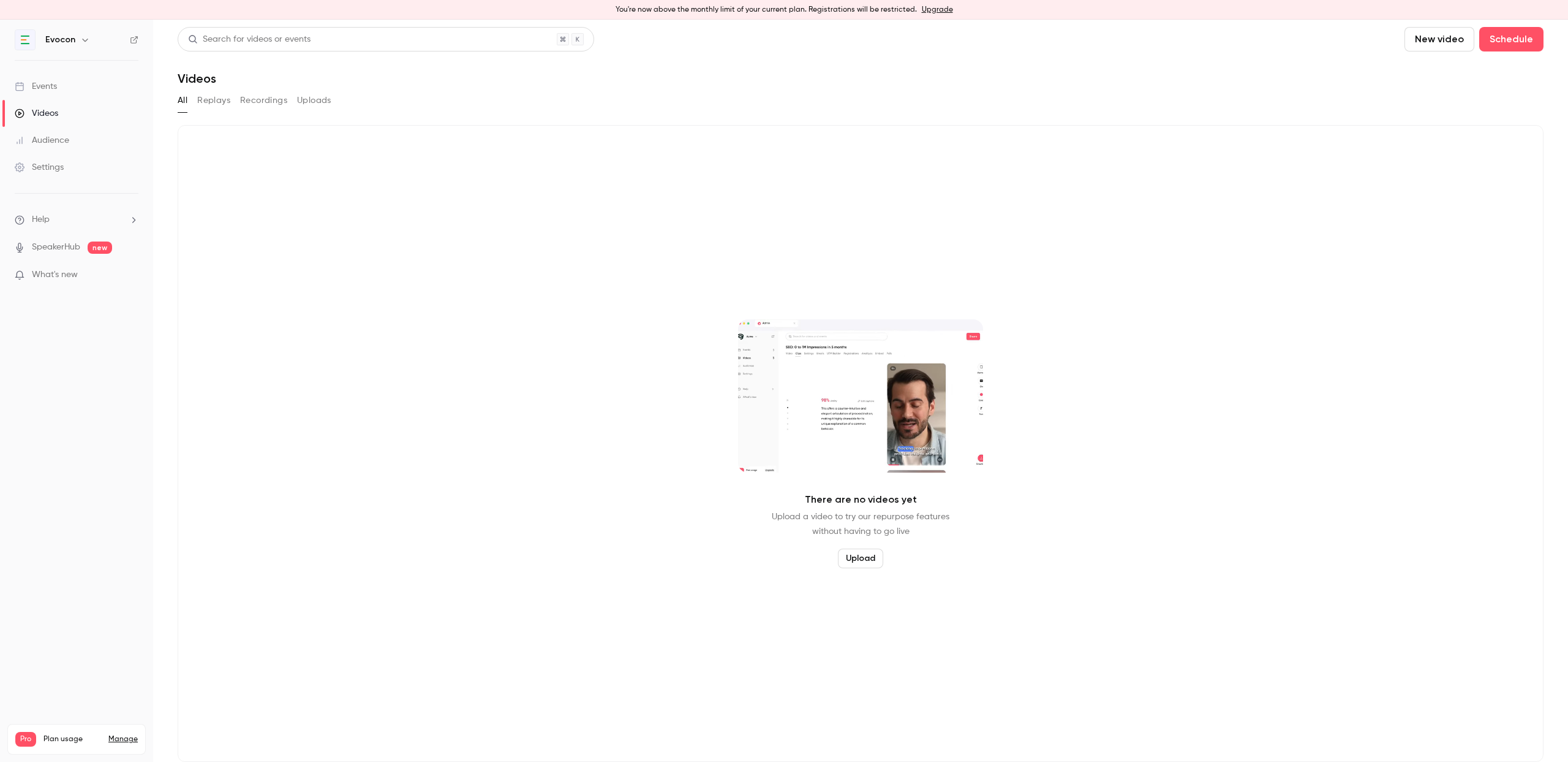
click at [204, 103] on button "Replays" at bounding box center [214, 100] width 33 height 20
click at [261, 100] on button "Recordings" at bounding box center [263, 100] width 47 height 20
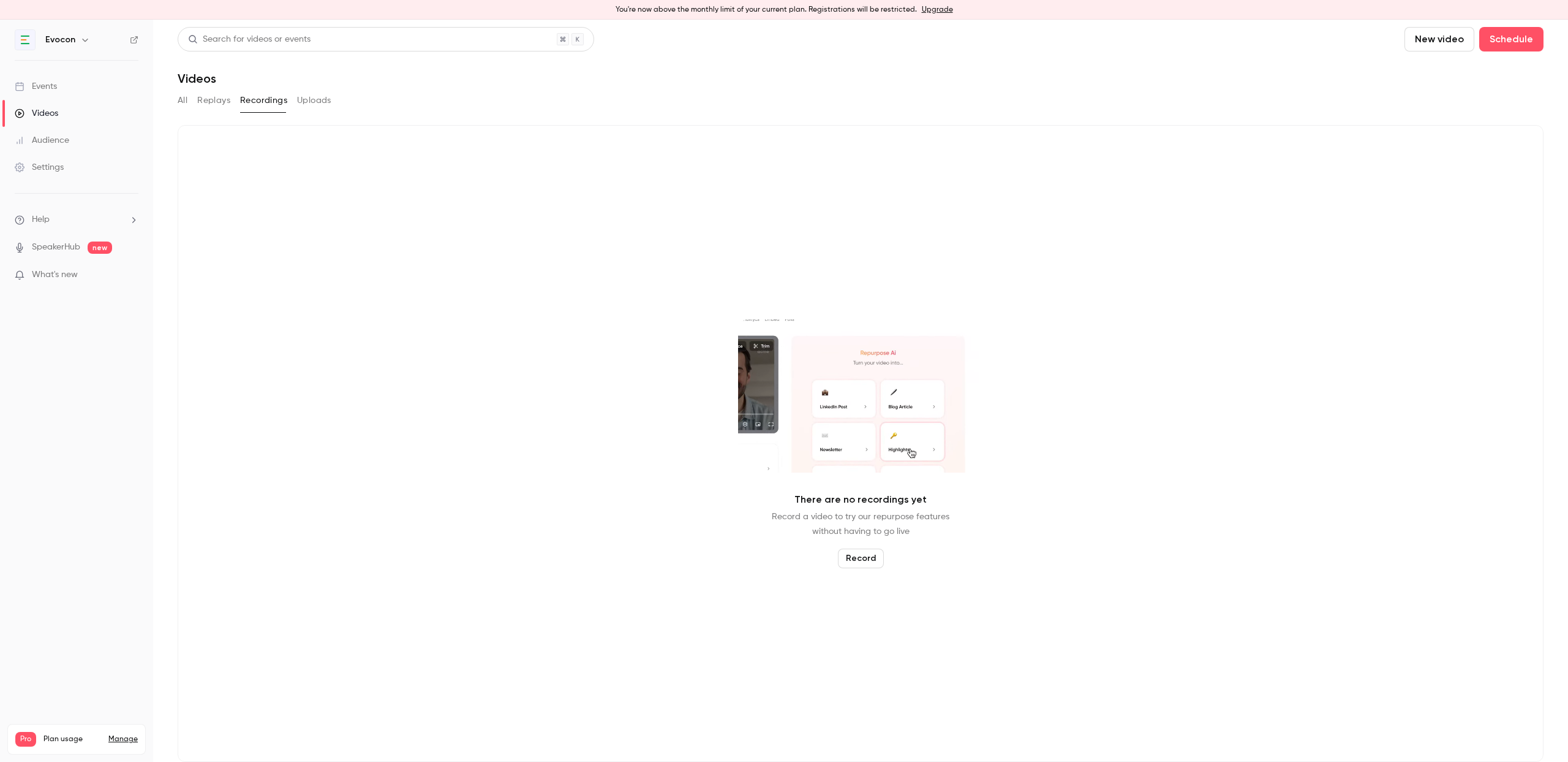
click at [308, 97] on button "Uploads" at bounding box center [314, 100] width 35 height 20
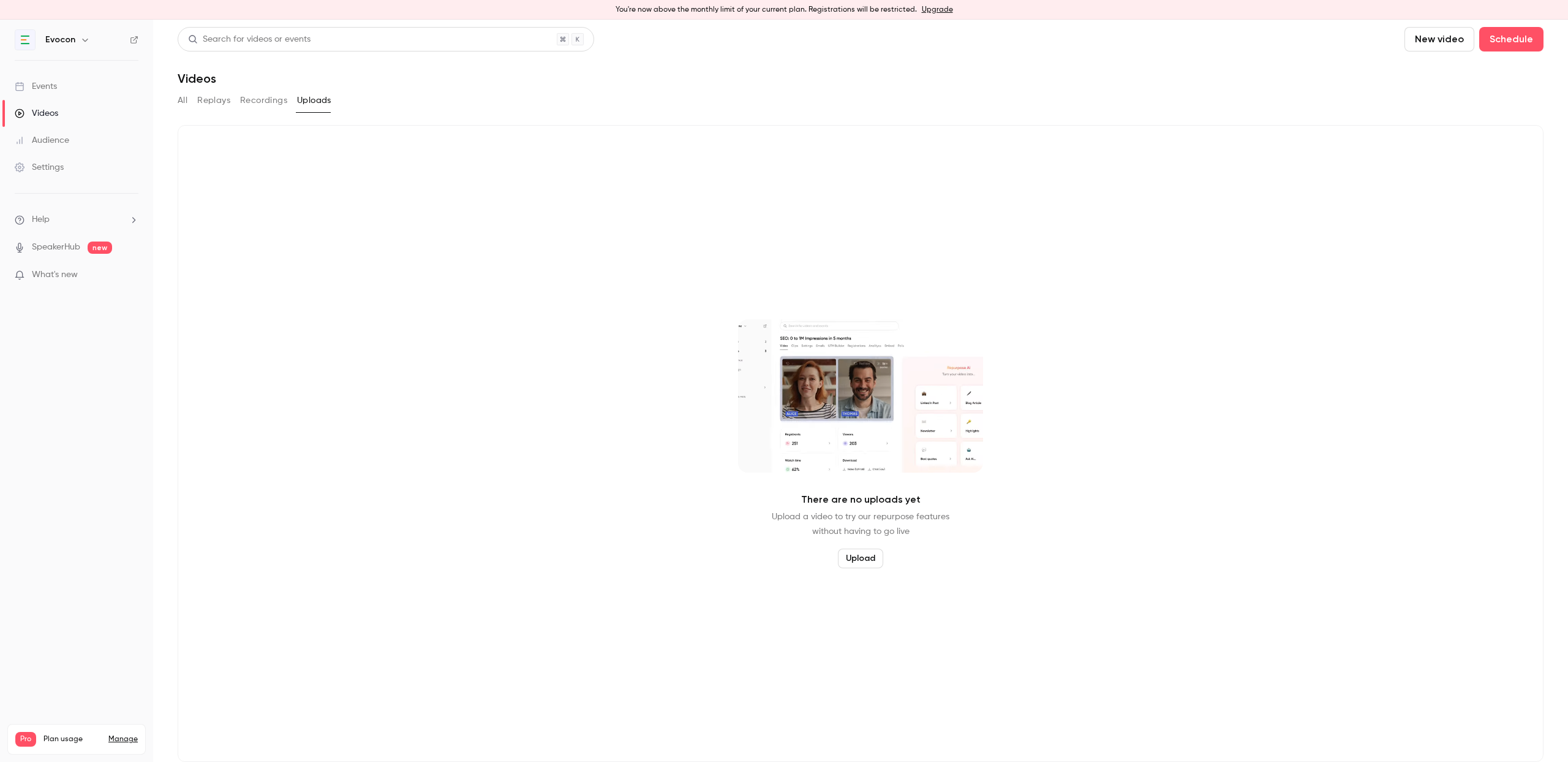
click at [259, 104] on button "Recordings" at bounding box center [263, 100] width 47 height 20
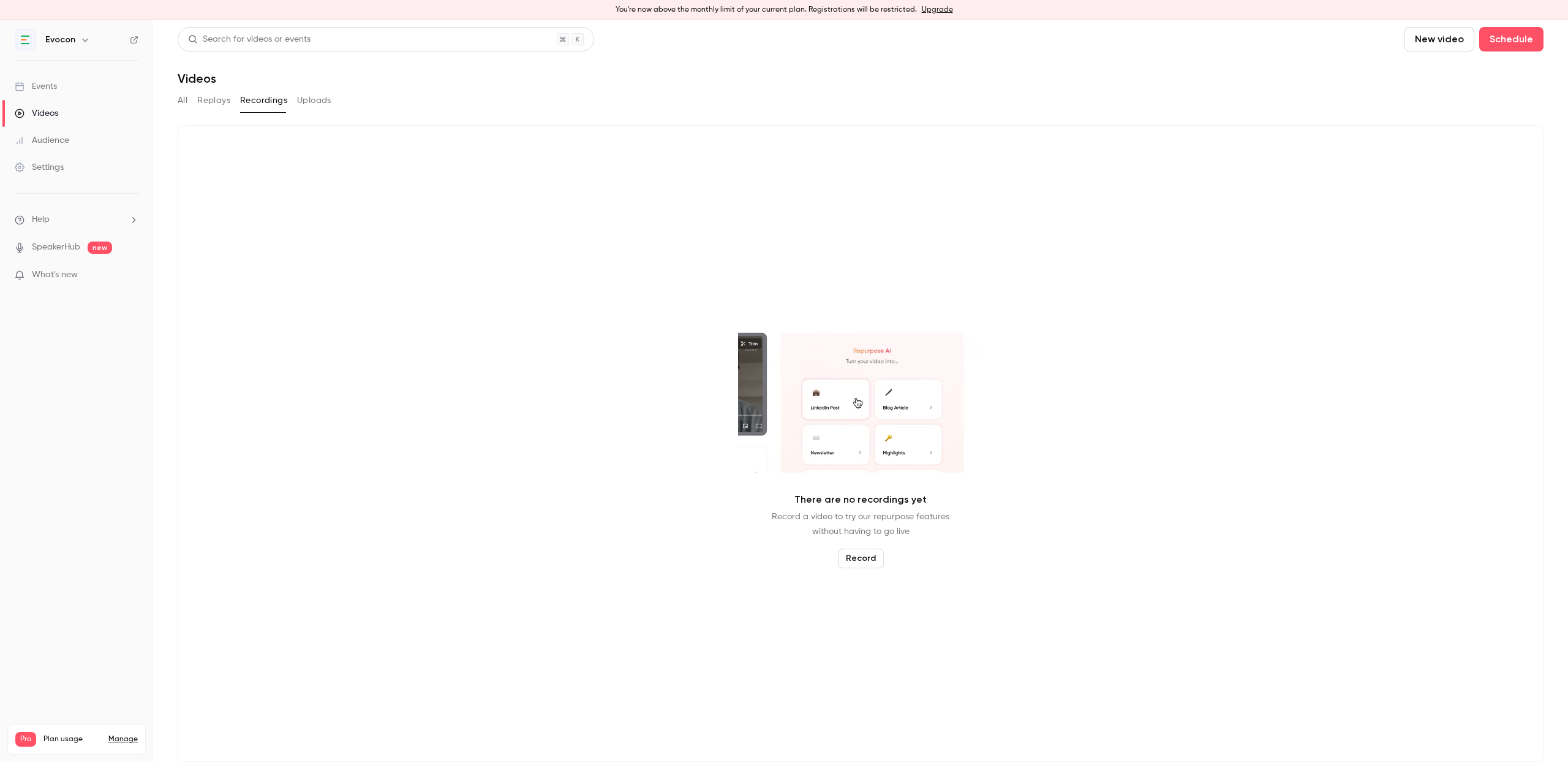
click at [54, 86] on div "Events" at bounding box center [36, 86] width 42 height 12
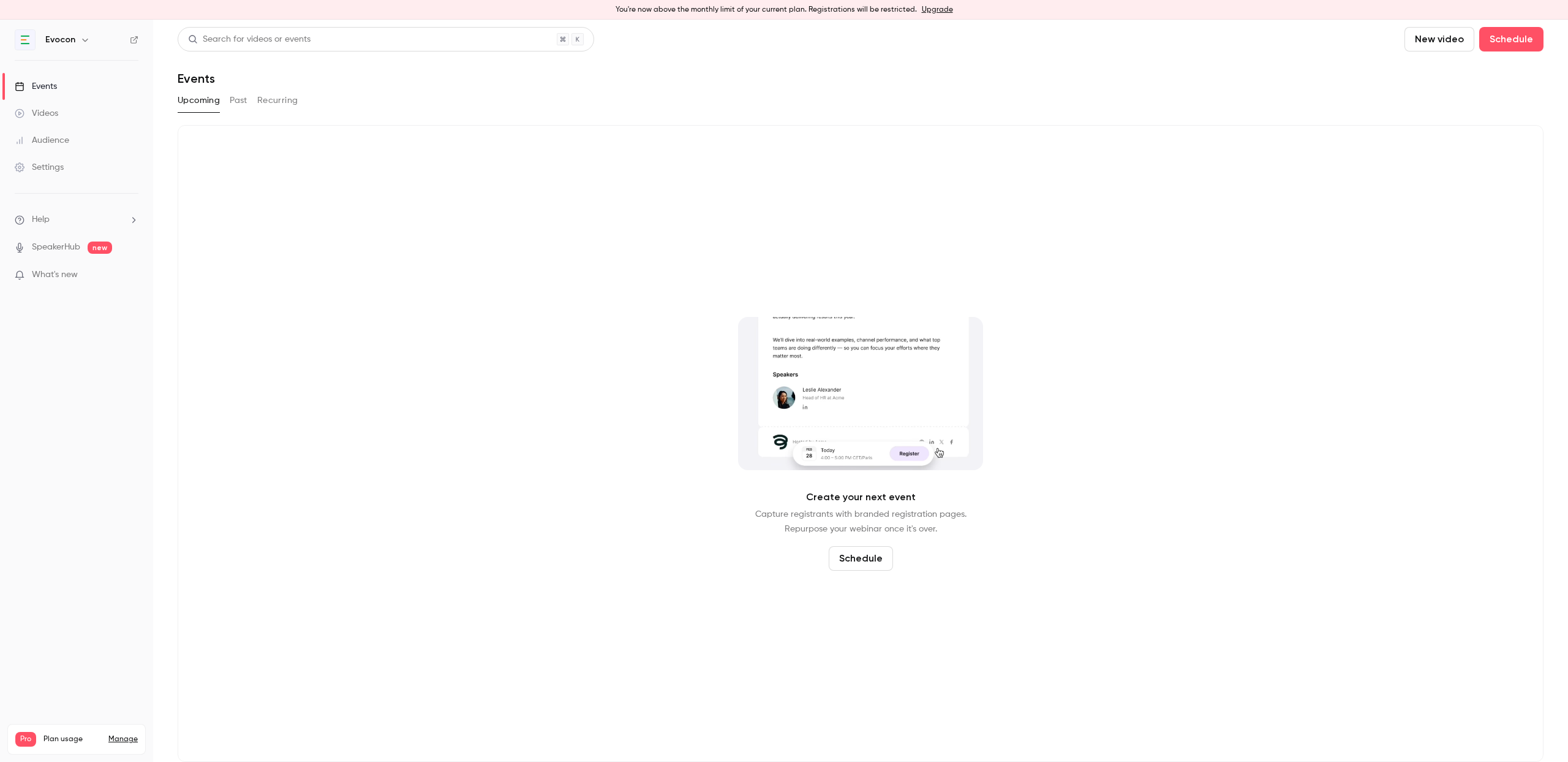
click at [56, 112] on div "Videos" at bounding box center [37, 112] width 43 height 12
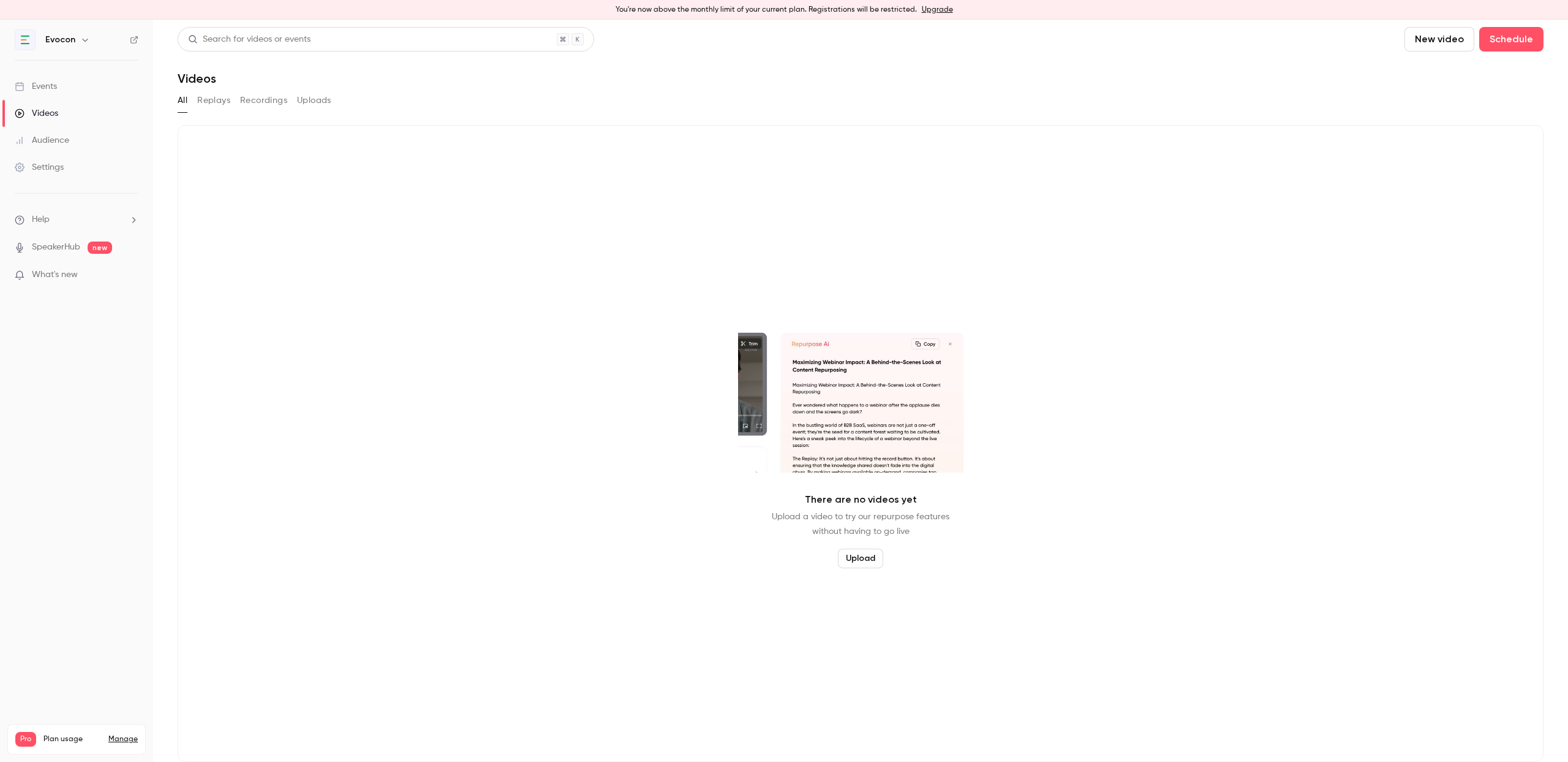
click at [214, 100] on button "Replays" at bounding box center [214, 100] width 33 height 20
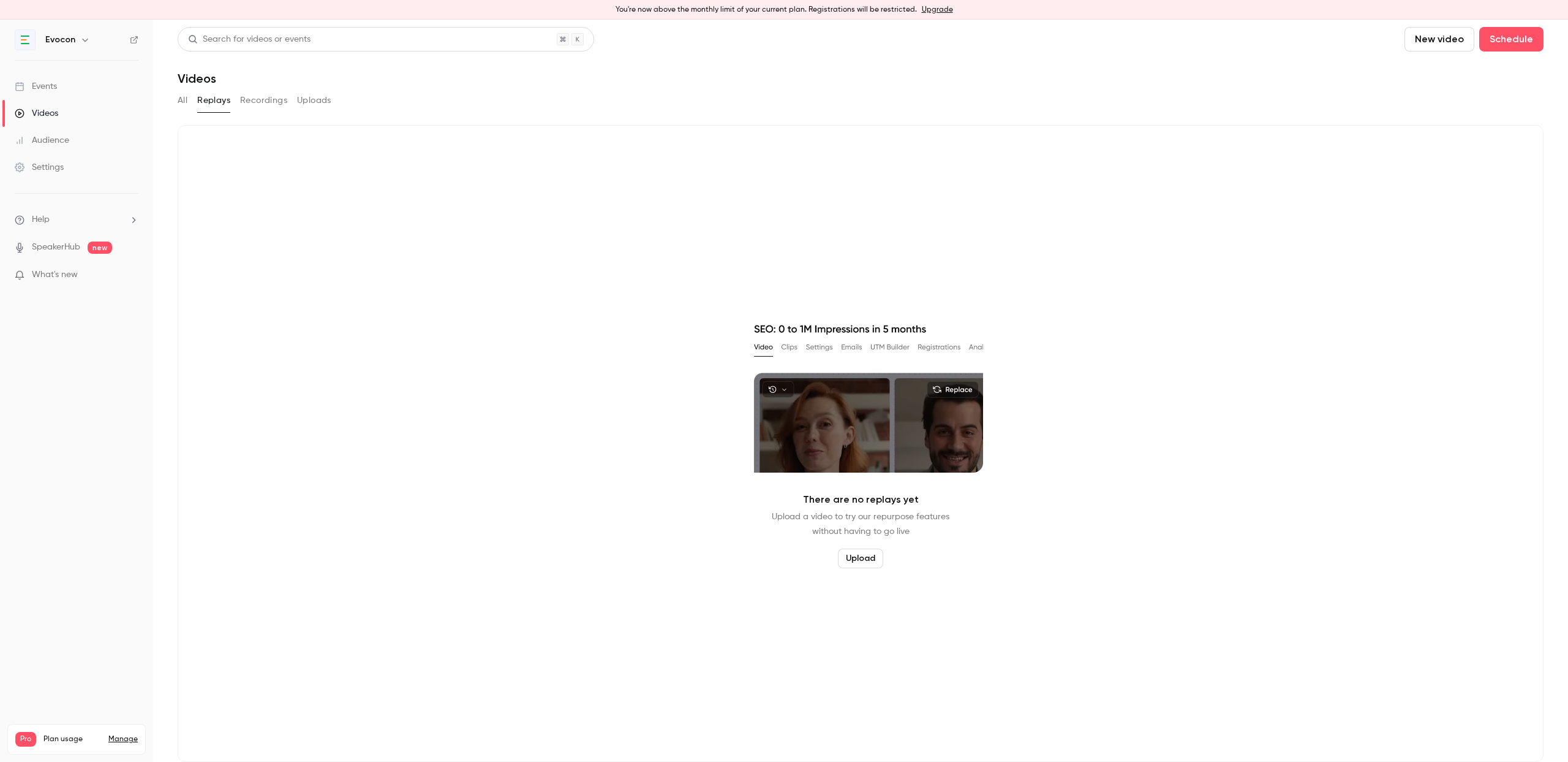
click at [259, 105] on button "Recordings" at bounding box center [263, 100] width 47 height 20
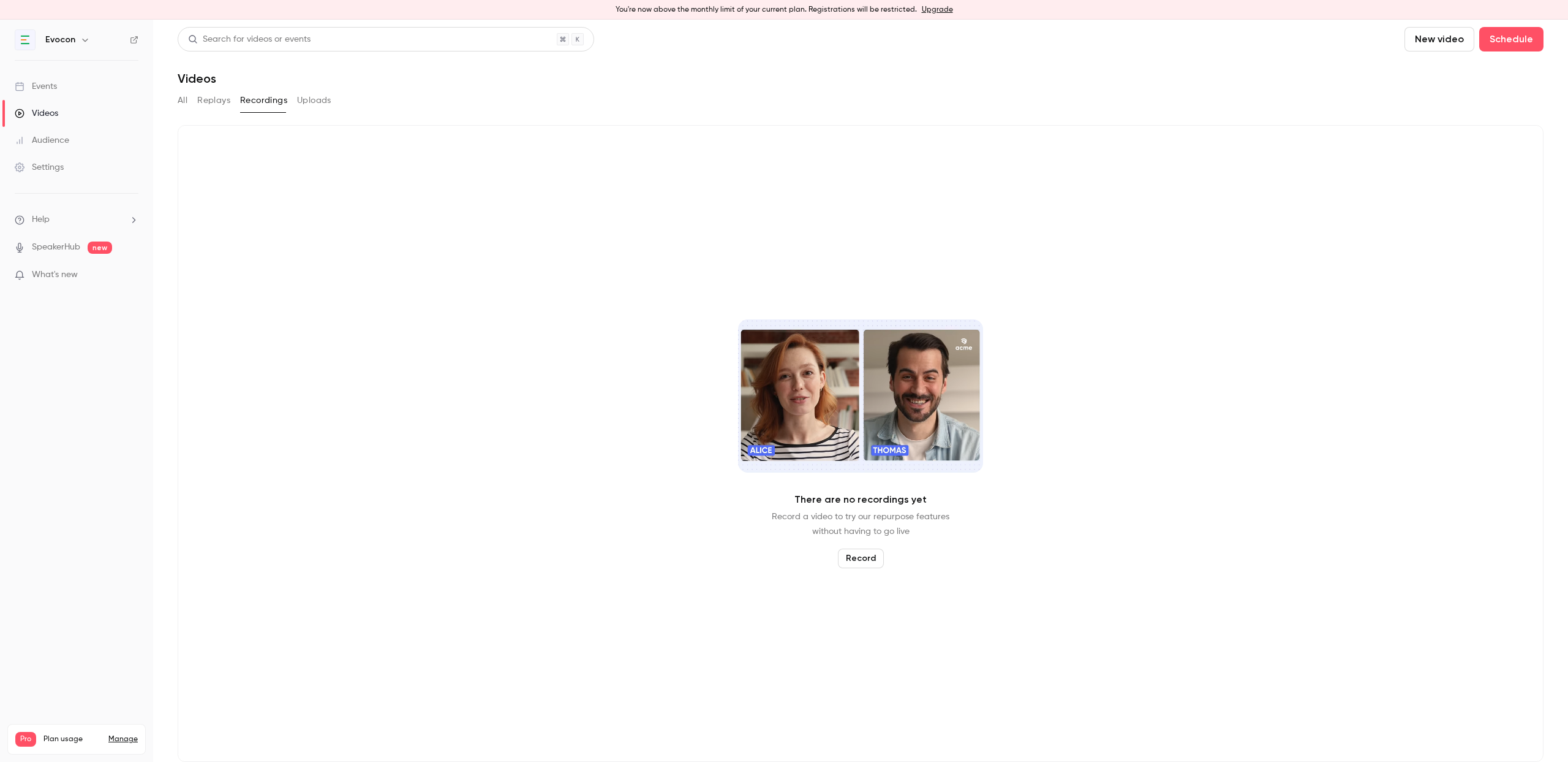
click at [339, 103] on div "All Replays Recordings Uploads" at bounding box center [861, 100] width 1366 height 20
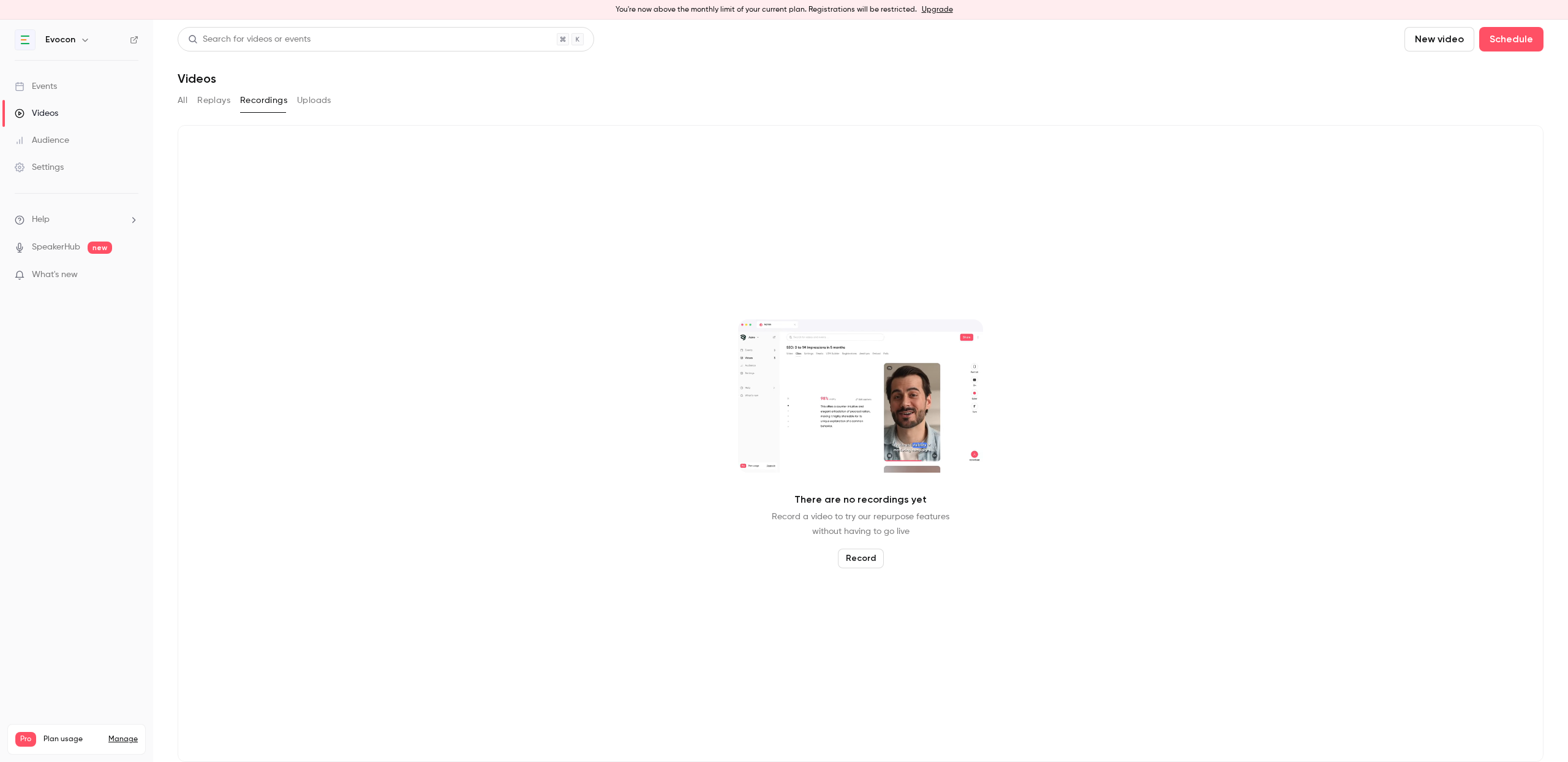
click at [45, 89] on div "Events" at bounding box center [36, 86] width 42 height 12
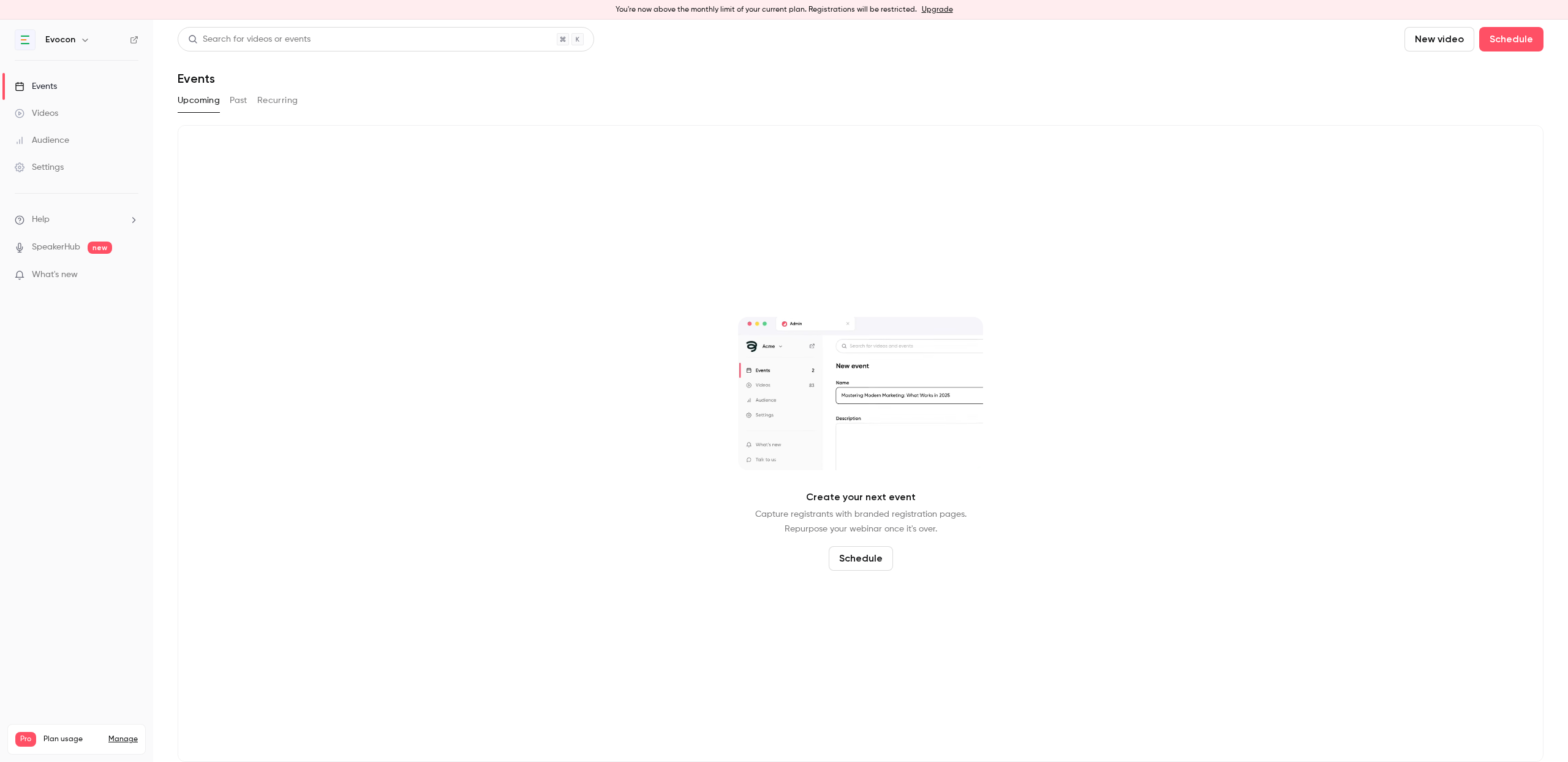
click at [50, 90] on div "Events" at bounding box center [36, 86] width 42 height 12
click at [238, 98] on button "Past" at bounding box center [238, 100] width 18 height 20
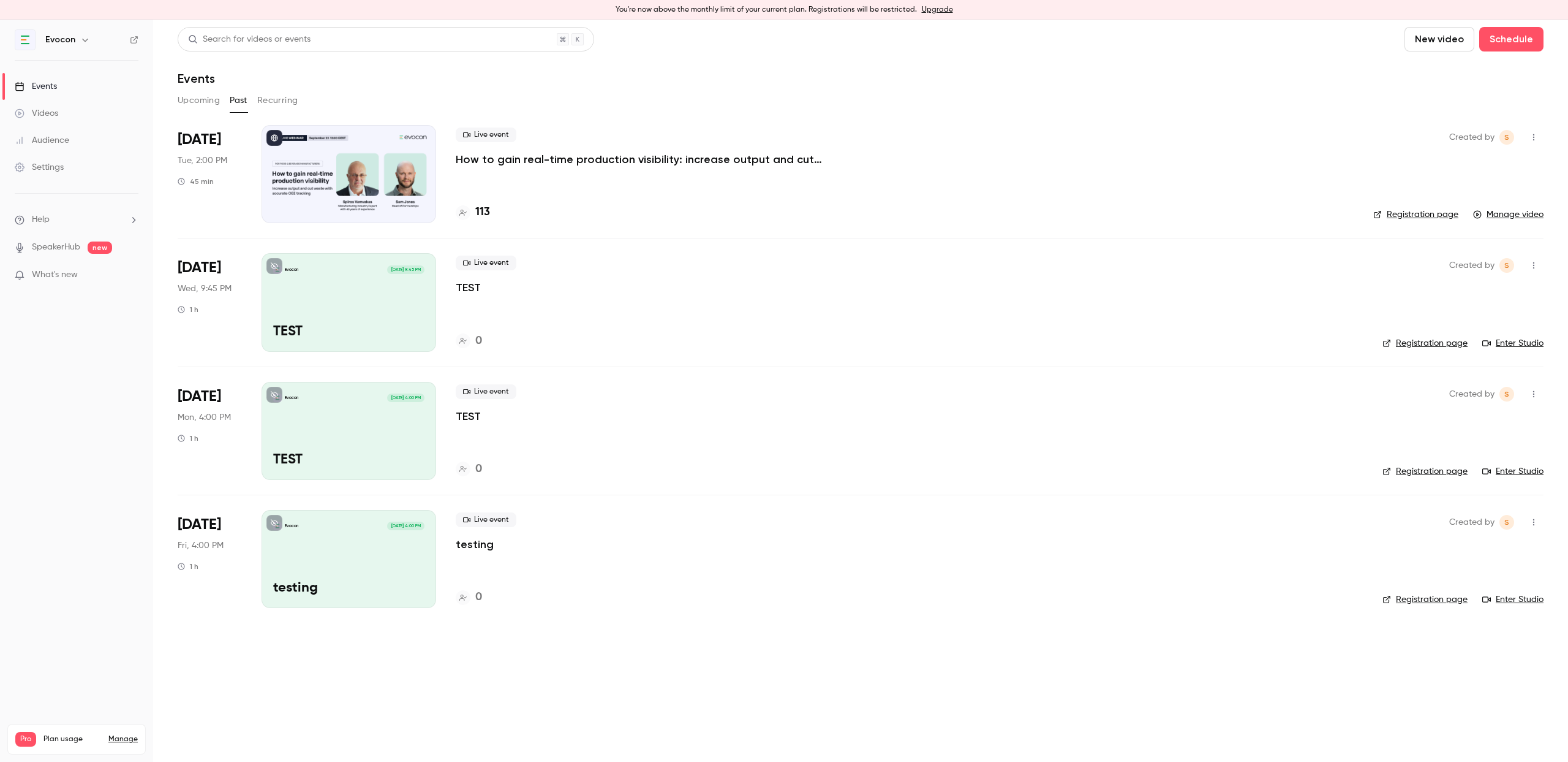
click at [526, 168] on div "Live event How to gain real-time production visibility: increase output and cut…" at bounding box center [905, 173] width 898 height 98
click at [524, 155] on p "How to gain real-time production visibility: increase output and cut waste with…" at bounding box center [640, 159] width 367 height 15
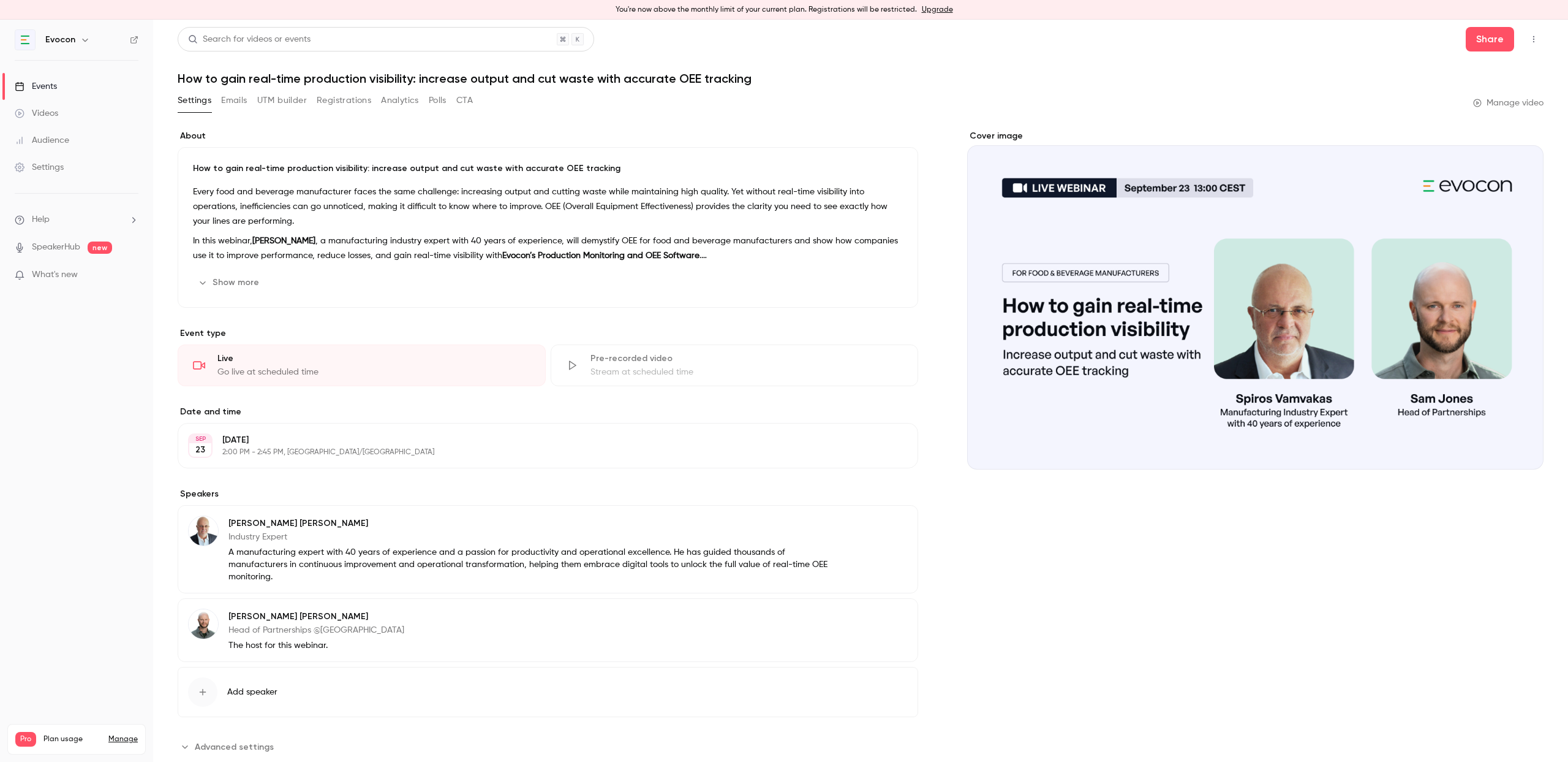
click at [345, 326] on div "About How to gain real-time production visibility: increase output and cut wast…" at bounding box center [548, 443] width 741 height 626
click at [234, 98] on button "Emails" at bounding box center [233, 100] width 25 height 20
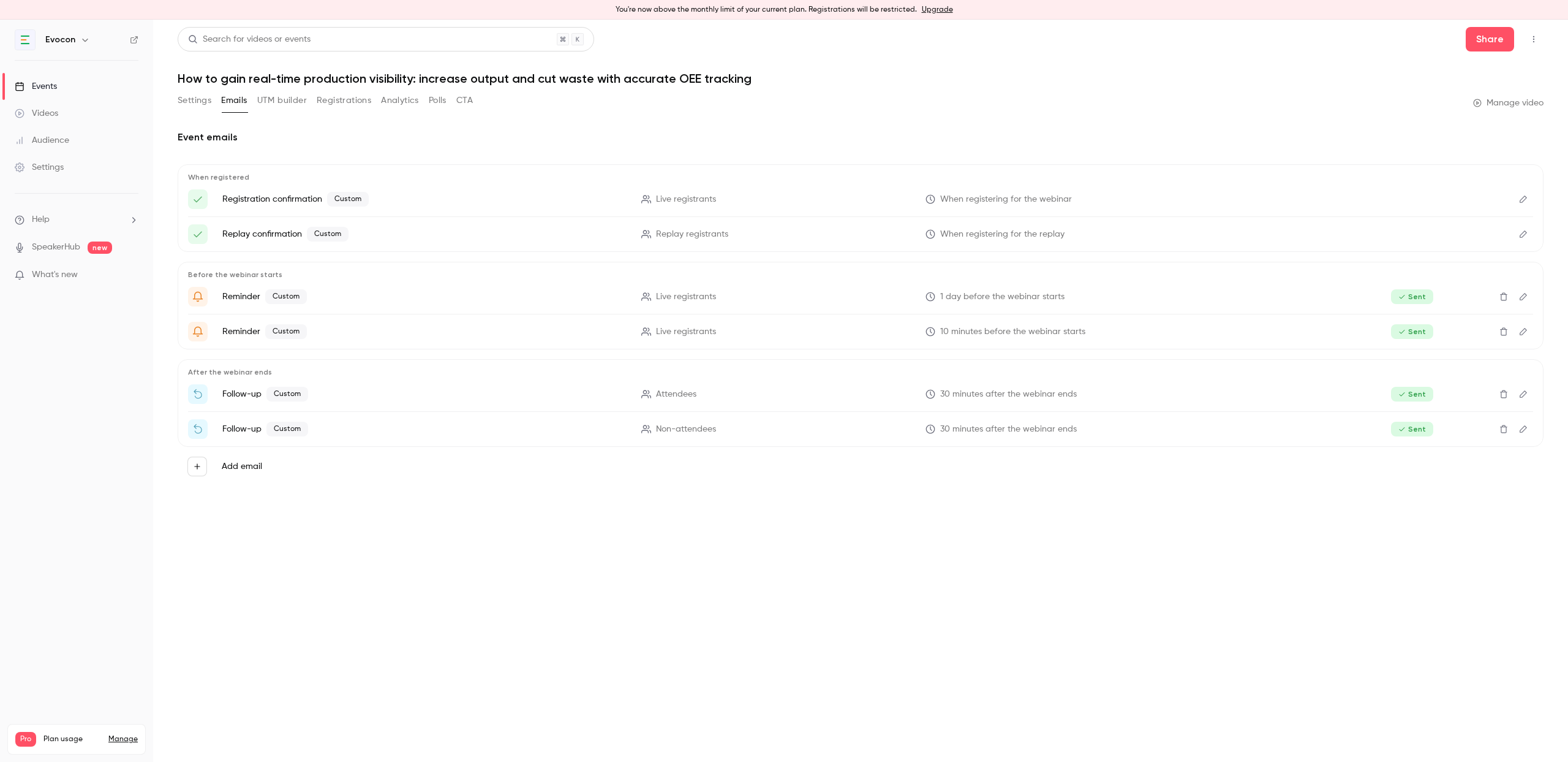
click at [280, 104] on button "UTM builder" at bounding box center [282, 100] width 50 height 20
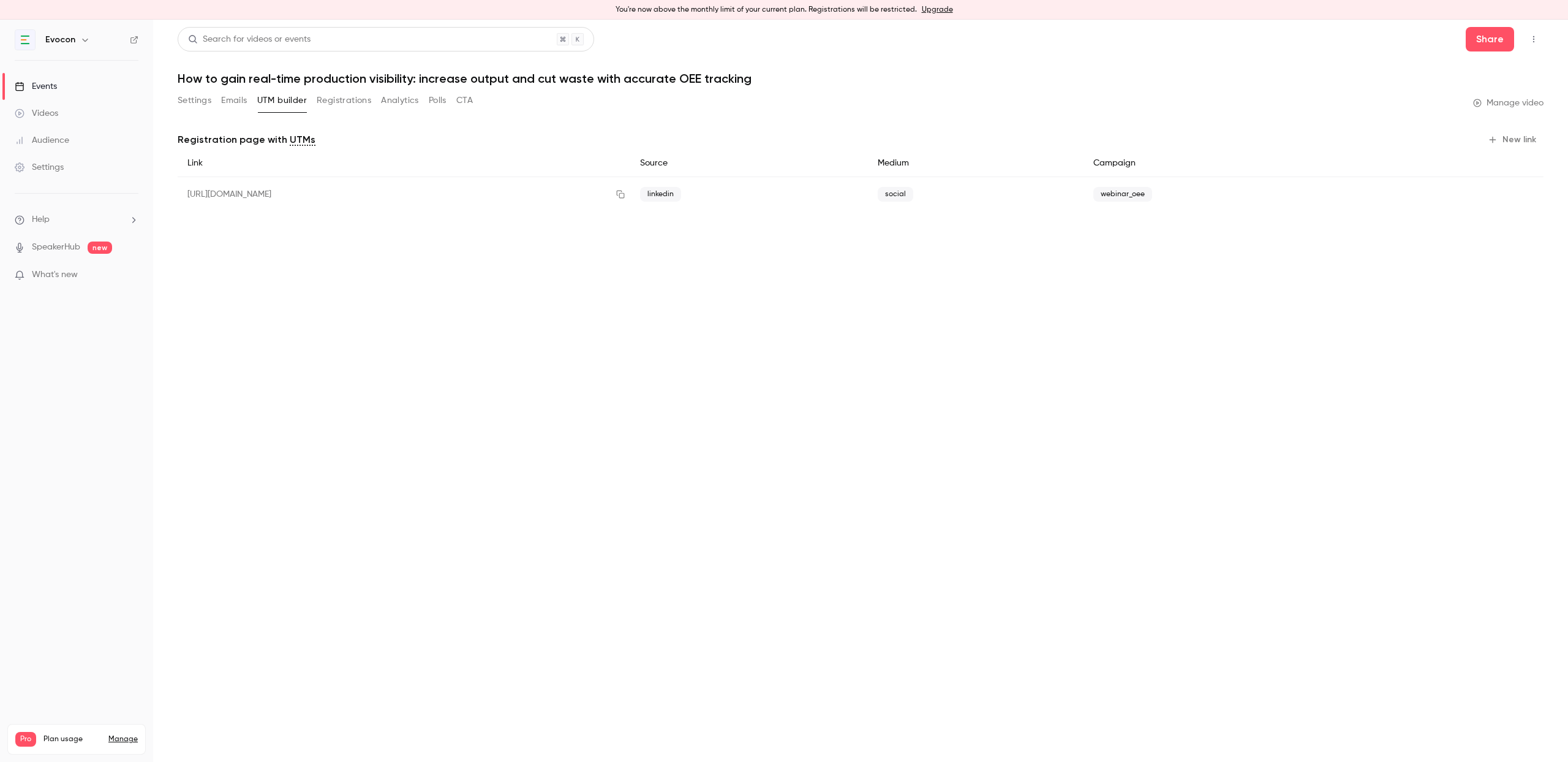
click at [324, 103] on button "Registrations" at bounding box center [344, 100] width 54 height 20
